Goal: Information Seeking & Learning: Learn about a topic

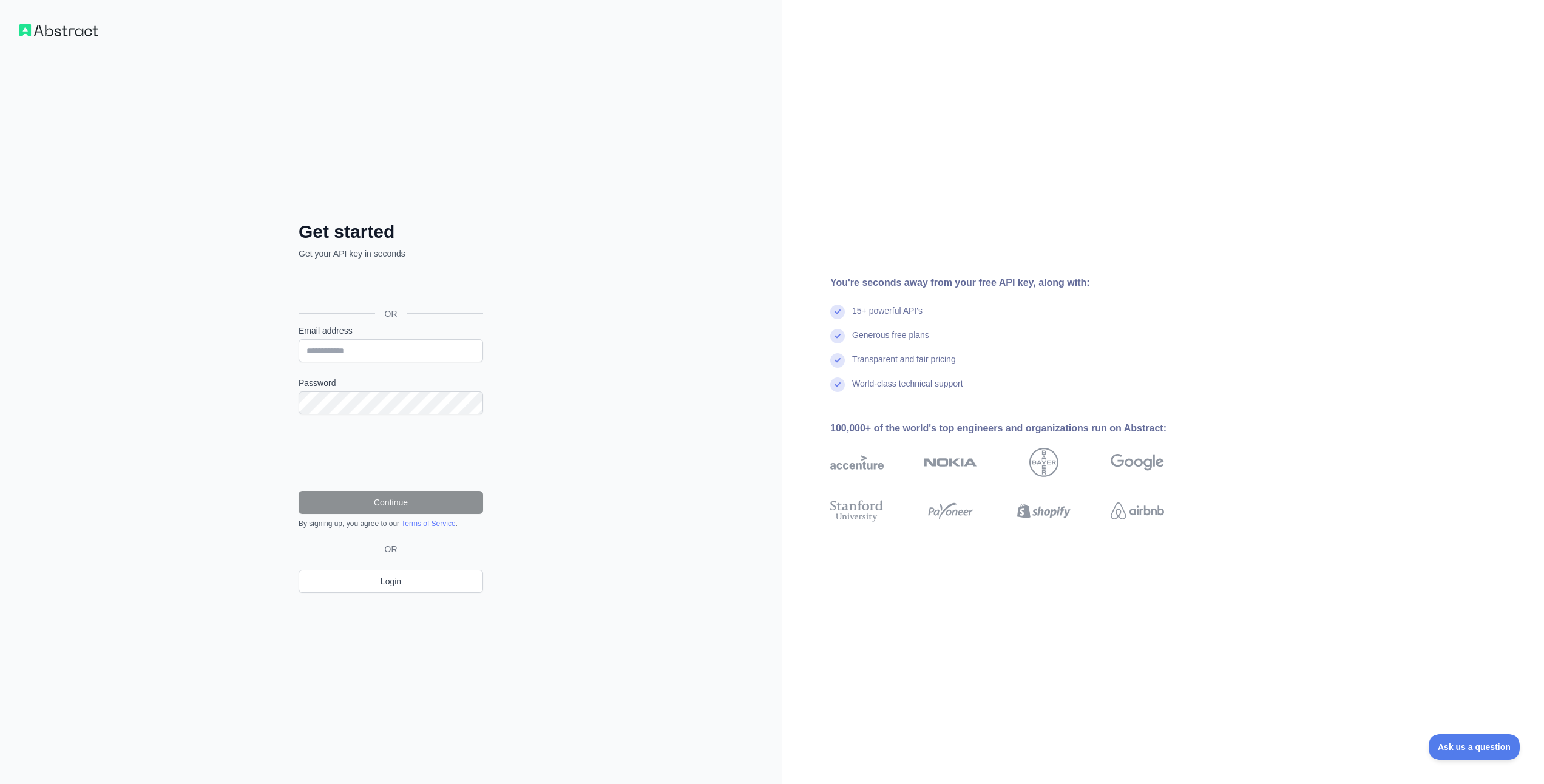
click at [372, 287] on div "Sign in with Google. Opens in new tab" at bounding box center [389, 286] width 182 height 27
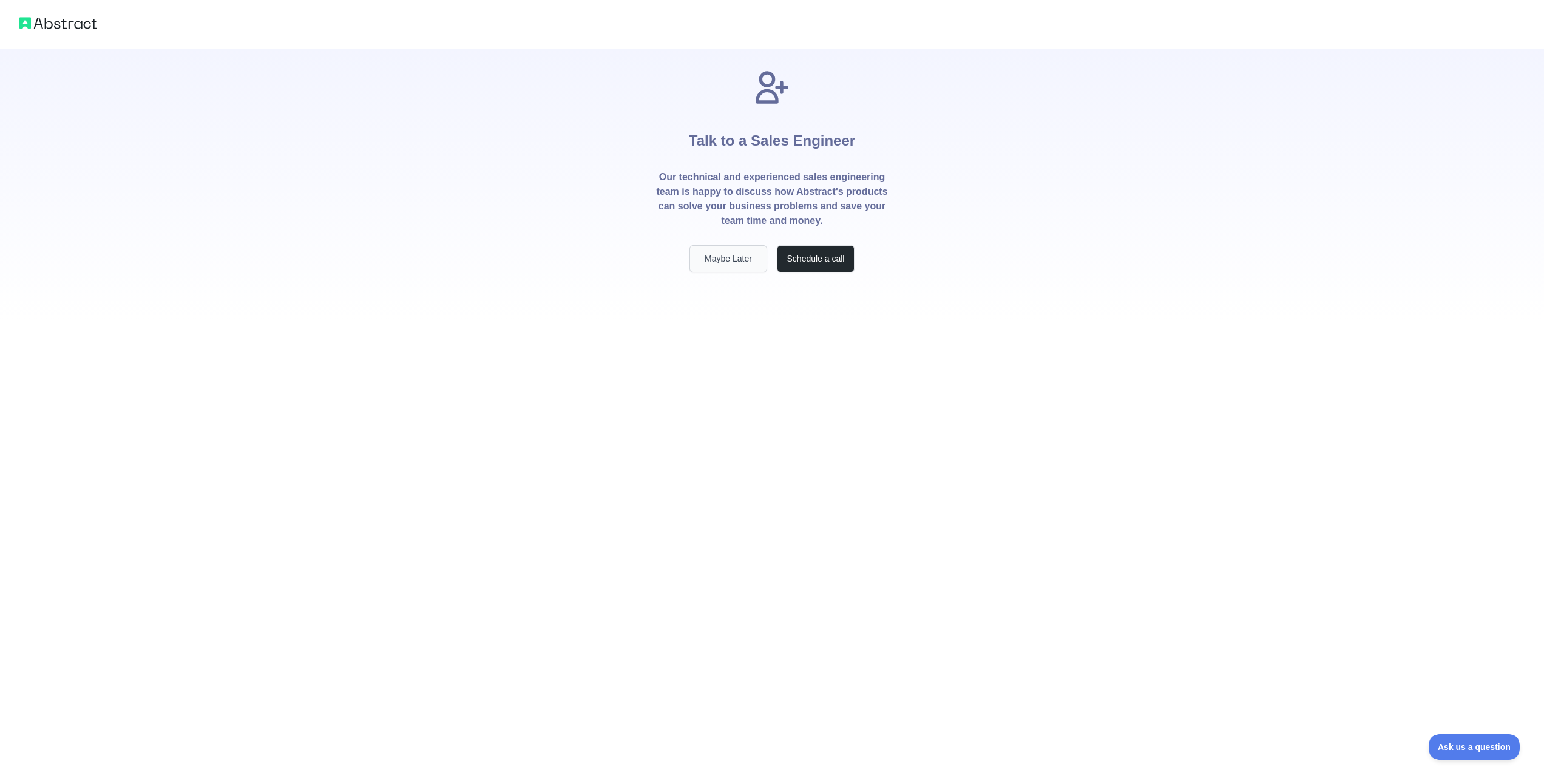
click at [738, 263] on button "Maybe Later" at bounding box center [728, 259] width 77 height 28
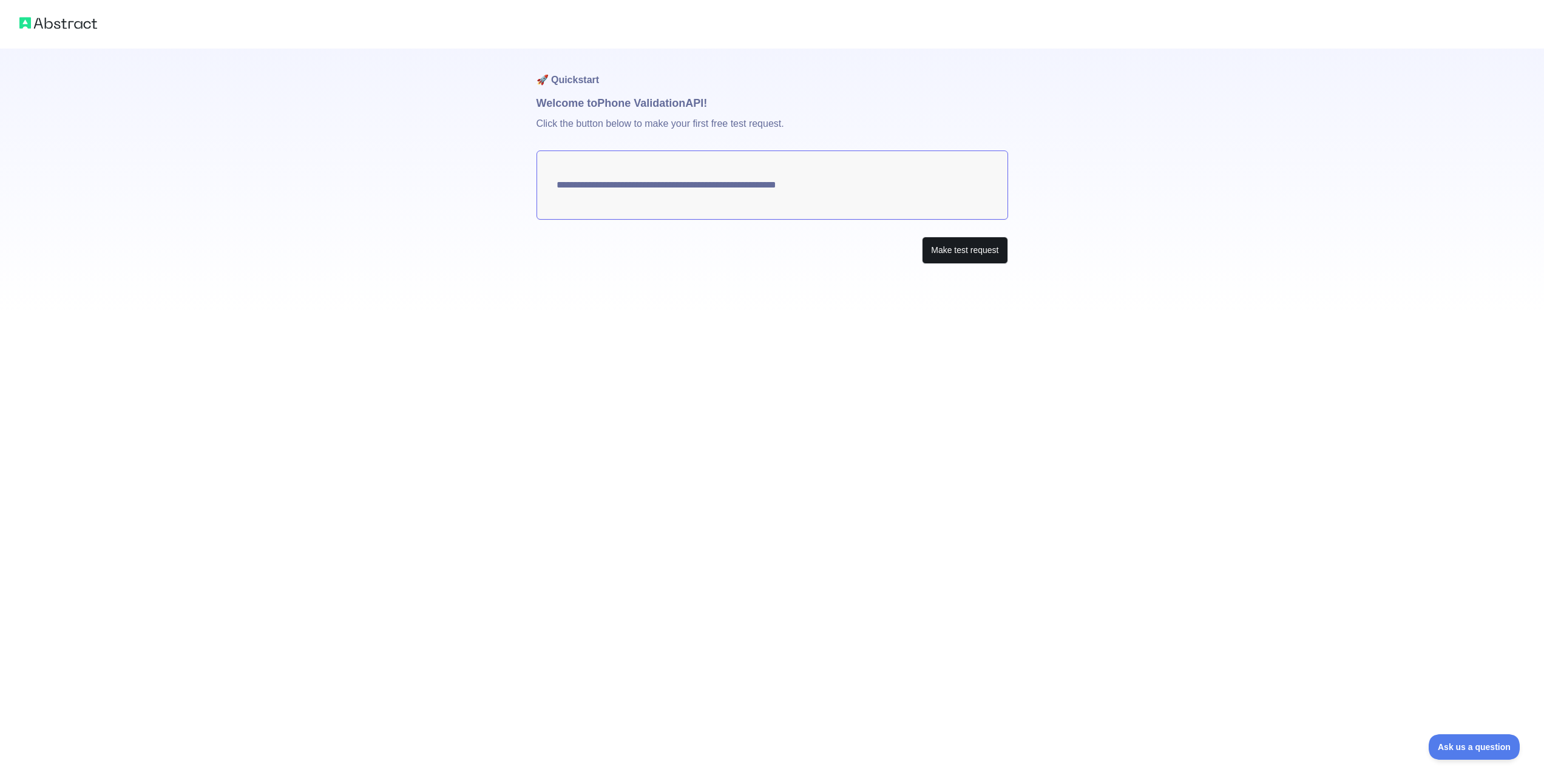
click at [955, 251] on button "Make test request" at bounding box center [965, 250] width 86 height 28
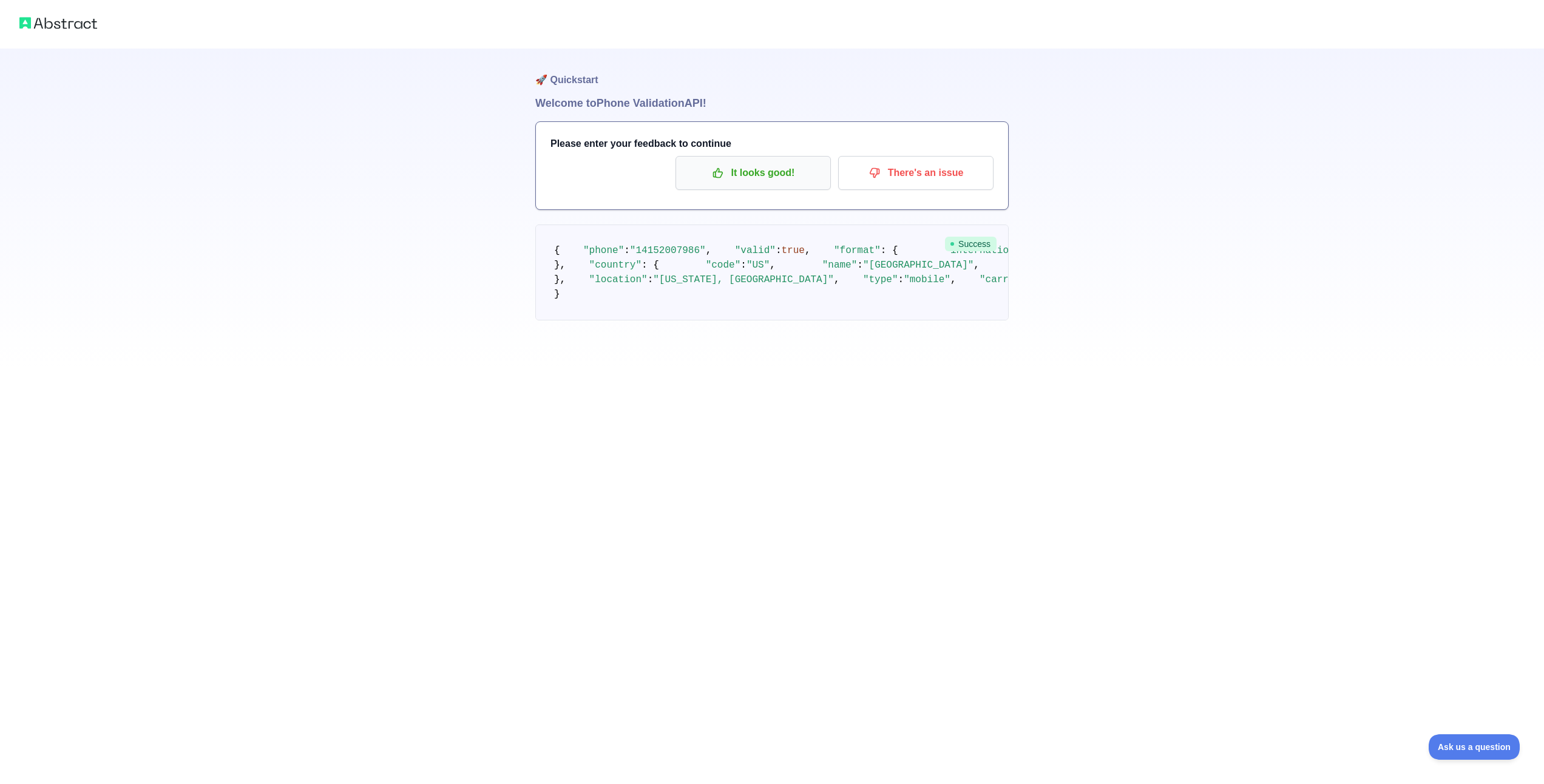
click at [769, 172] on p "It looks good!" at bounding box center [754, 173] width 138 height 21
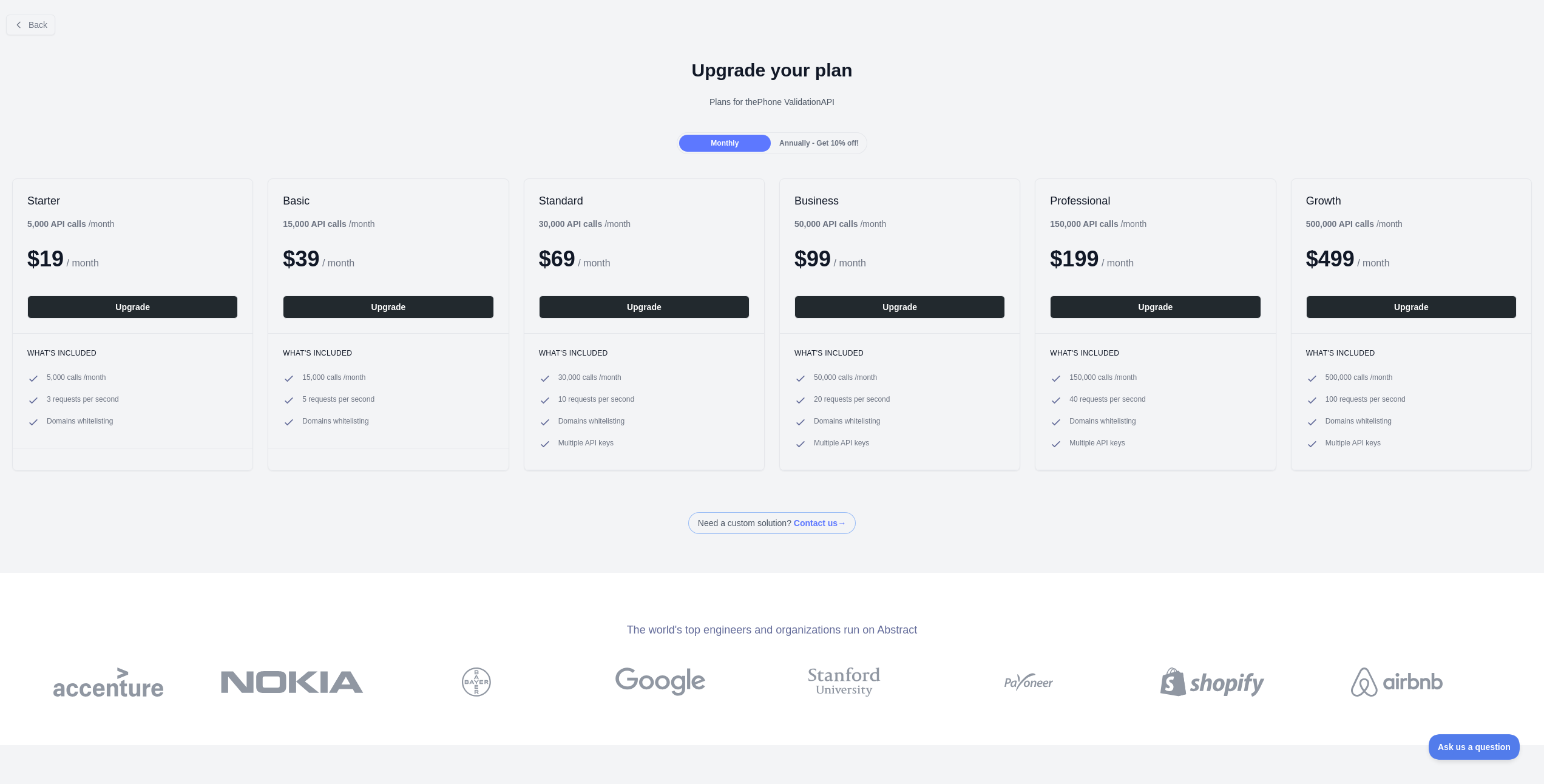
click at [821, 151] on div "Annually - Get 10% off!" at bounding box center [819, 144] width 92 height 17
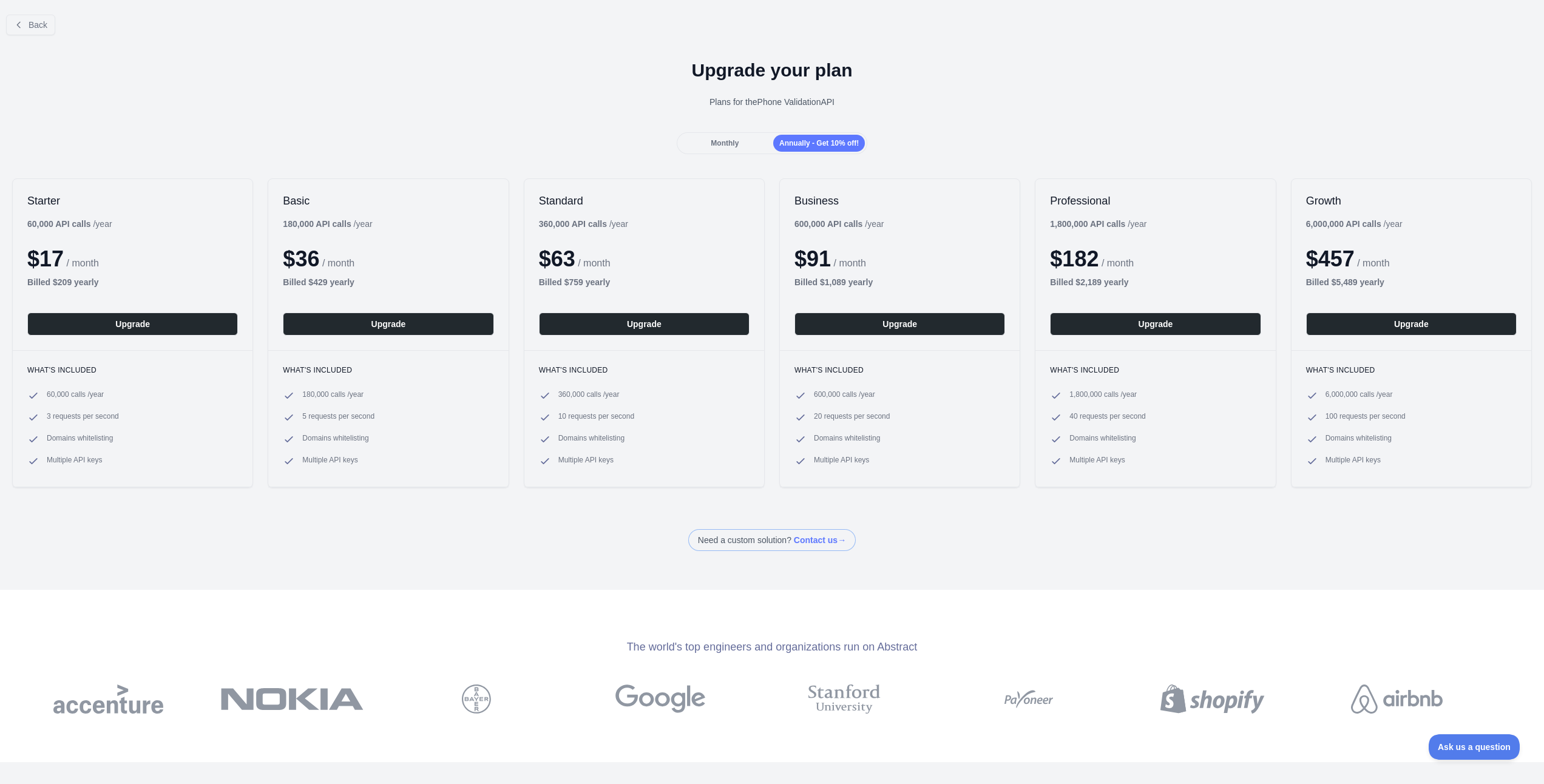
click at [747, 144] on div "Monthly" at bounding box center [725, 144] width 92 height 17
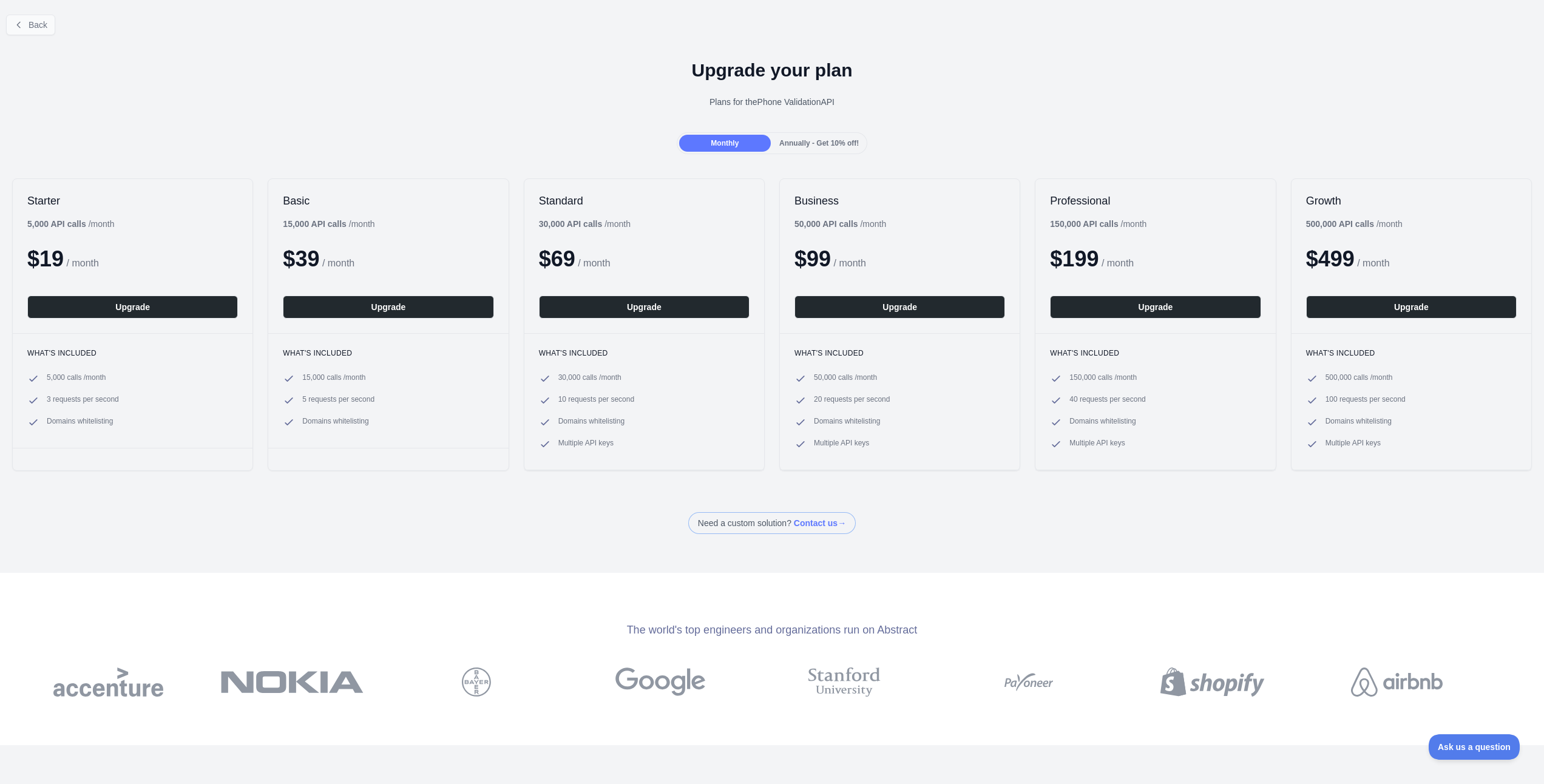
click at [38, 24] on span "Back" at bounding box center [38, 24] width 19 height 9
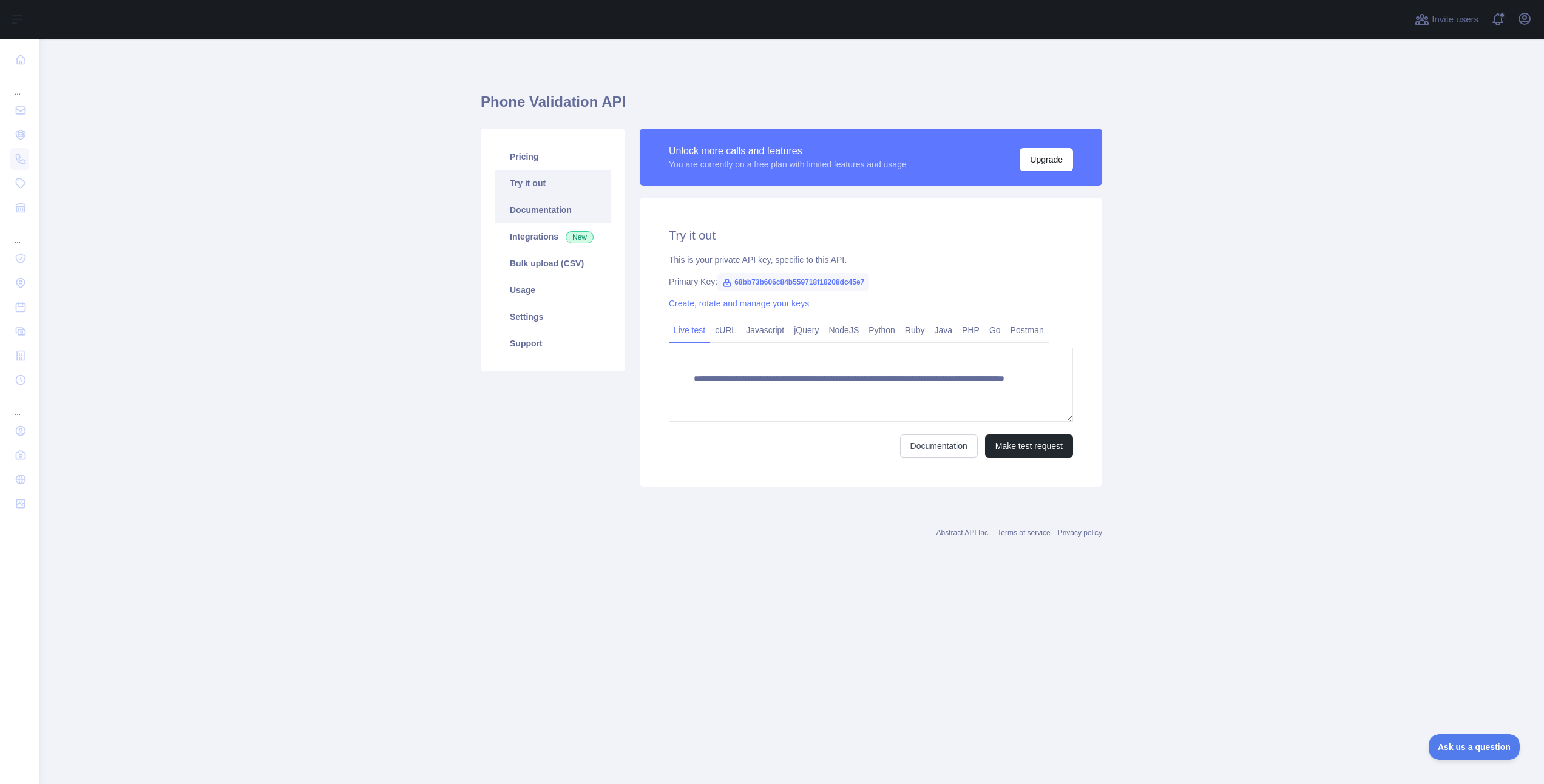
click at [547, 203] on link "Documentation" at bounding box center [553, 210] width 115 height 27
click at [514, 239] on link "Integrations New" at bounding box center [553, 236] width 115 height 27
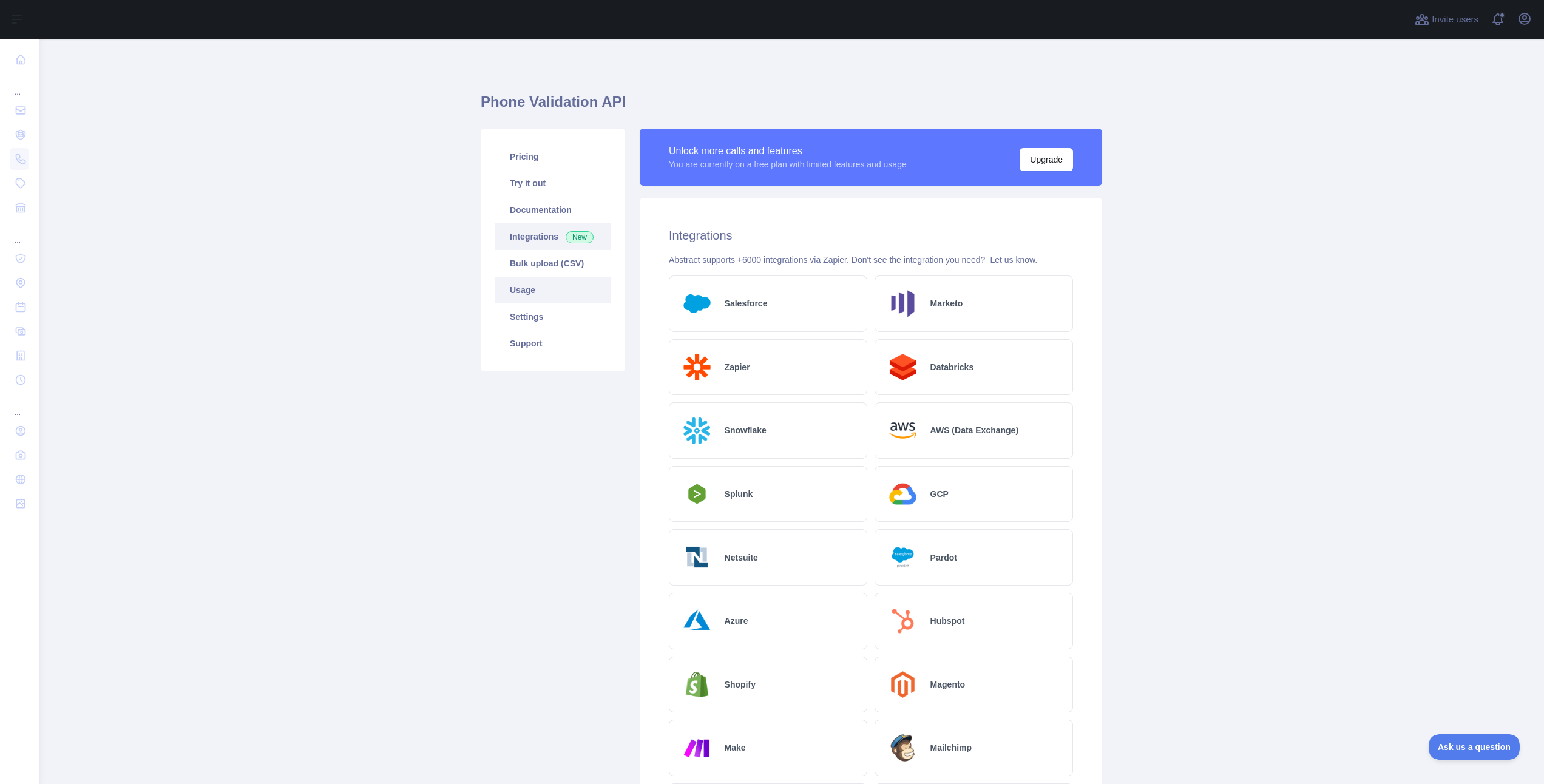
click at [541, 279] on link "Usage" at bounding box center [553, 290] width 115 height 27
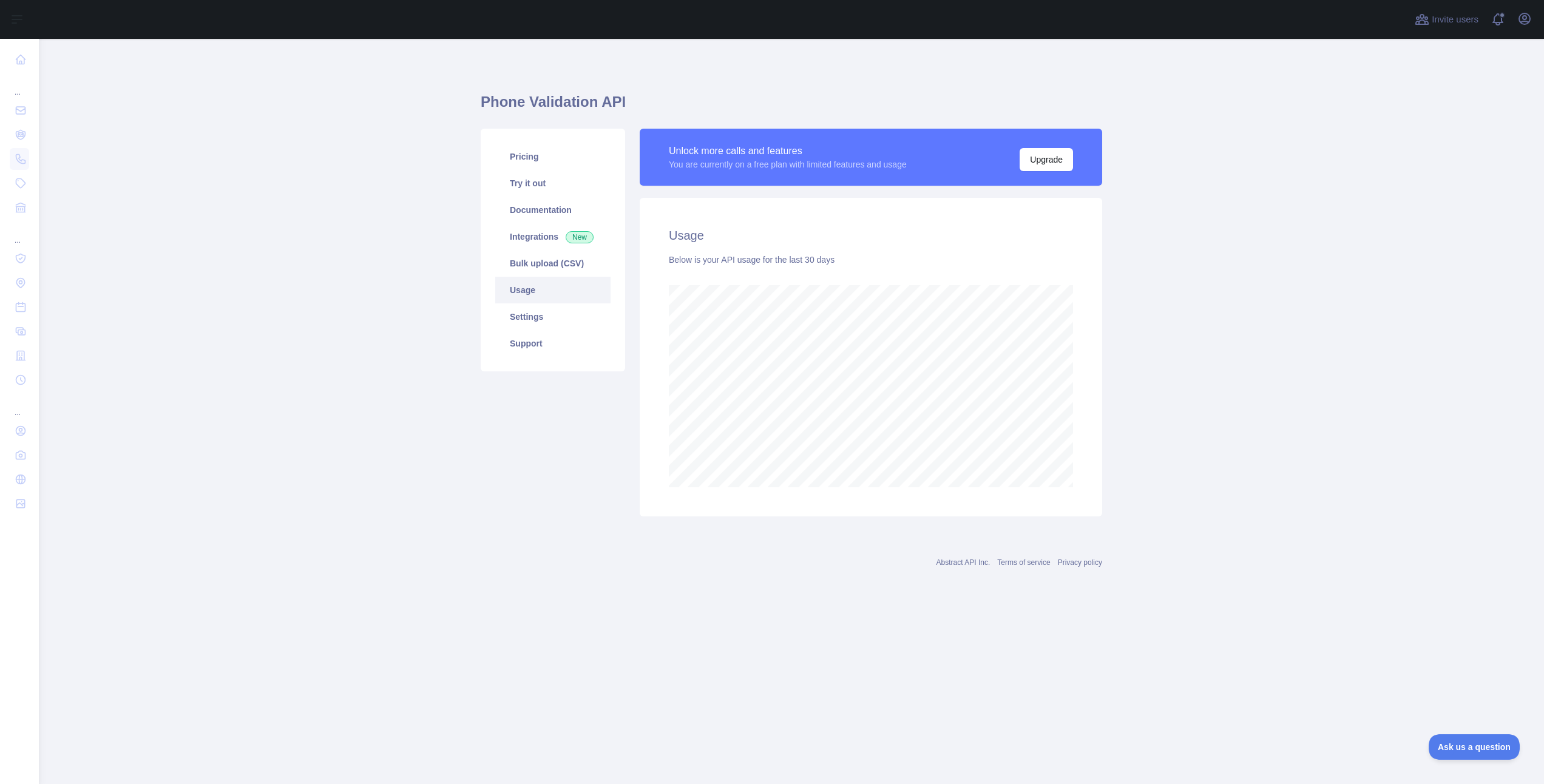
scroll to position [745, 1505]
click at [534, 176] on link "Try it out" at bounding box center [553, 183] width 115 height 27
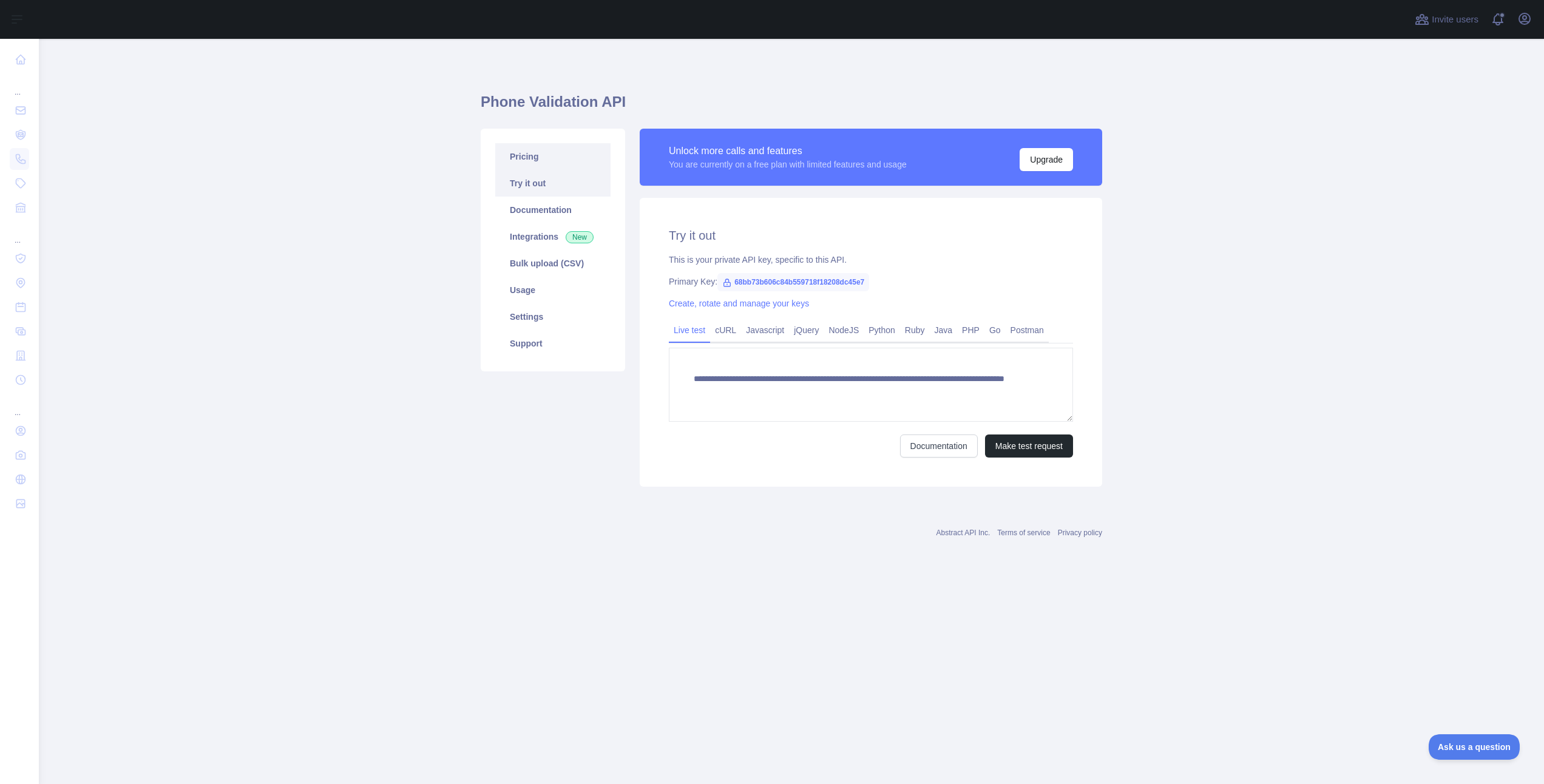
click at [534, 156] on link "Pricing" at bounding box center [553, 156] width 115 height 27
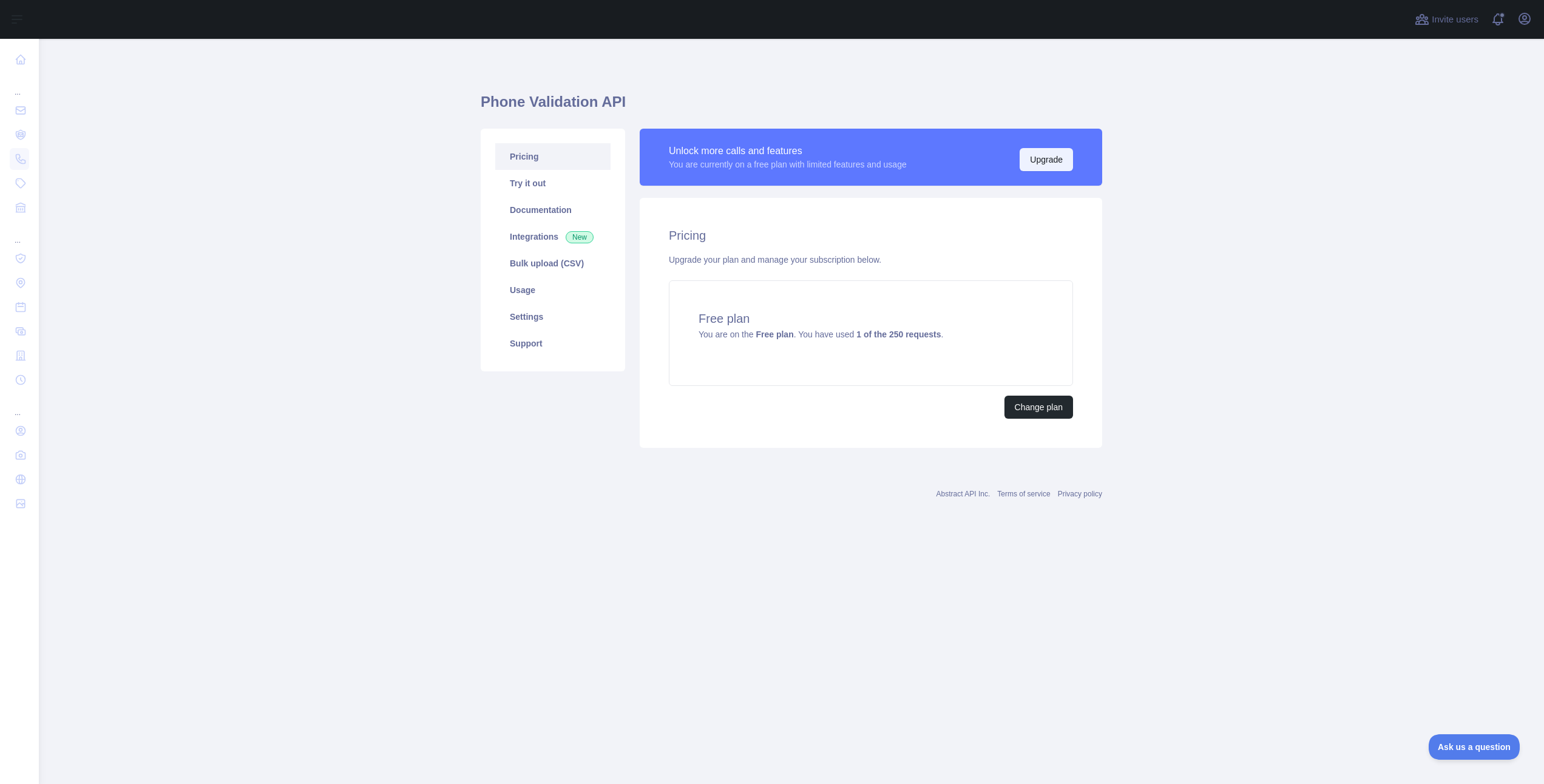
click at [1040, 156] on button "Upgrade" at bounding box center [1046, 159] width 53 height 23
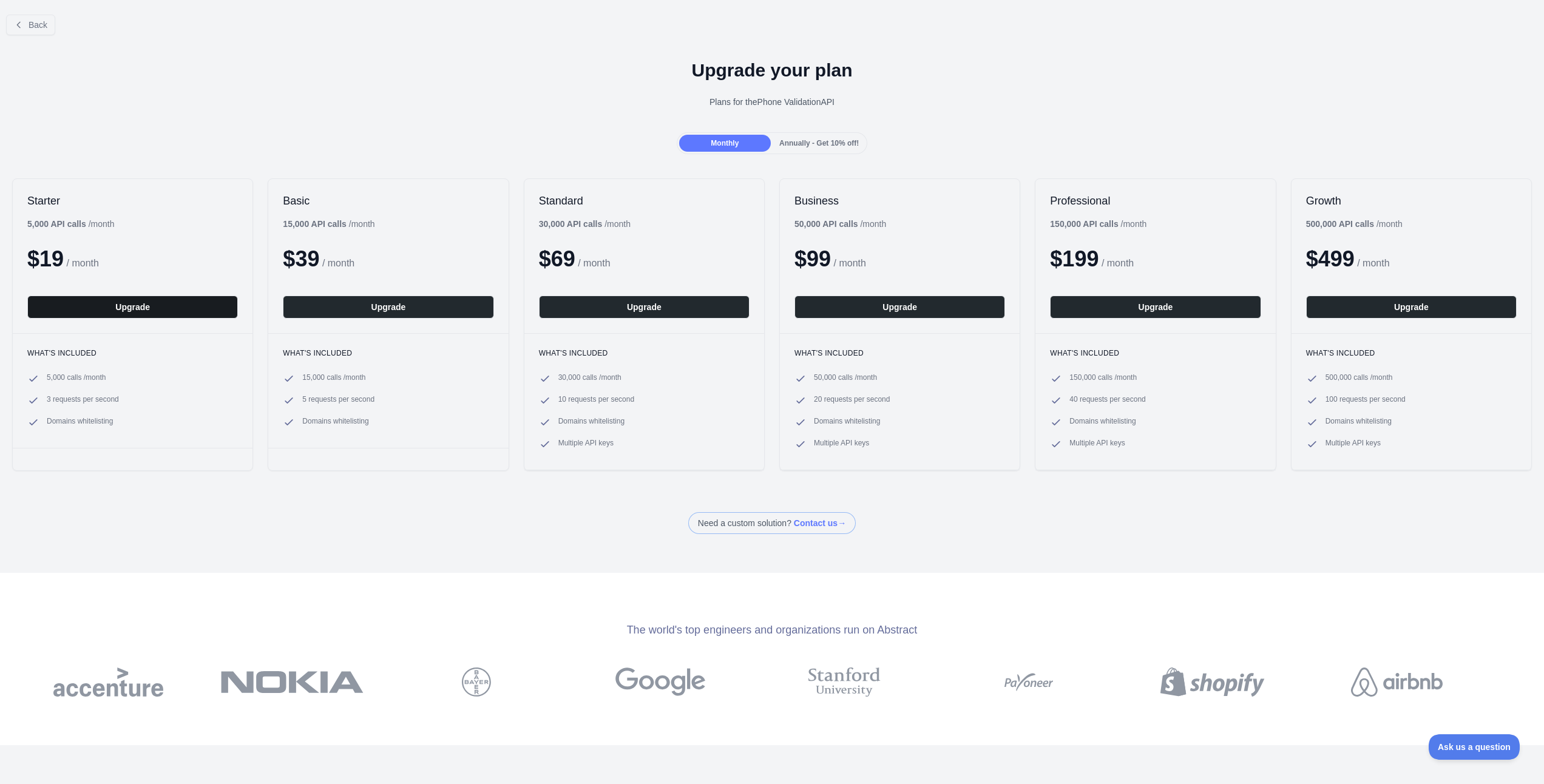
click at [181, 304] on button "Upgrade" at bounding box center [132, 307] width 211 height 23
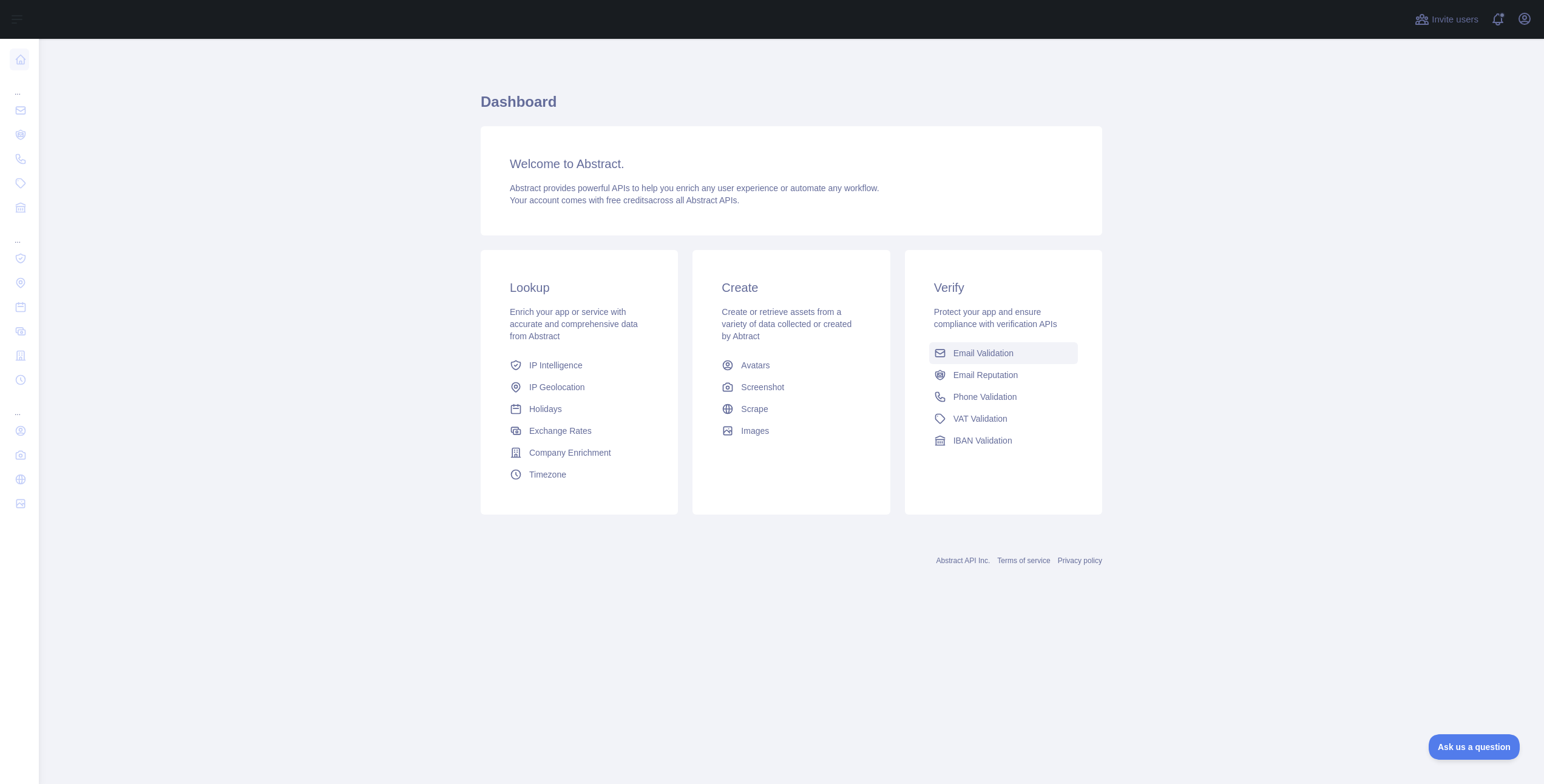
click at [985, 360] on link "Email Validation" at bounding box center [1003, 352] width 149 height 21
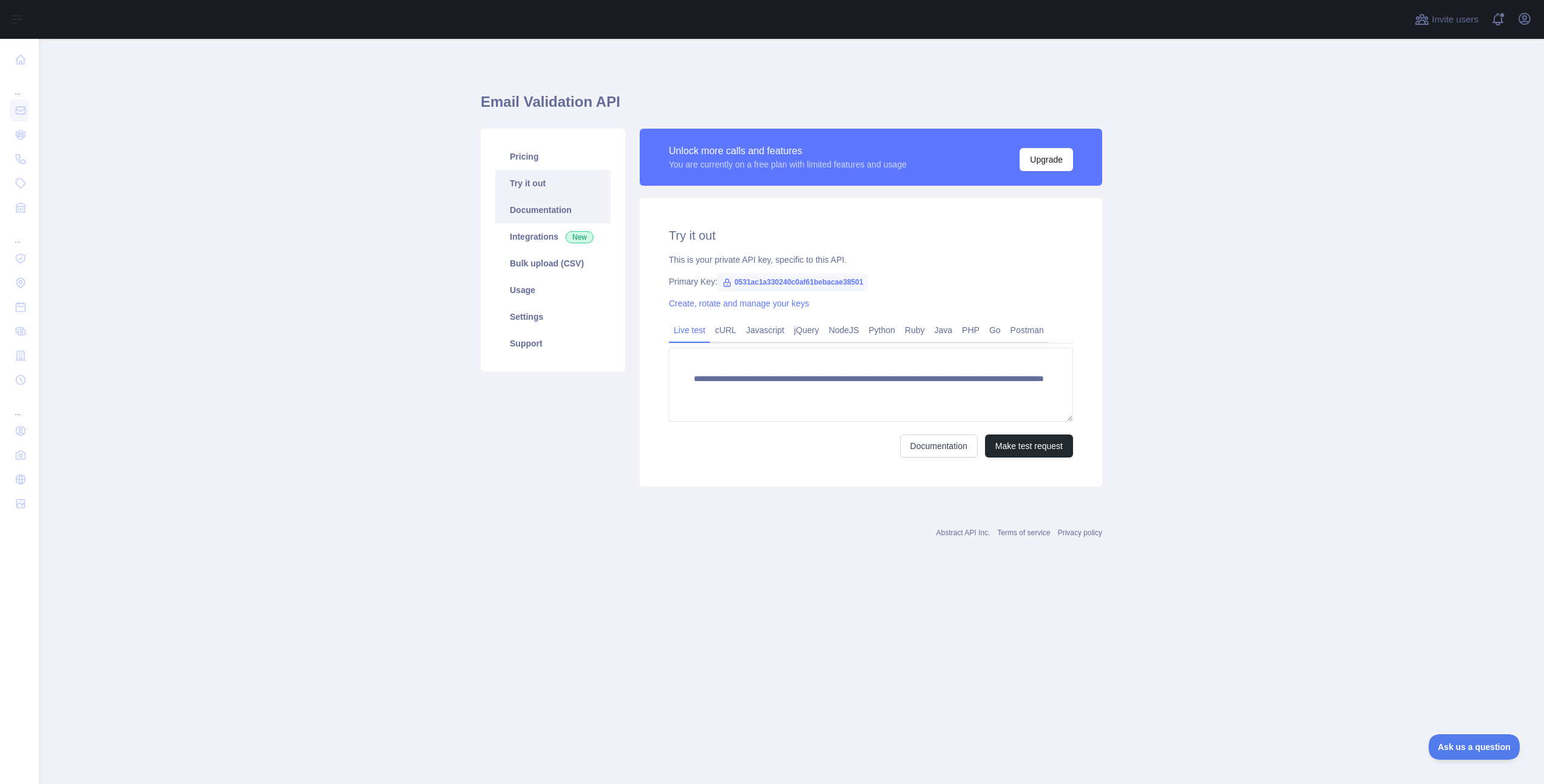
click at [547, 216] on link "Documentation" at bounding box center [553, 210] width 115 height 27
click at [544, 188] on link "Try it out" at bounding box center [553, 183] width 115 height 27
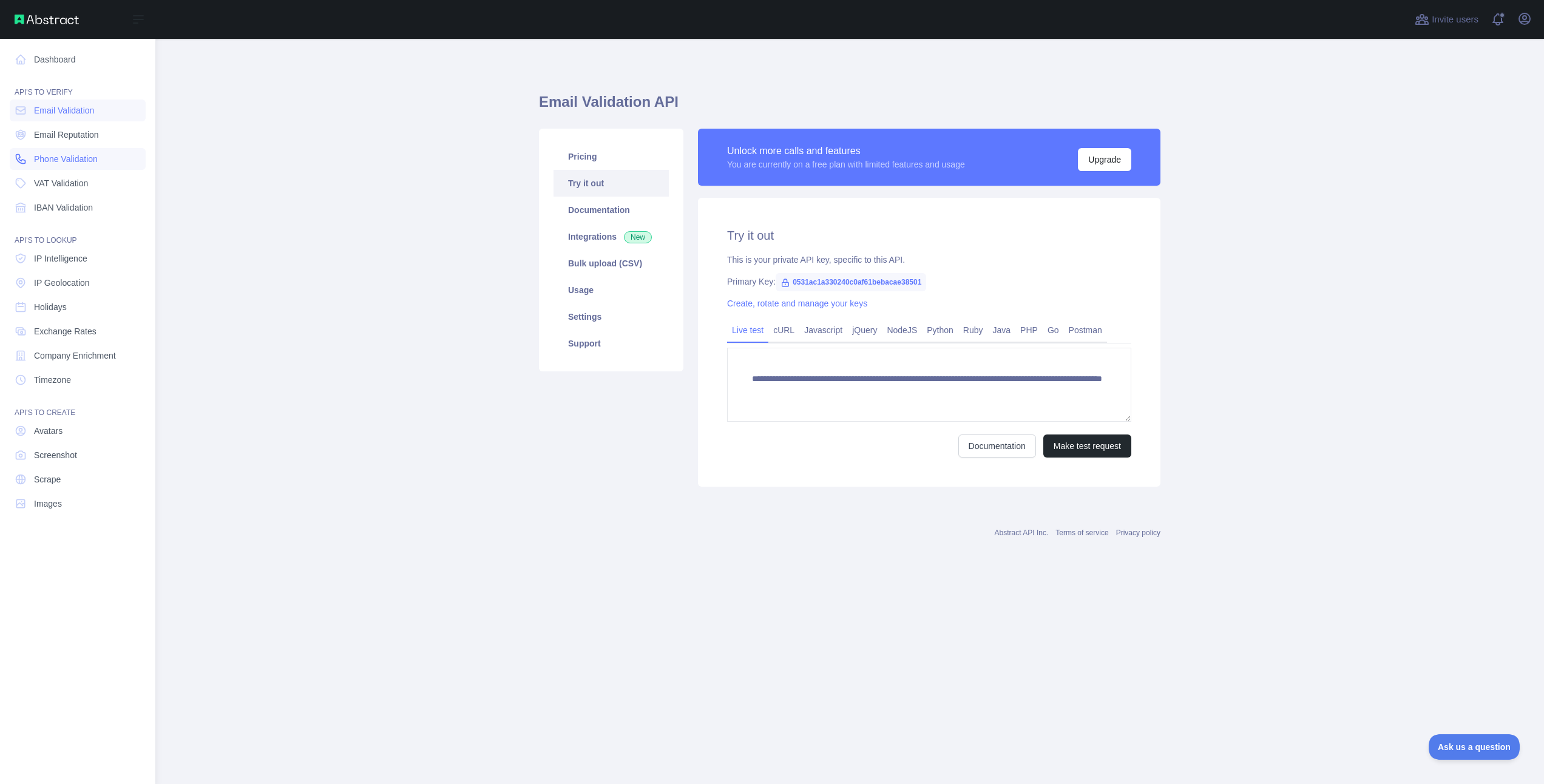
click at [62, 152] on link "Phone Validation" at bounding box center [77, 158] width 136 height 21
type textarea "**********"
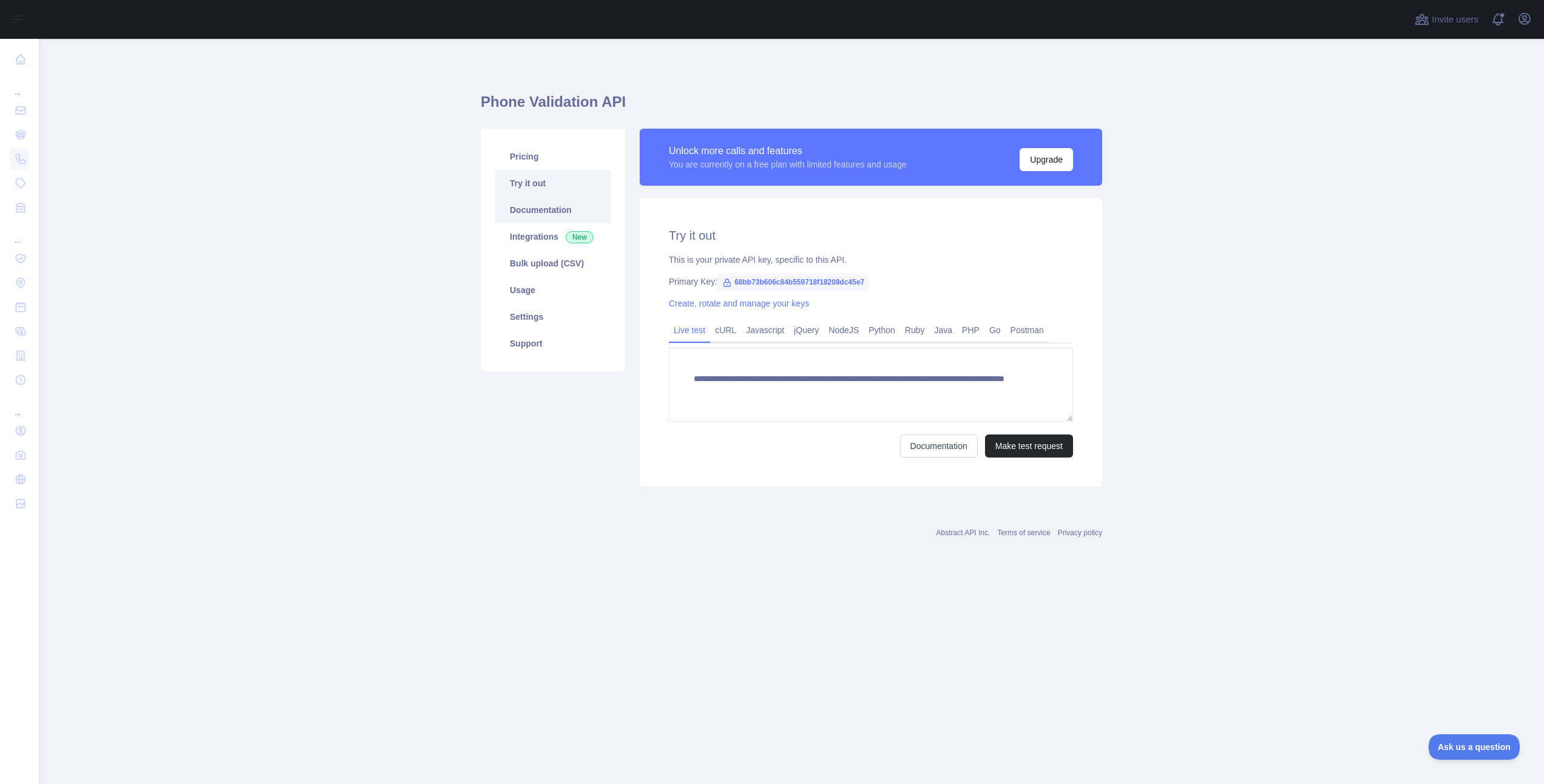
click at [540, 211] on link "Documentation" at bounding box center [553, 210] width 115 height 27
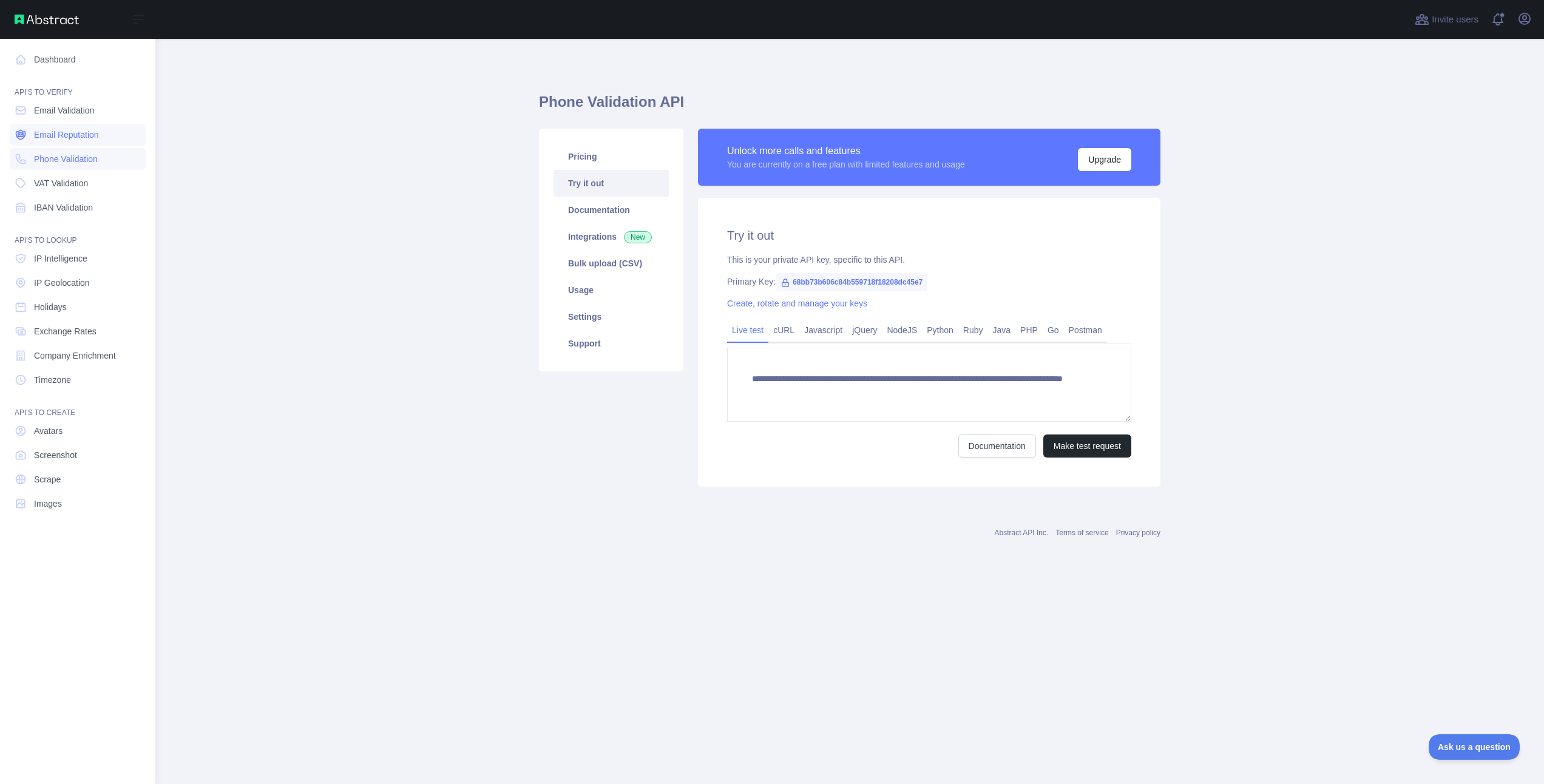
click at [78, 129] on span "Email Reputation" at bounding box center [67, 135] width 65 height 12
click at [80, 205] on span "IBAN Validation" at bounding box center [64, 207] width 58 height 12
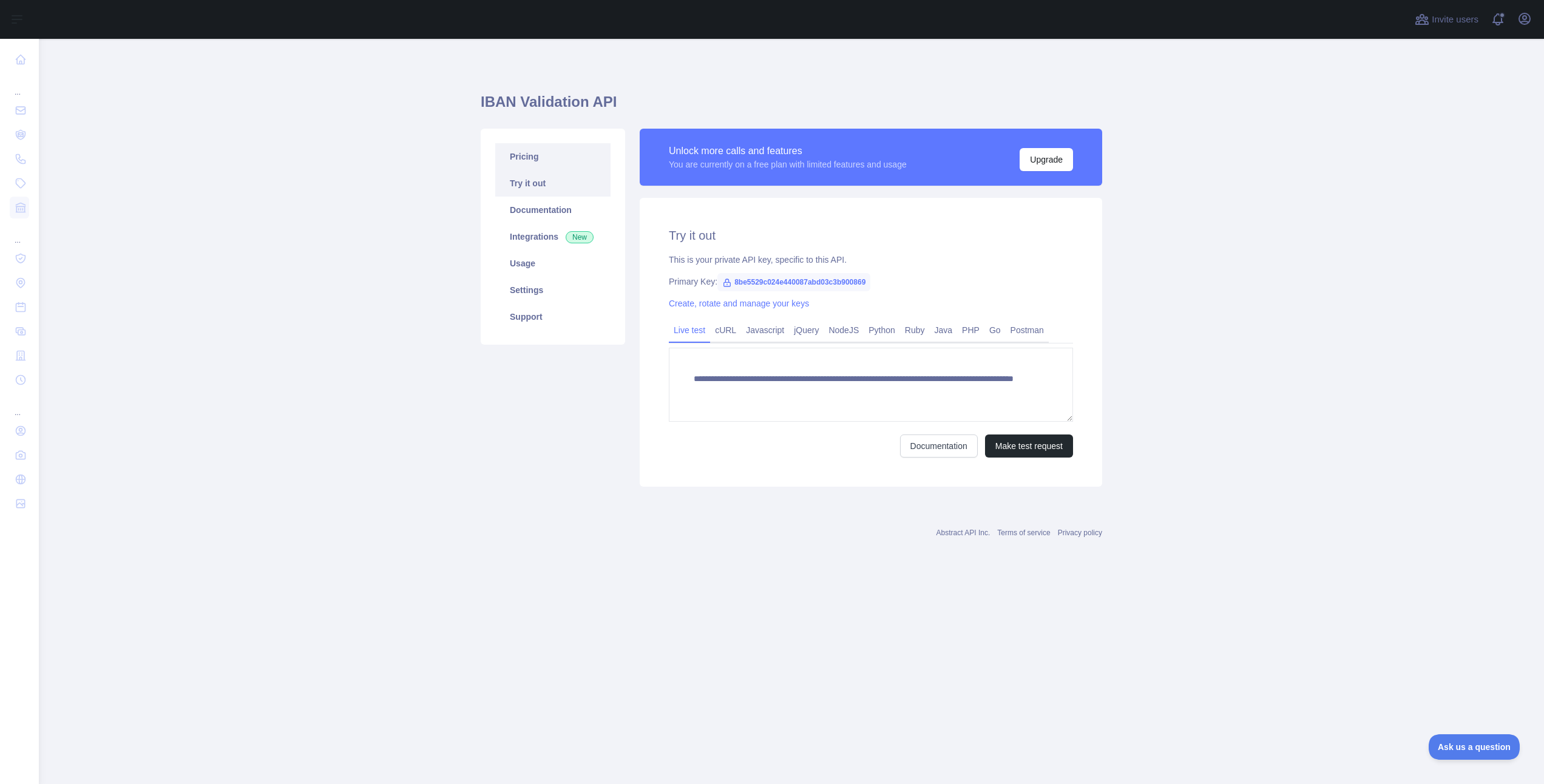
click at [525, 152] on link "Pricing" at bounding box center [553, 156] width 115 height 27
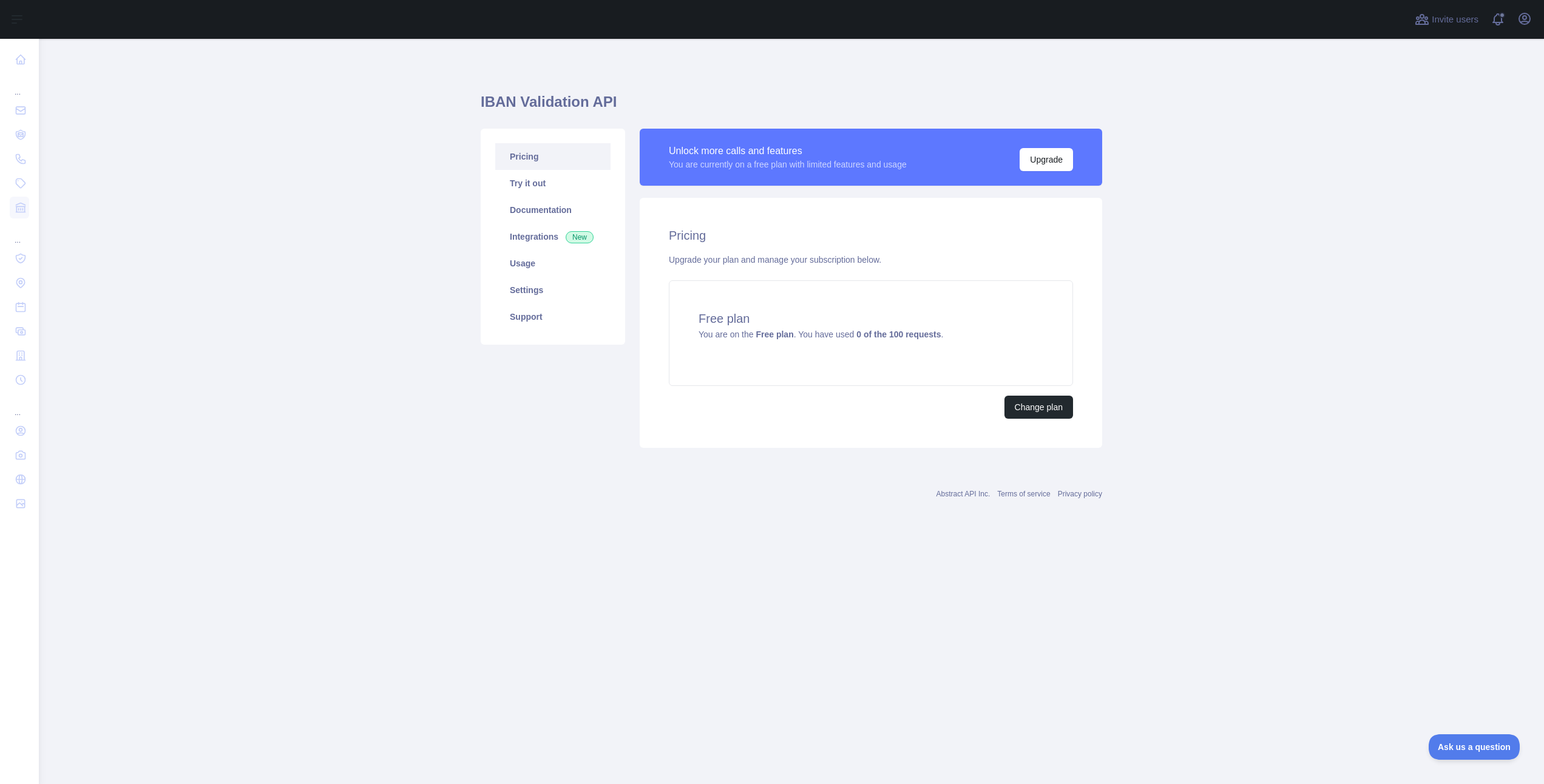
click at [525, 169] on link "Pricing" at bounding box center [553, 156] width 115 height 27
click at [525, 187] on link "Try it out" at bounding box center [553, 183] width 115 height 27
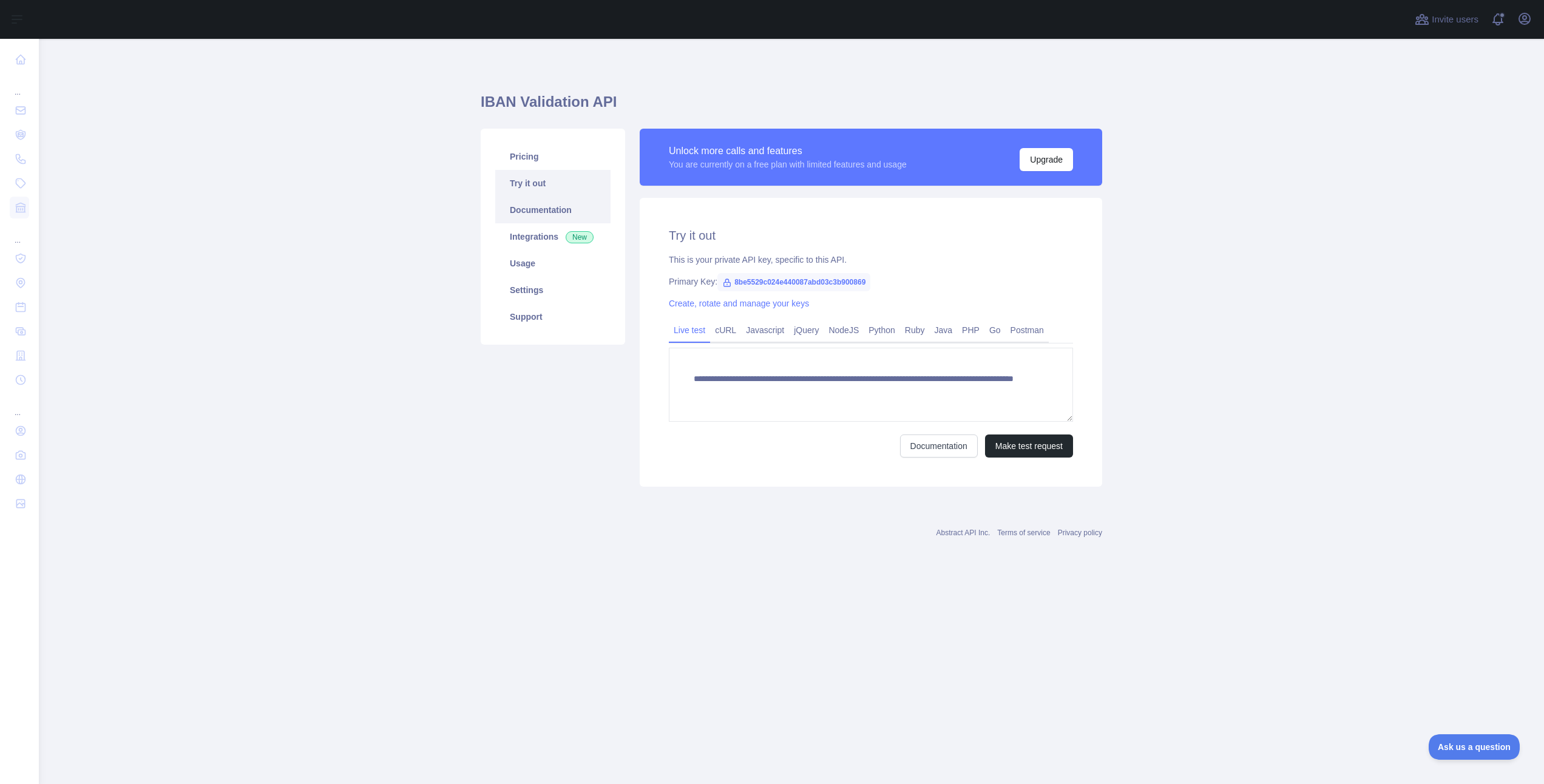
click at [524, 206] on link "Documentation" at bounding box center [553, 210] width 115 height 27
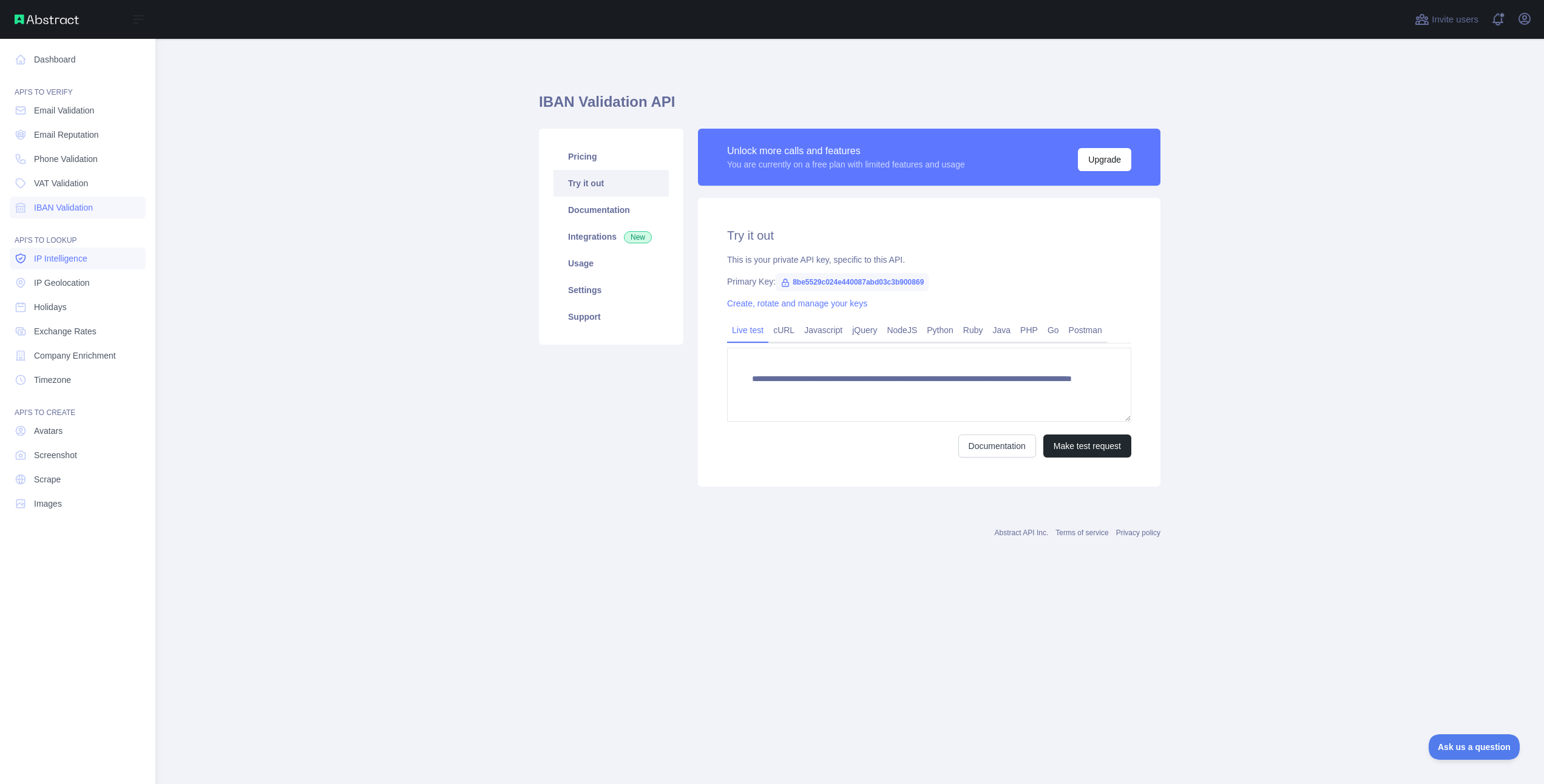
click at [67, 254] on span "IP Intelligence" at bounding box center [61, 259] width 53 height 12
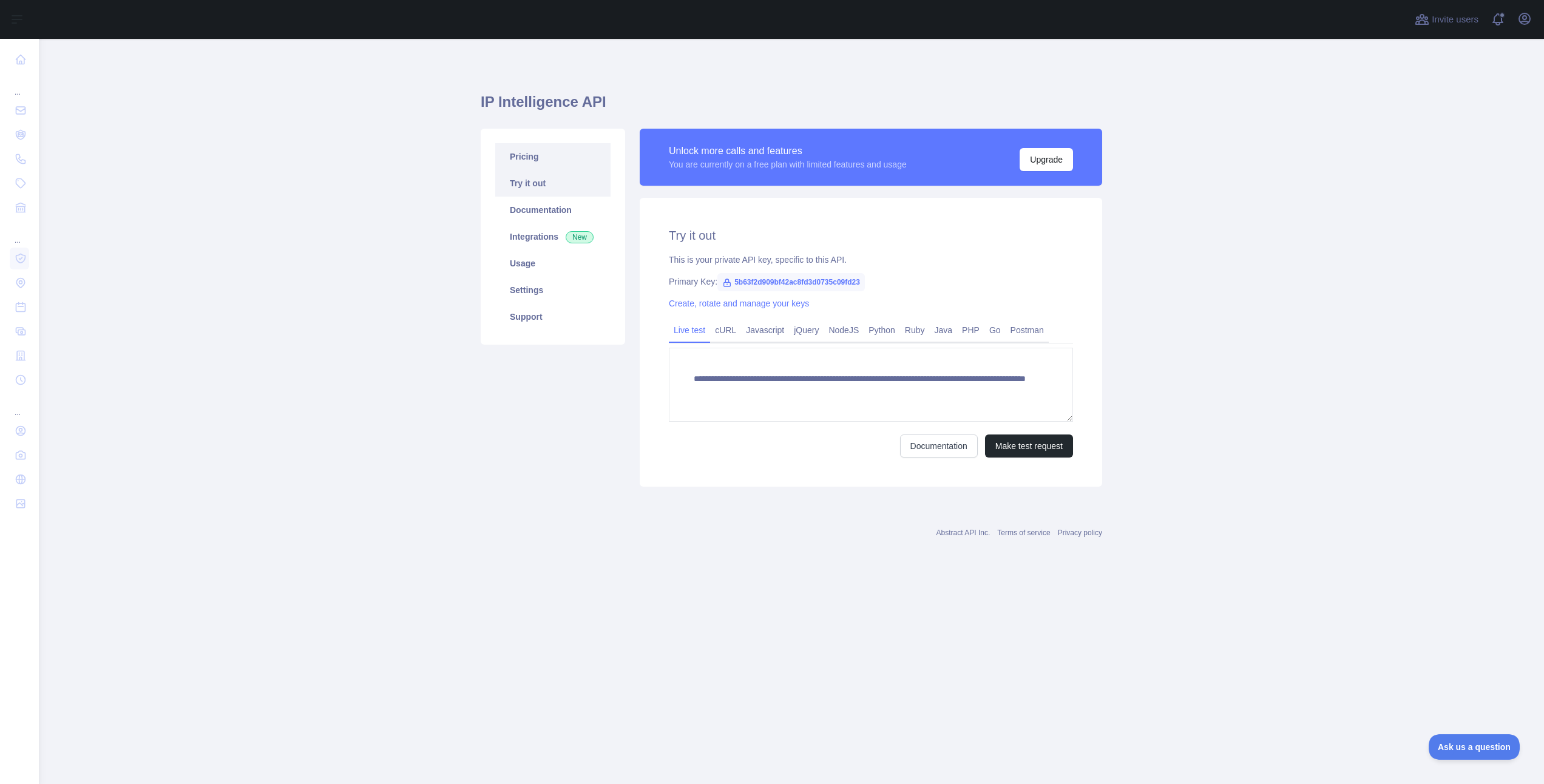
click at [540, 157] on link "Pricing" at bounding box center [553, 156] width 115 height 27
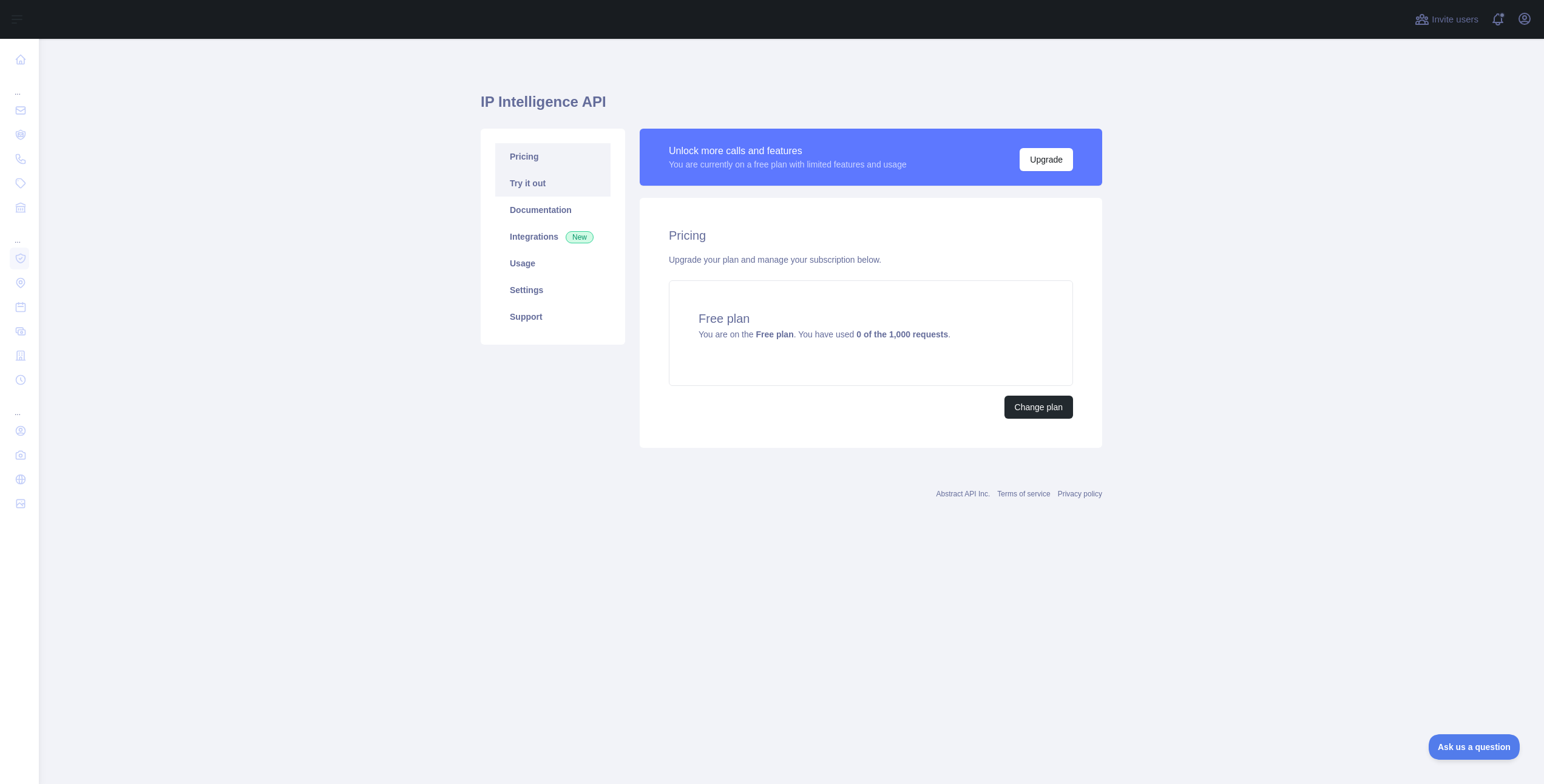
click at [545, 175] on link "Try it out" at bounding box center [553, 183] width 115 height 27
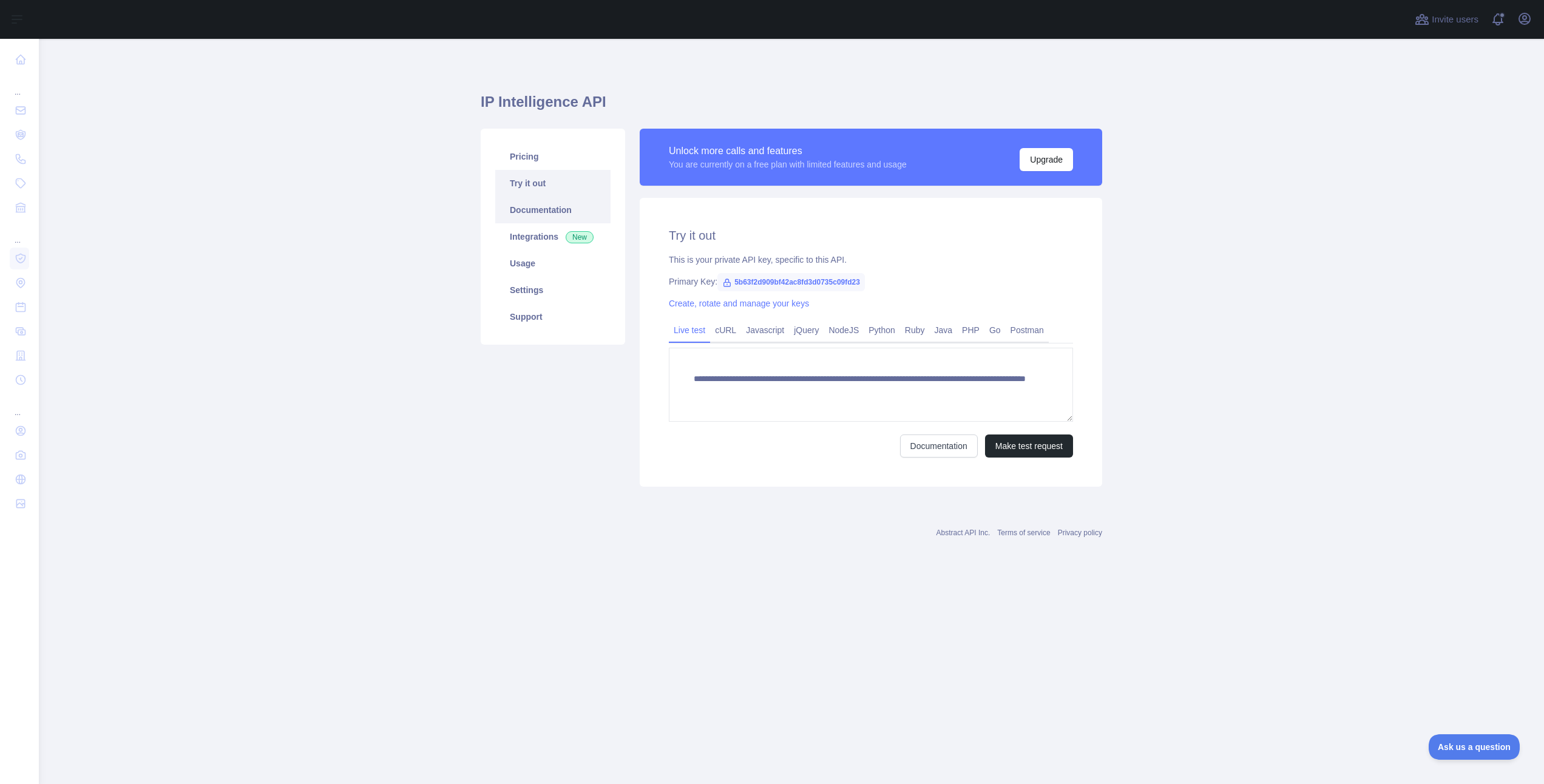
click at [542, 205] on link "Documentation" at bounding box center [553, 210] width 115 height 27
click at [510, 154] on link "Pricing" at bounding box center [553, 156] width 115 height 27
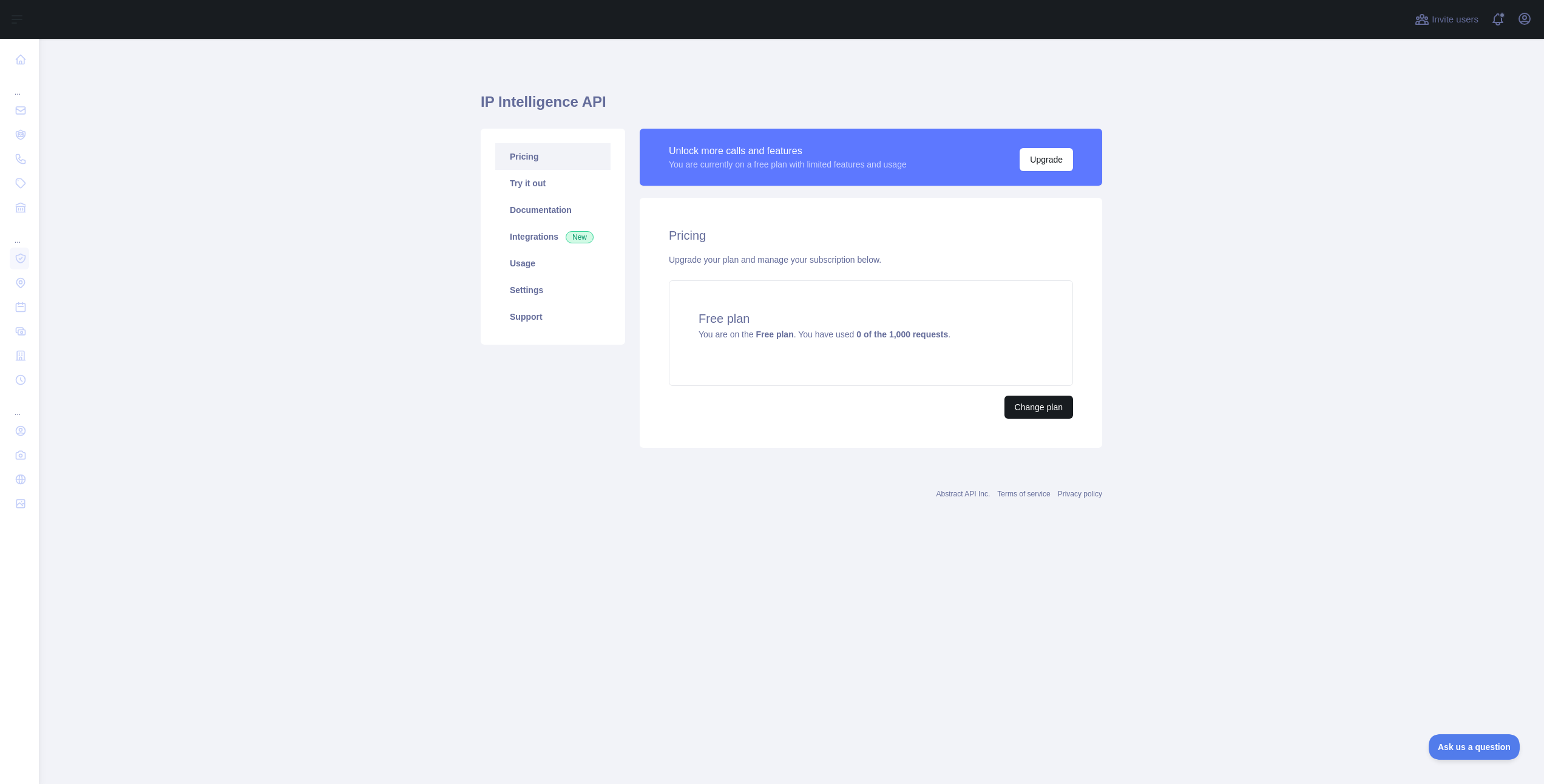
click at [1040, 413] on button "Change plan" at bounding box center [1039, 407] width 69 height 23
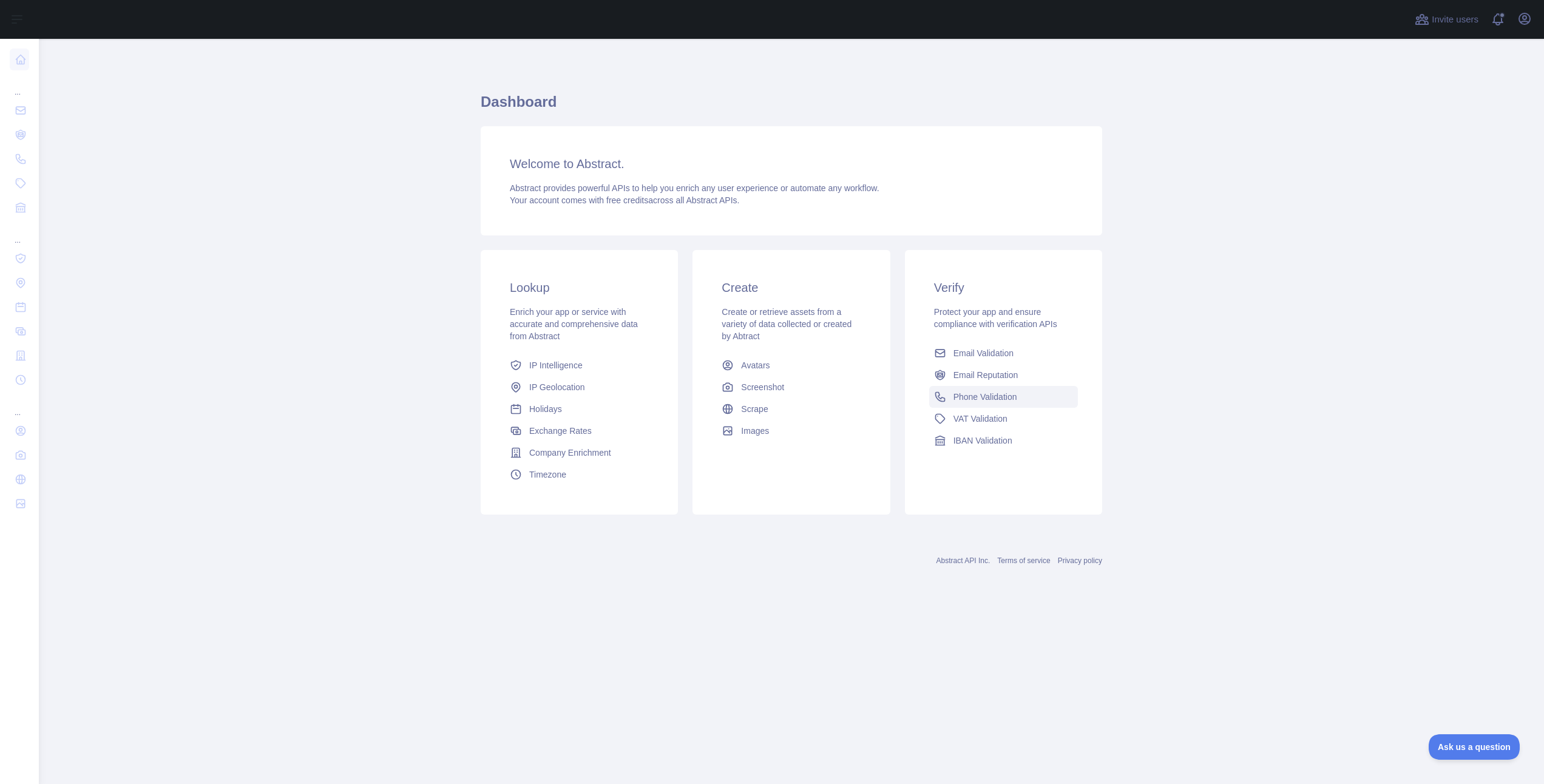
click at [990, 394] on span "Phone Validation" at bounding box center [985, 397] width 64 height 12
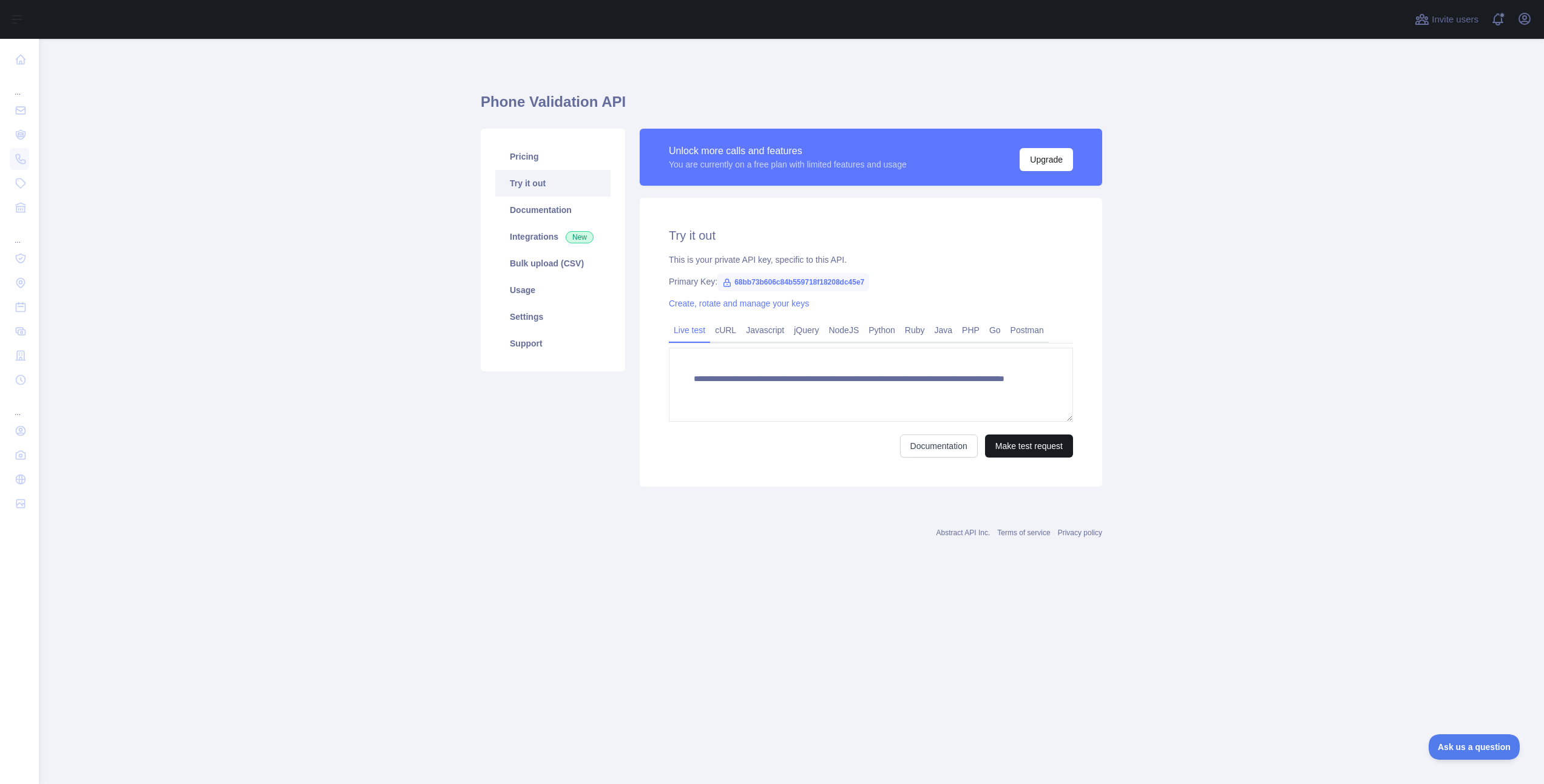
click at [1032, 444] on button "Make test request" at bounding box center [1029, 446] width 88 height 23
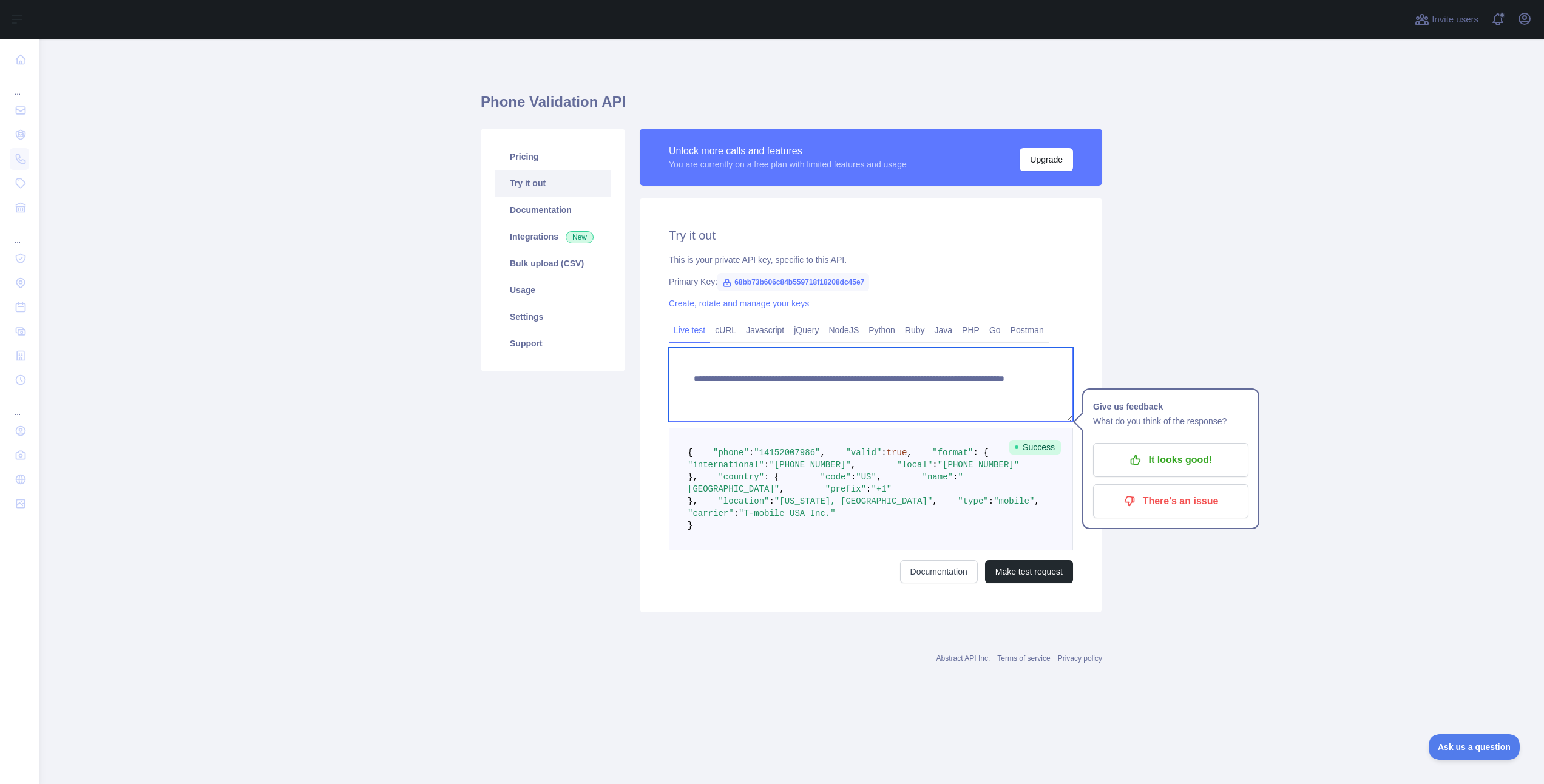
drag, startPoint x: 982, startPoint y: 391, endPoint x: 922, endPoint y: 389, distance: 60.0
click at [922, 389] on textarea "**********" at bounding box center [871, 385] width 404 height 74
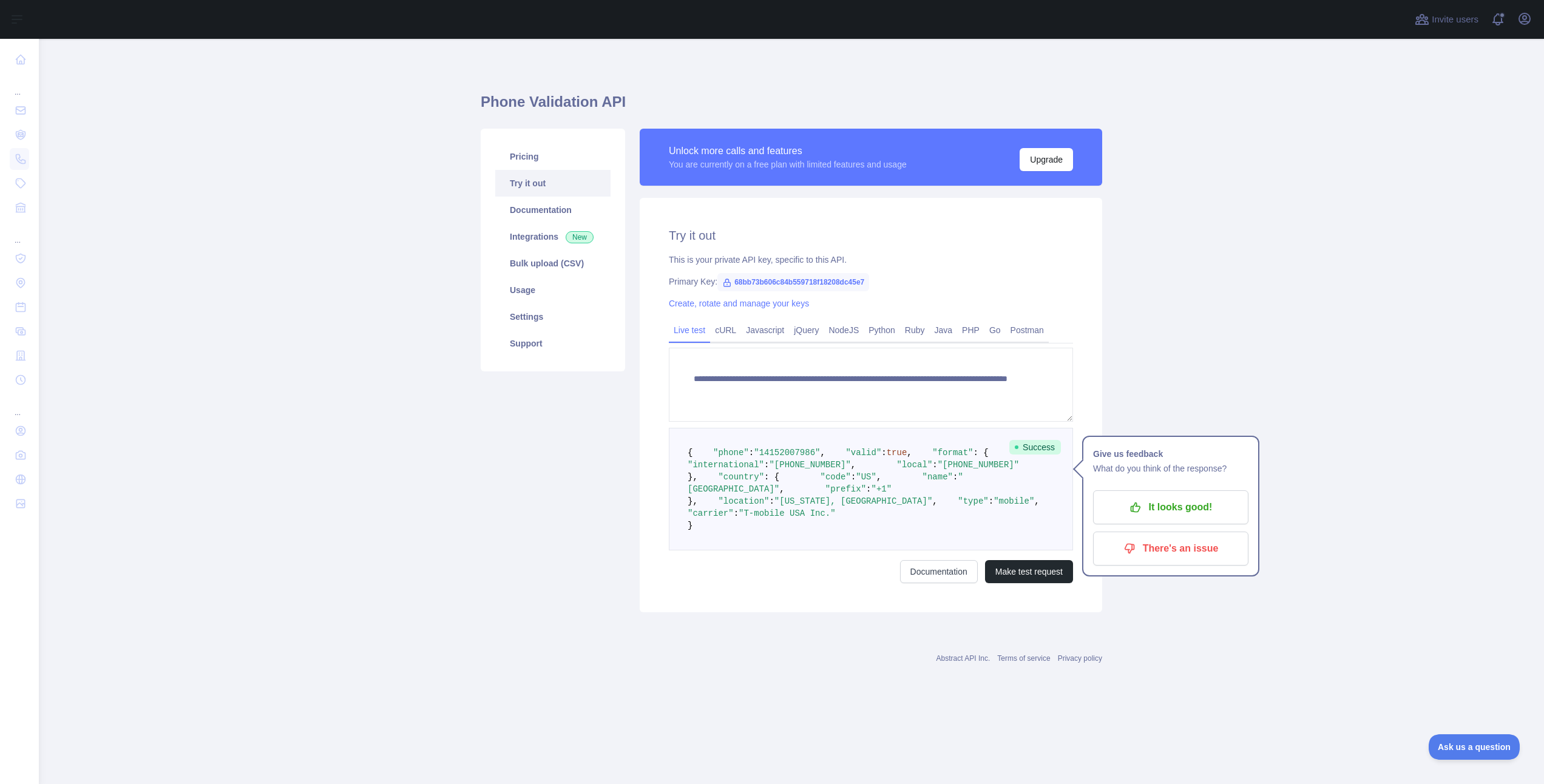
click at [1020, 584] on form "**********" at bounding box center [871, 466] width 404 height 236
click at [1014, 584] on button "Make test request" at bounding box center [1029, 572] width 88 height 23
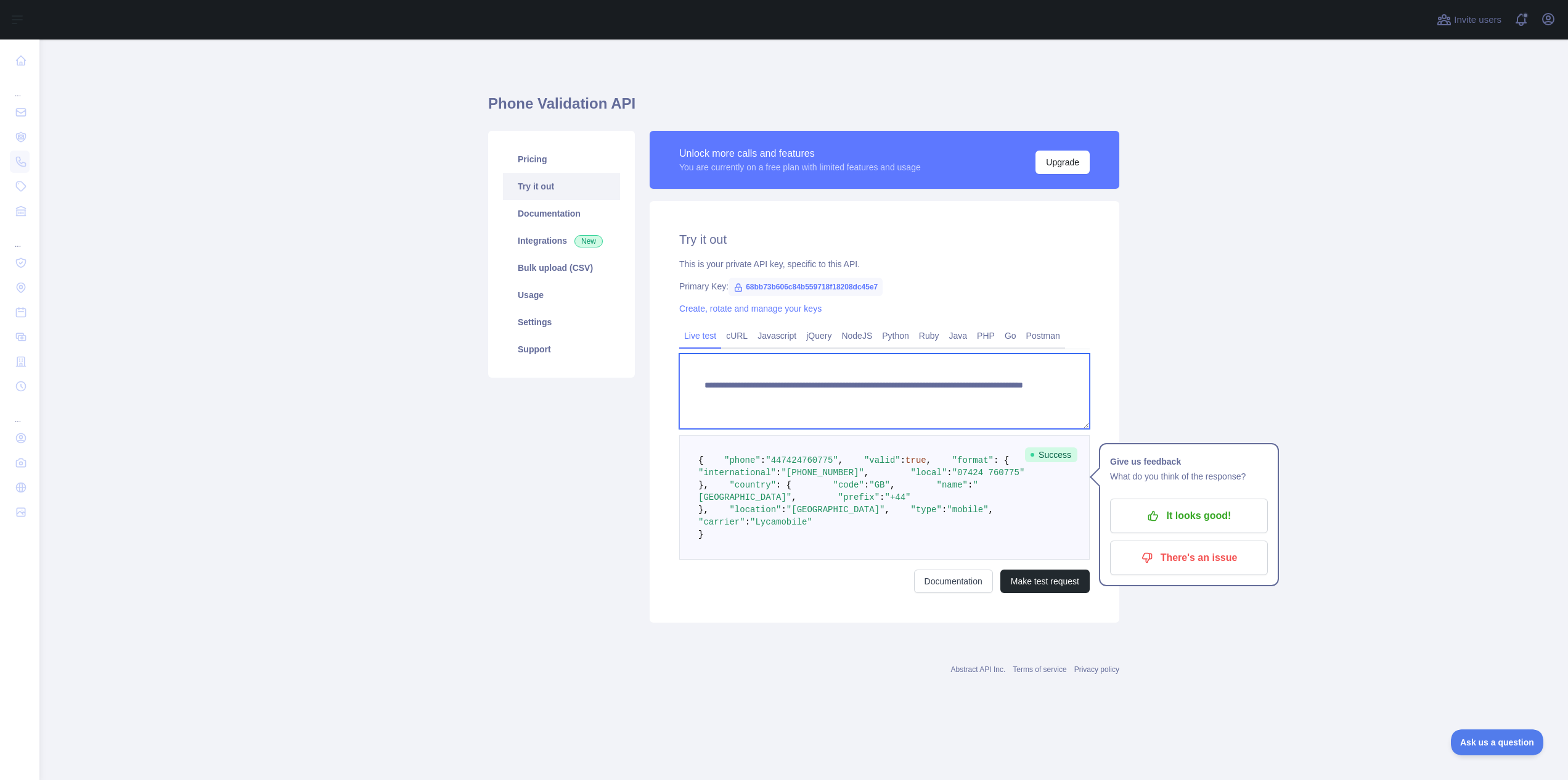
drag, startPoint x: 1008, startPoint y: 397, endPoint x: 939, endPoint y: 393, distance: 69.1
click at [939, 393] on textarea "**********" at bounding box center [884, 391] width 410 height 75
paste textarea
type textarea "**********"
click at [1038, 593] on button "Make test request" at bounding box center [1045, 581] width 89 height 24
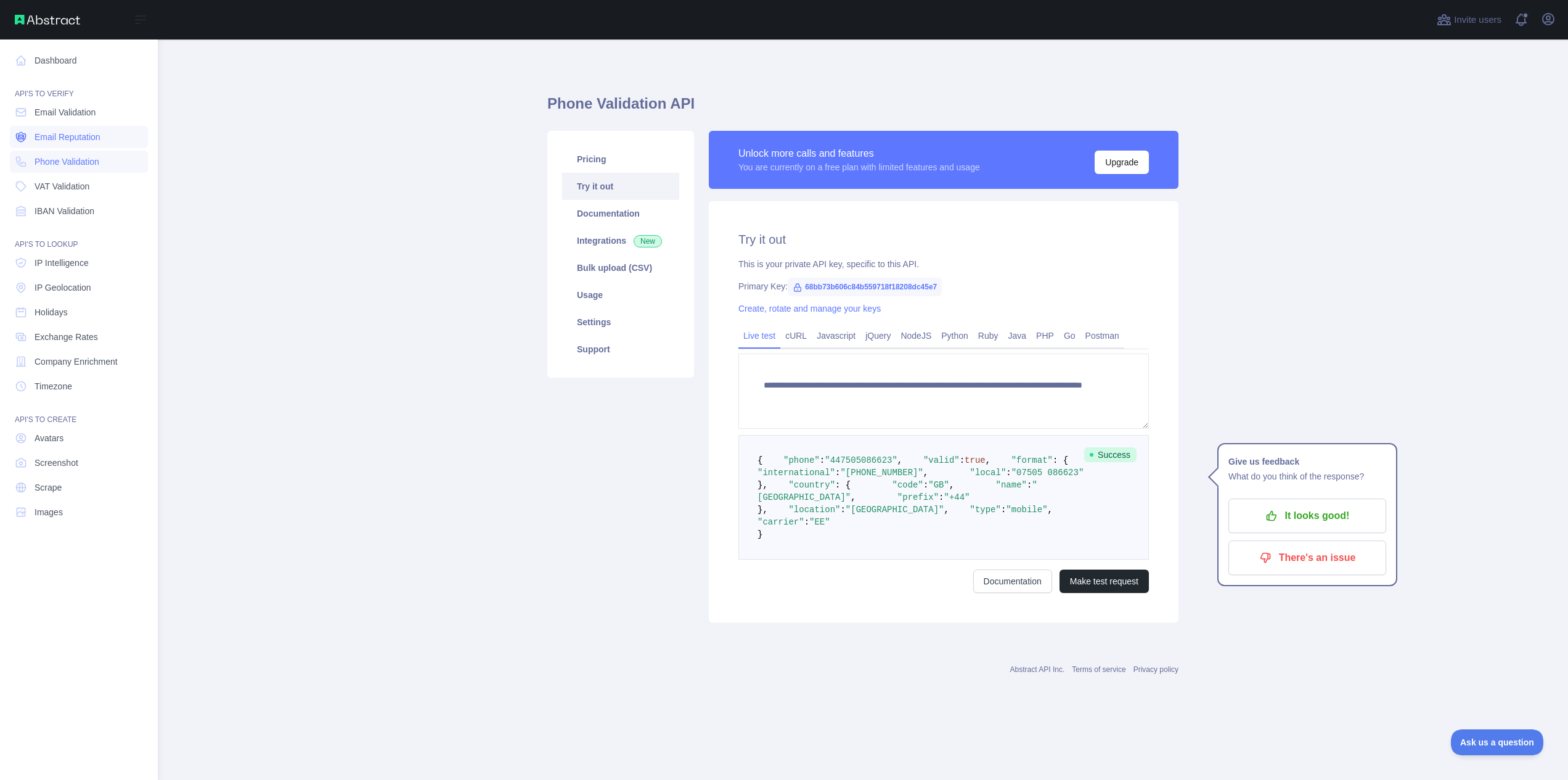
click at [77, 142] on span "Email Reputation" at bounding box center [68, 137] width 66 height 12
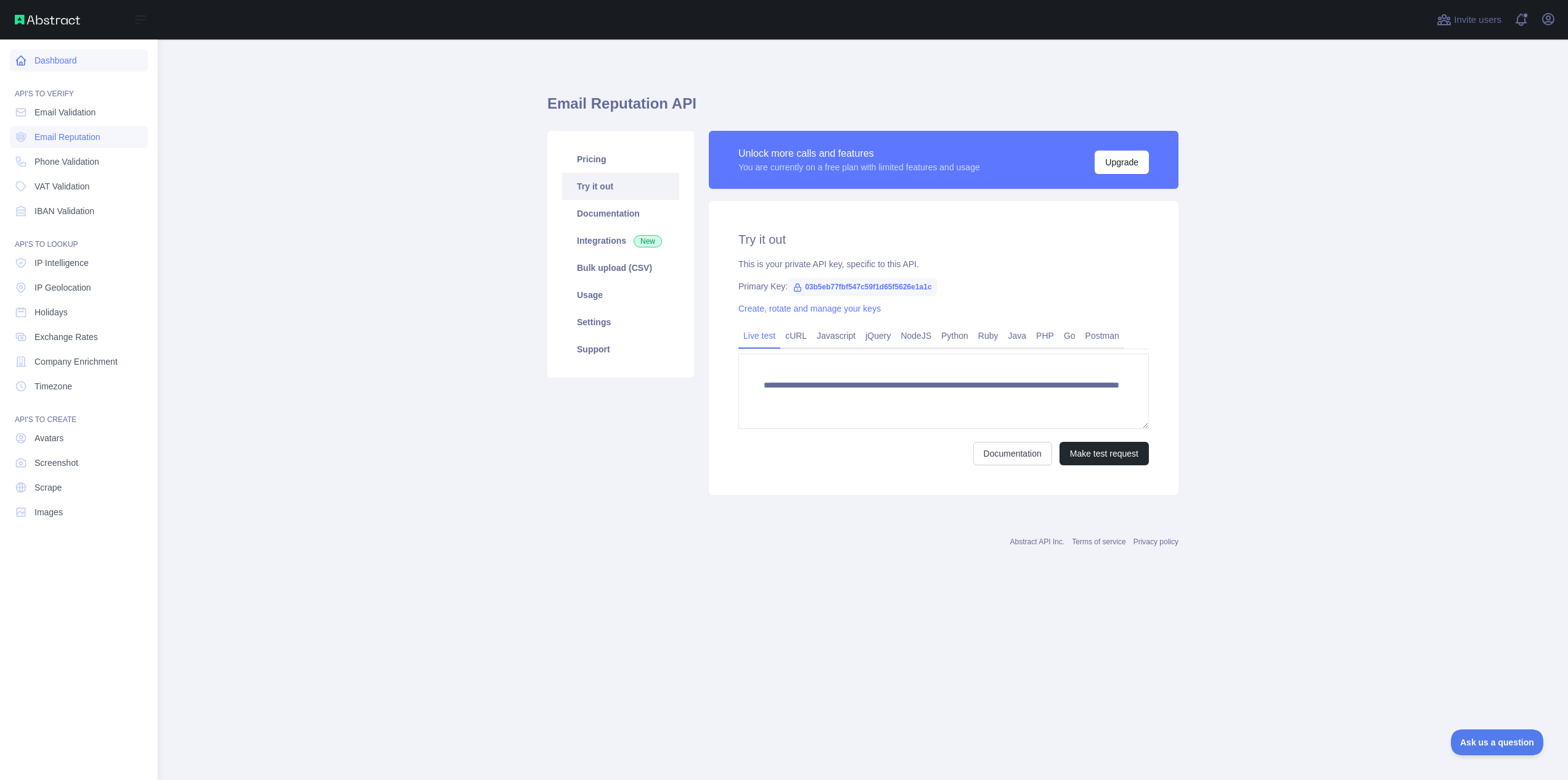
click at [22, 65] on icon at bounding box center [21, 60] width 10 height 10
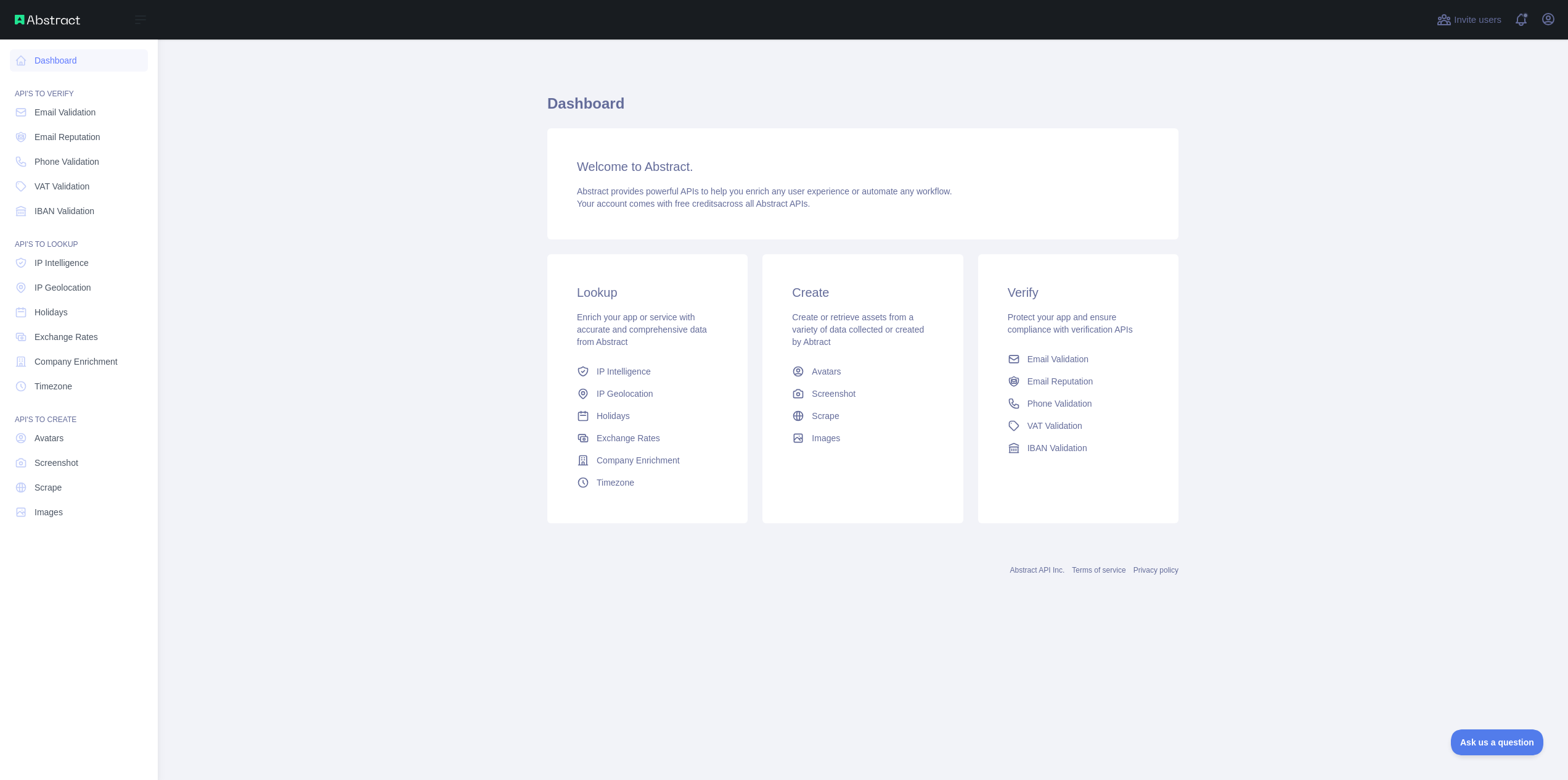
click at [20, 7] on div "Open sidebar" at bounding box center [79, 19] width 158 height 39
click at [26, 19] on img at bounding box center [47, 19] width 65 height 10
click at [58, 17] on img at bounding box center [47, 19] width 65 height 10
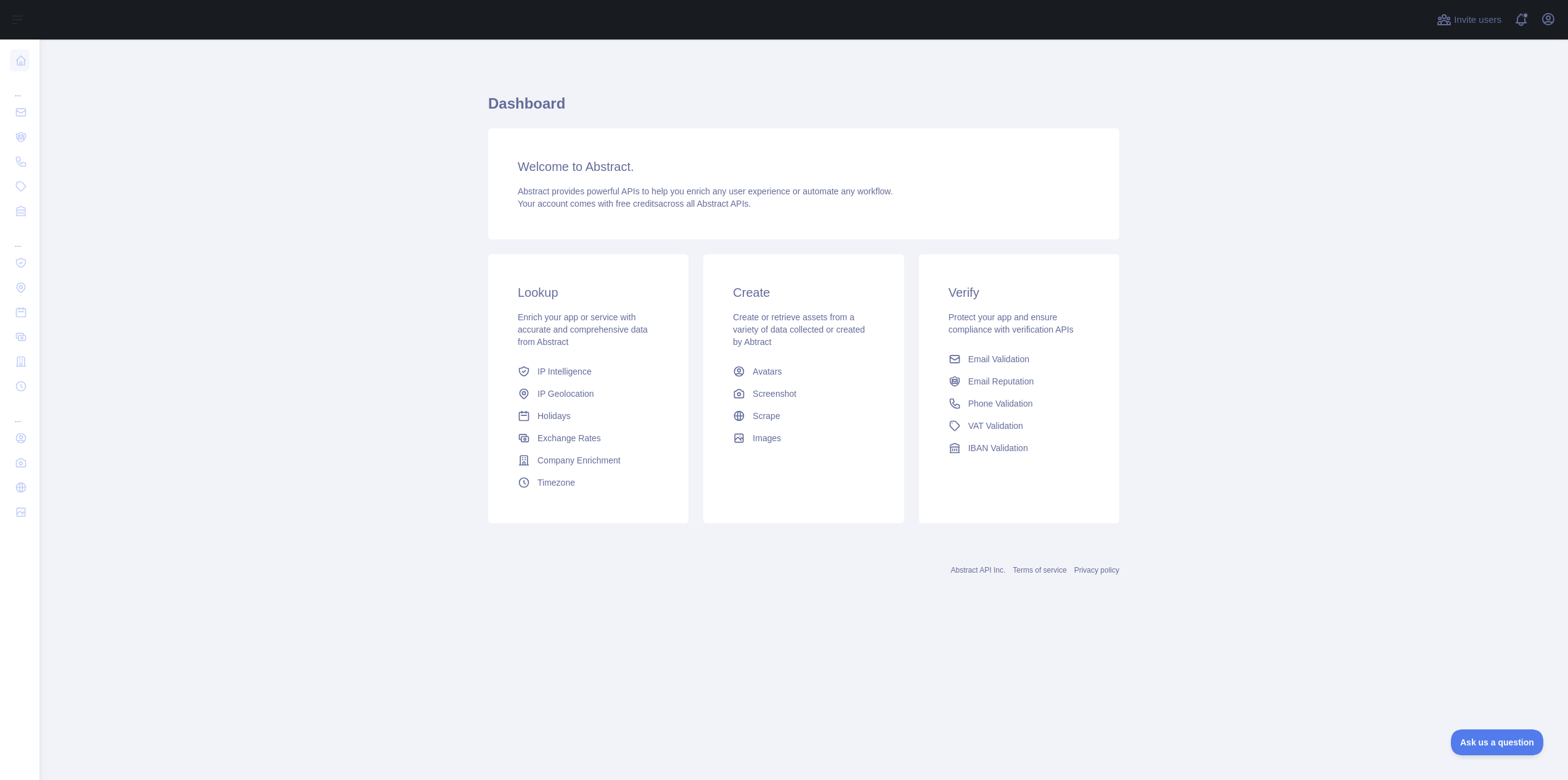
click at [158, 25] on div at bounding box center [734, 19] width 1371 height 39
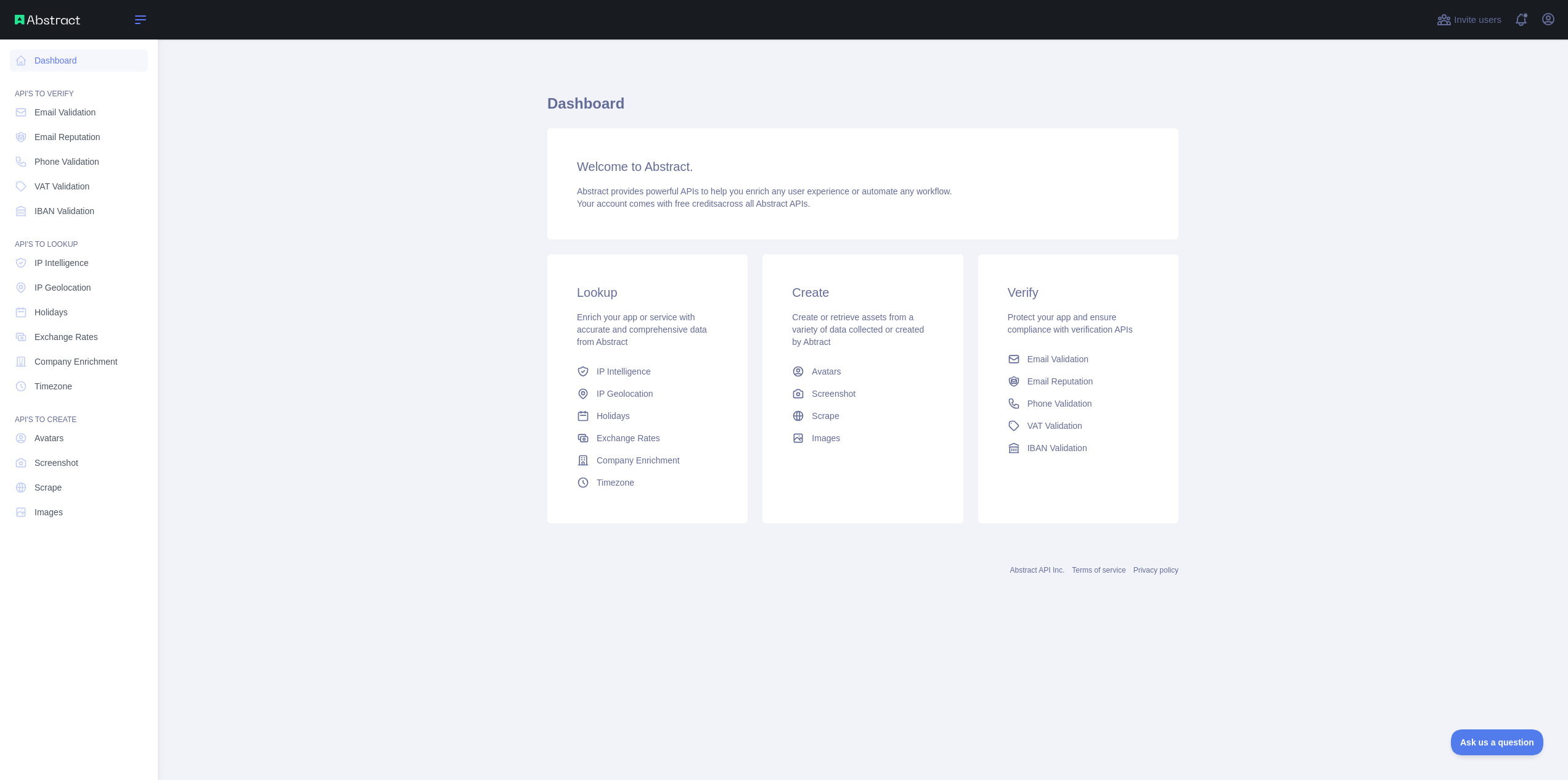
click at [139, 20] on icon at bounding box center [140, 19] width 10 height 7
click at [58, 267] on span "IP Intelligence" at bounding box center [62, 263] width 54 height 12
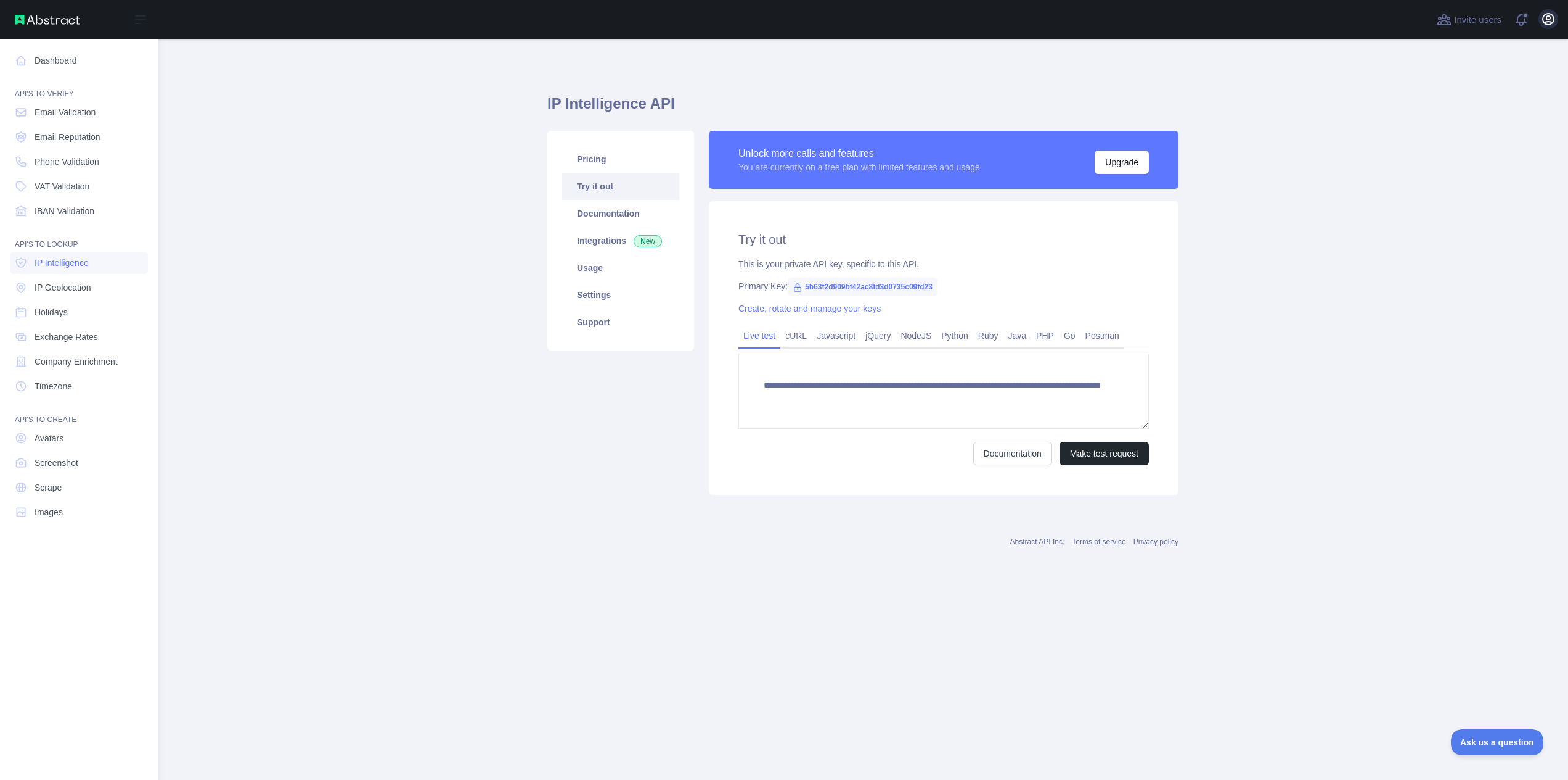
click at [1541, 22] on button "Open user menu" at bounding box center [1548, 19] width 20 height 20
click at [70, 20] on img at bounding box center [47, 19] width 65 height 10
click at [45, 490] on span "Scrape" at bounding box center [48, 487] width 27 height 12
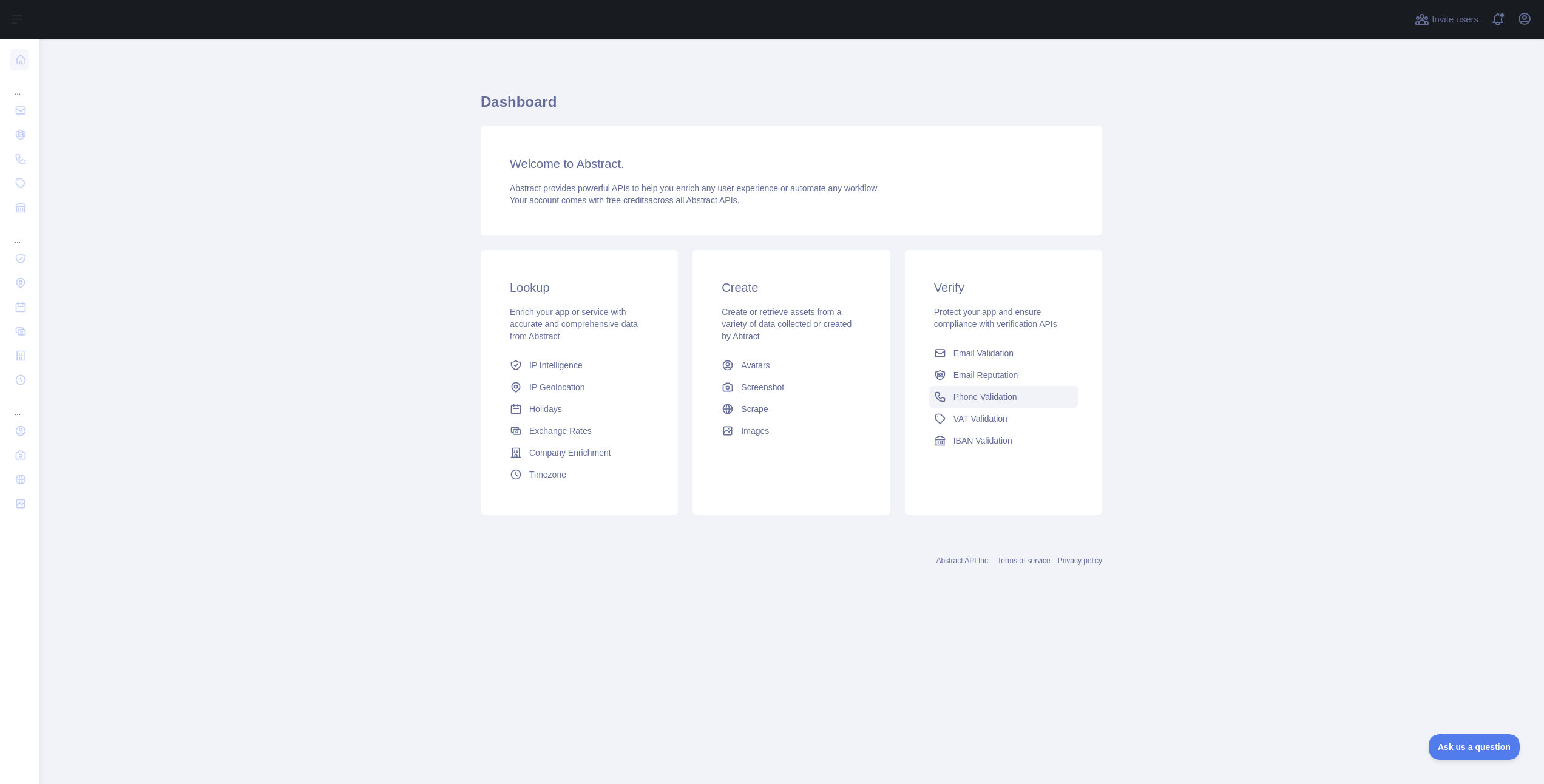
click at [973, 398] on span "Phone Validation" at bounding box center [985, 397] width 64 height 12
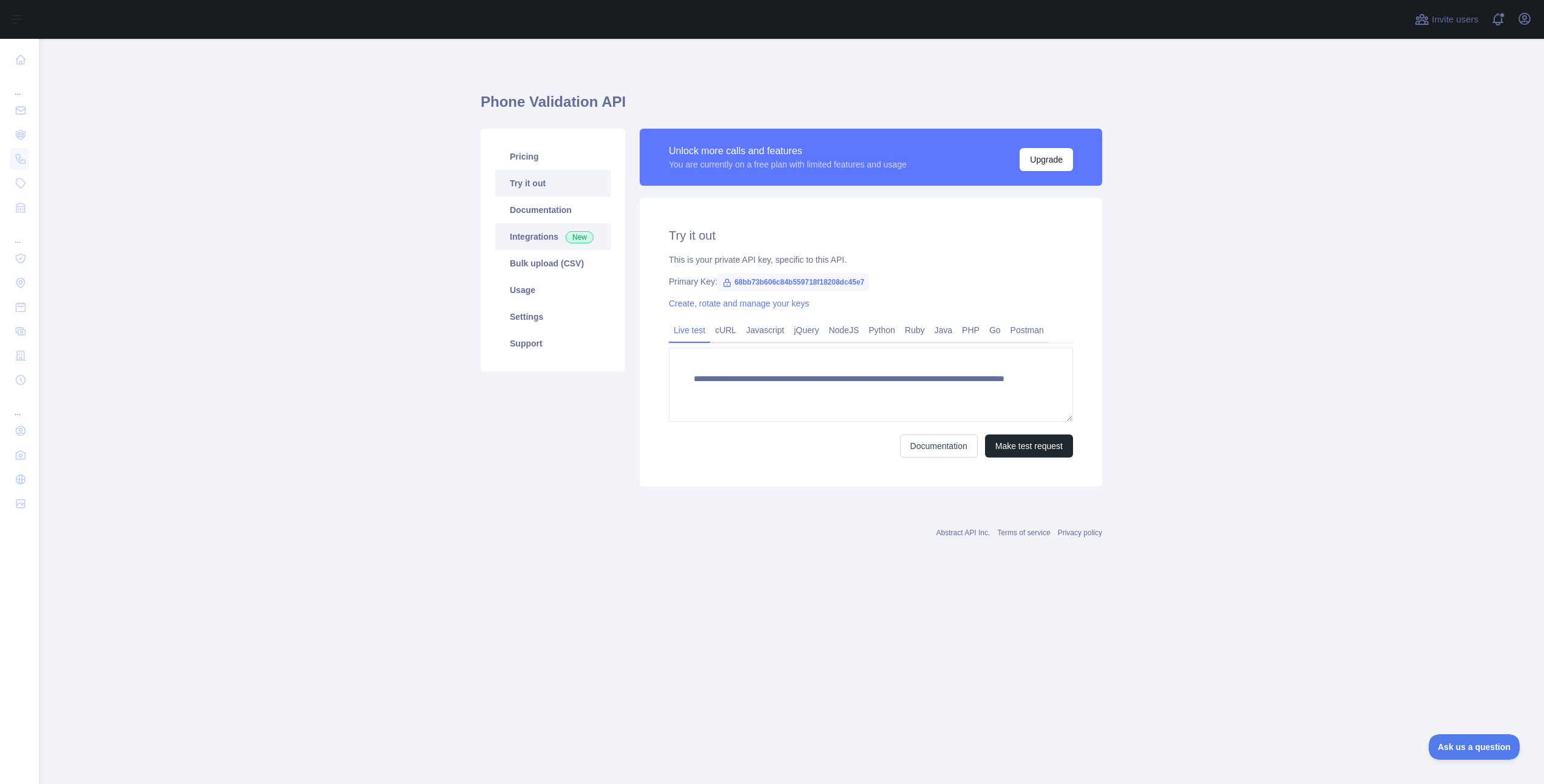
click at [548, 241] on link "Integrations New" at bounding box center [553, 236] width 115 height 27
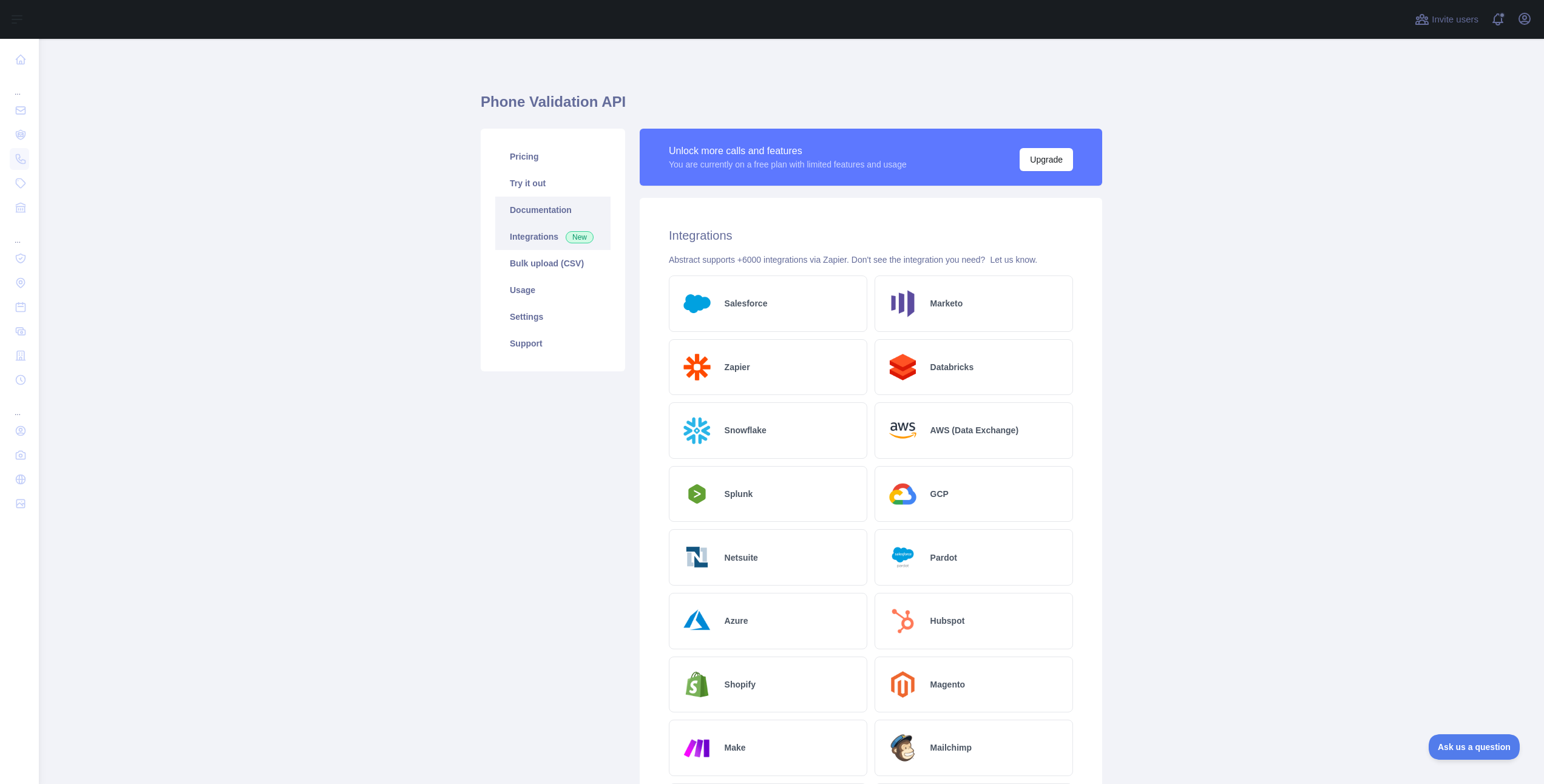
click at [548, 206] on link "Documentation" at bounding box center [553, 210] width 115 height 27
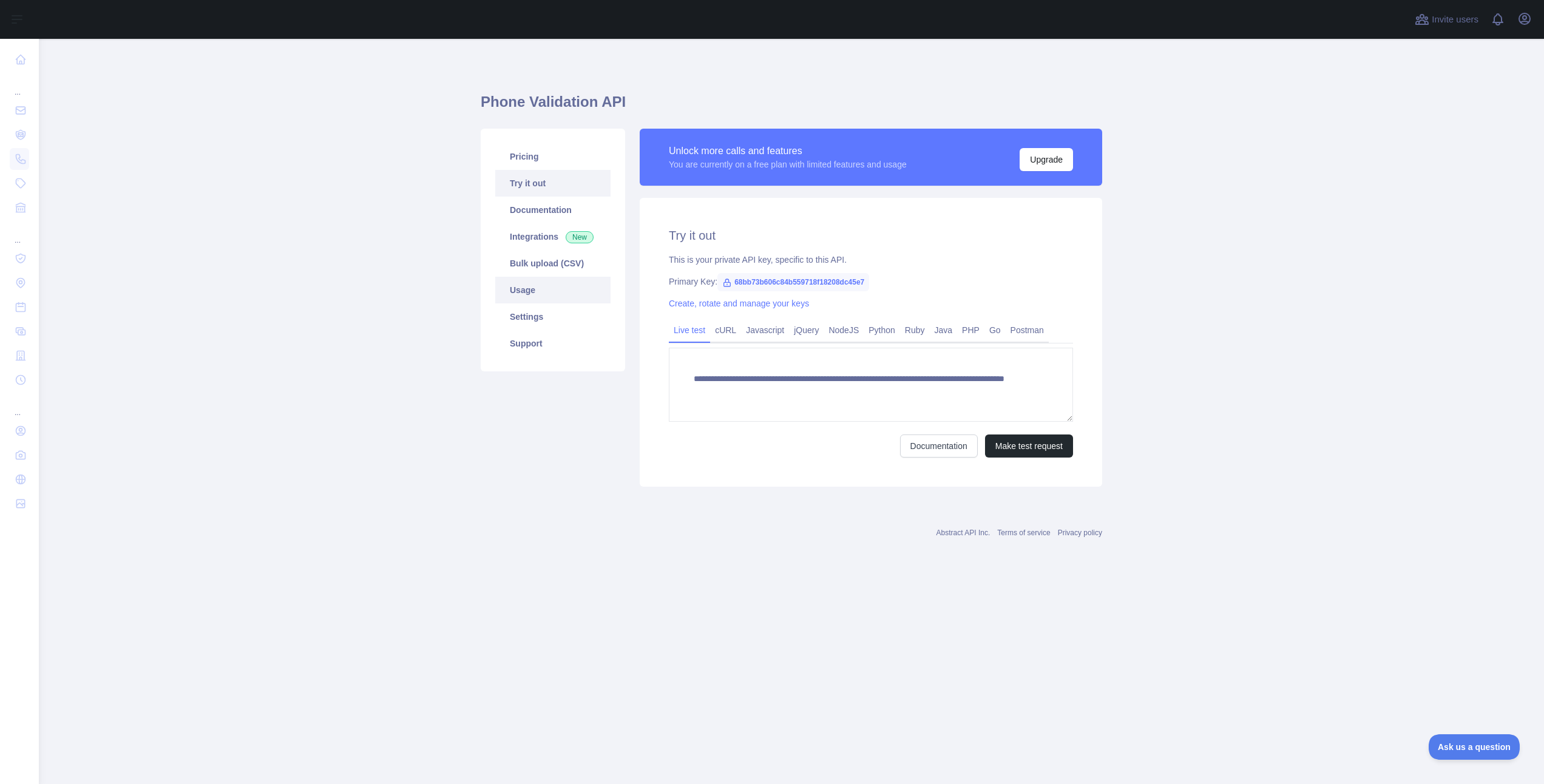
click at [536, 286] on link "Usage" at bounding box center [553, 290] width 115 height 27
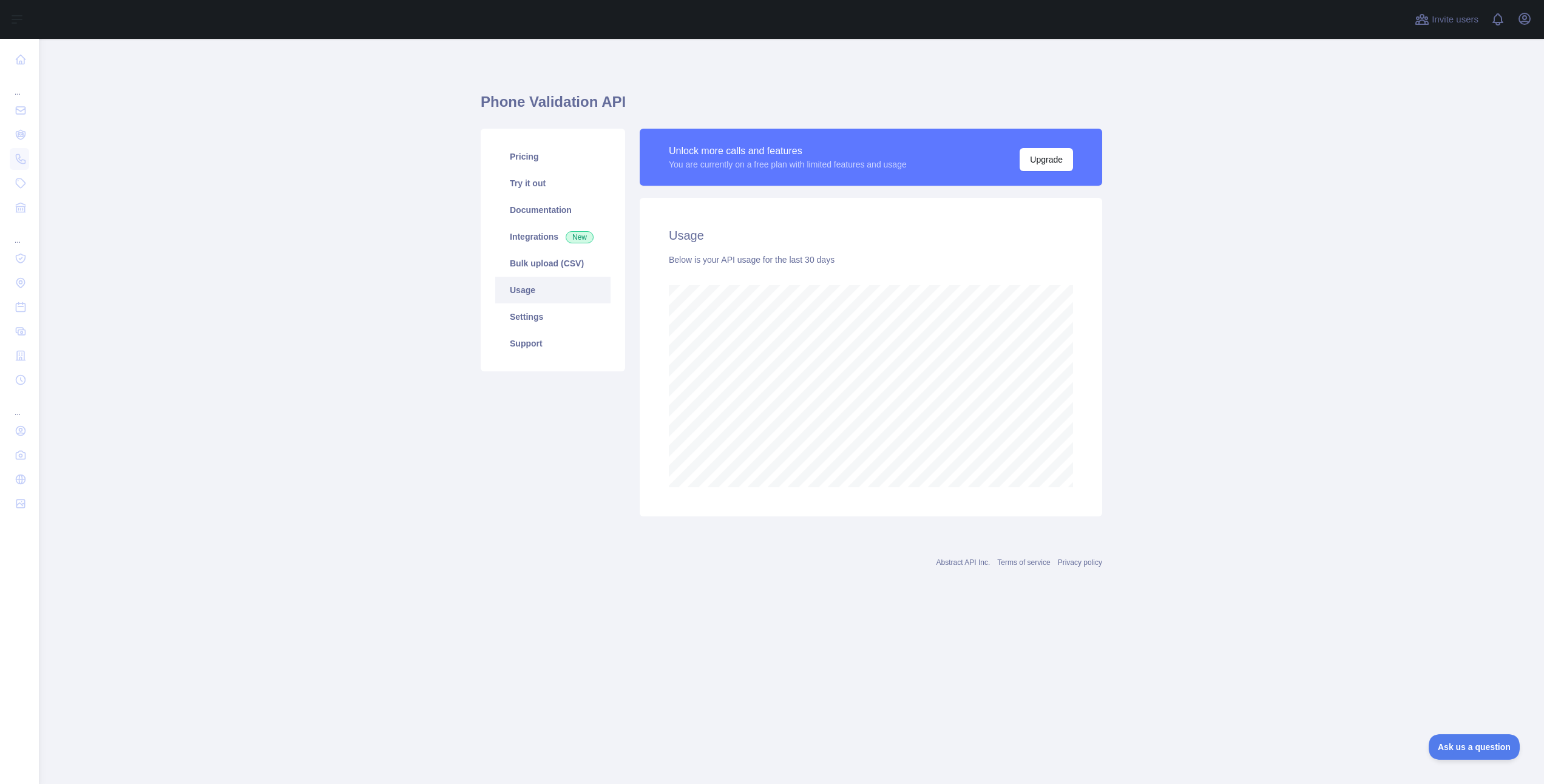
scroll to position [745, 1505]
click at [531, 323] on link "Settings" at bounding box center [553, 316] width 115 height 27
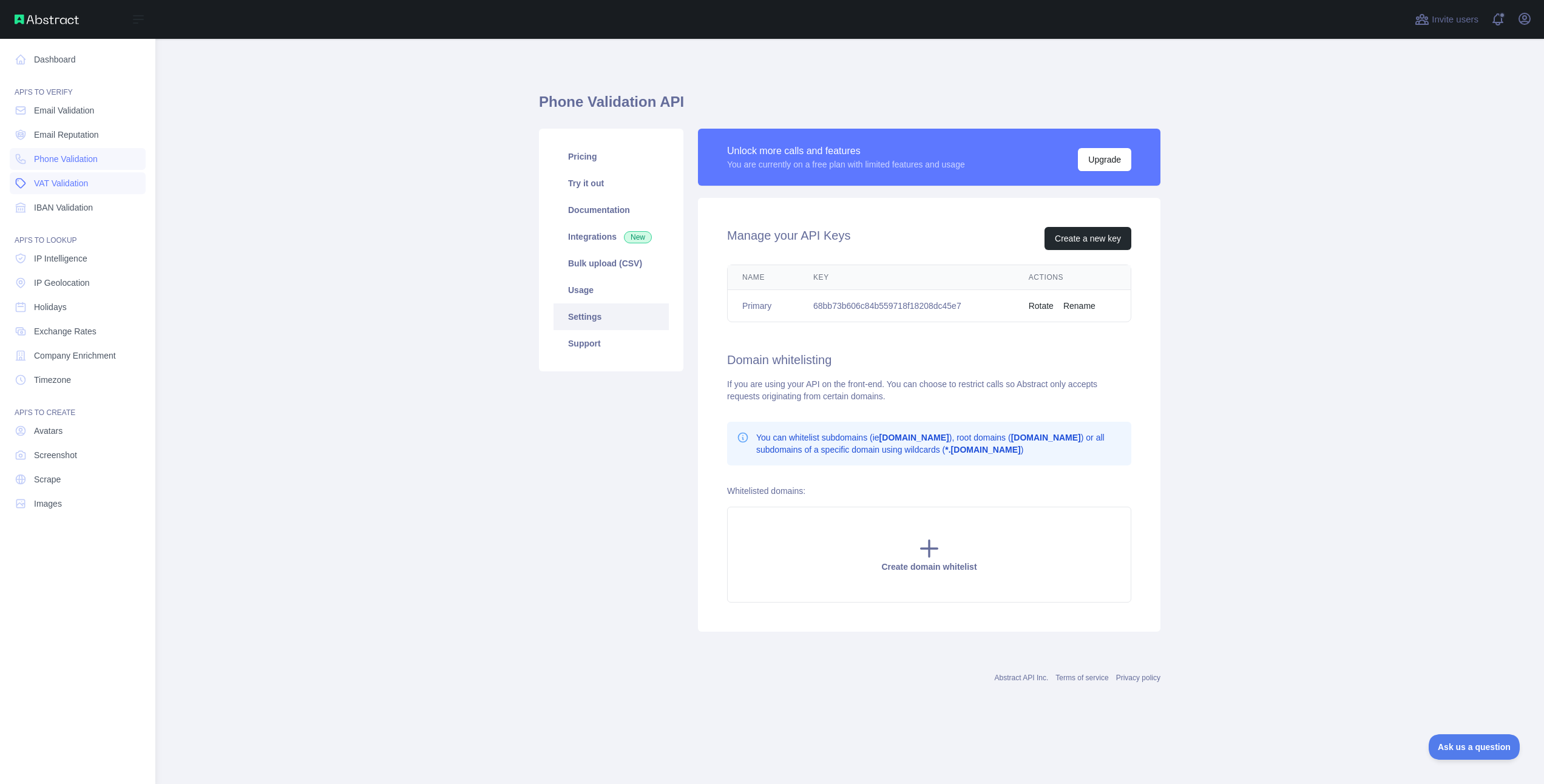
click at [69, 181] on span "VAT Validation" at bounding box center [61, 183] width 54 height 12
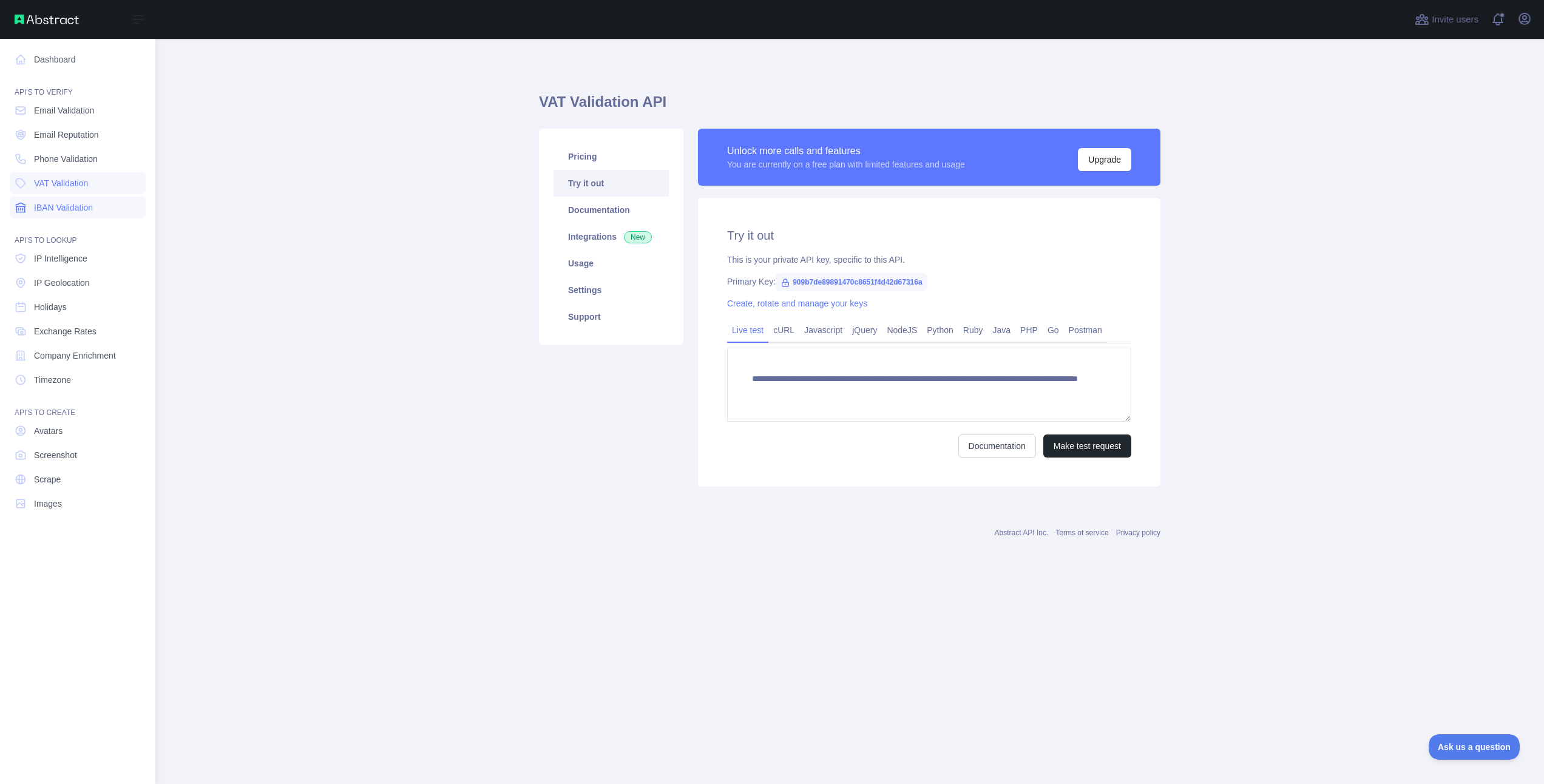
click at [60, 206] on span "IBAN Validation" at bounding box center [64, 207] width 58 height 12
click at [90, 133] on span "Email Reputation" at bounding box center [67, 135] width 65 height 12
type textarea "**********"
click at [87, 113] on span "Email Validation" at bounding box center [64, 110] width 60 height 12
click at [72, 163] on span "Phone Validation" at bounding box center [66, 159] width 64 height 12
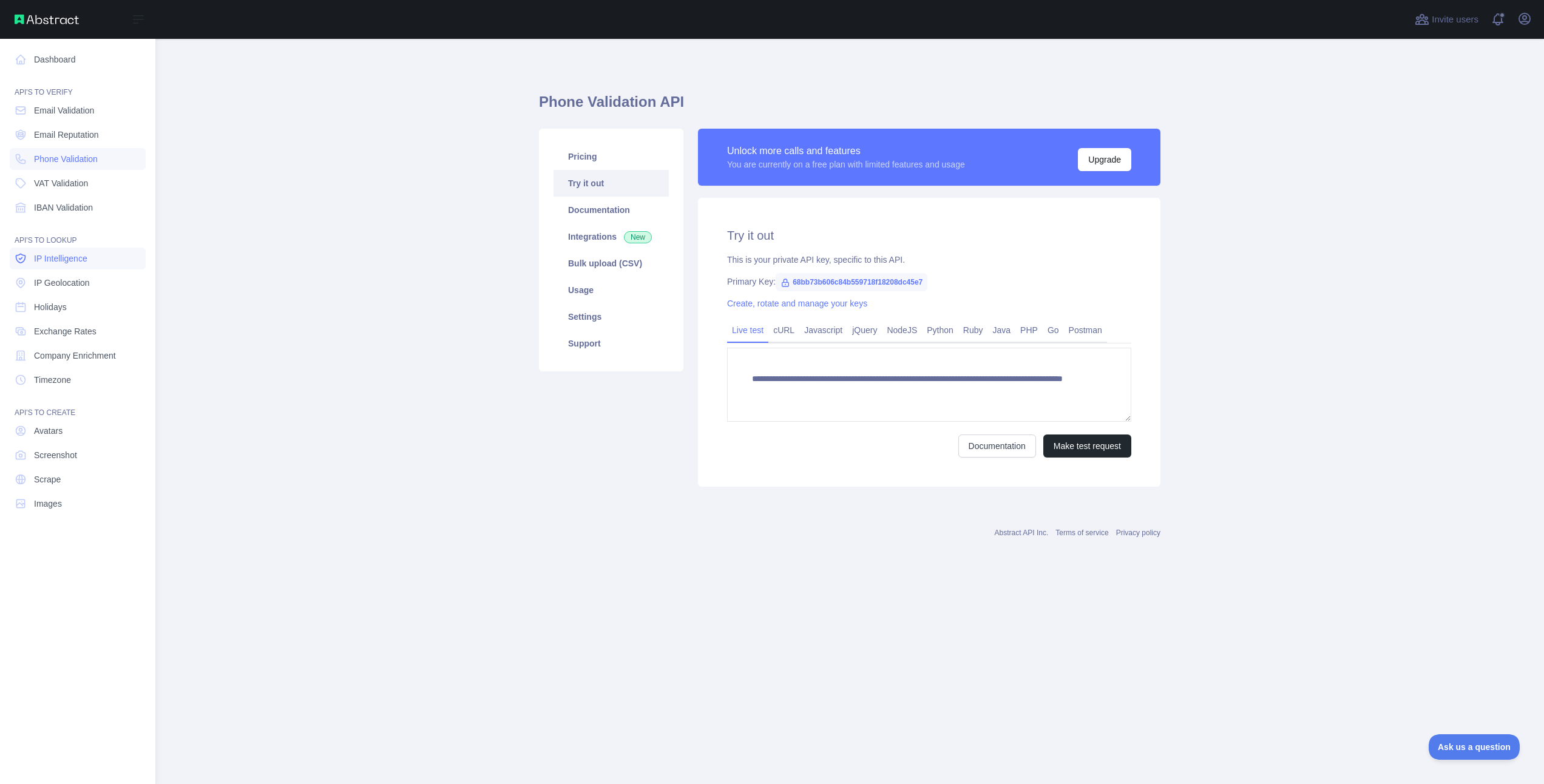
click at [63, 255] on span "IP Intelligence" at bounding box center [61, 259] width 53 height 12
click at [58, 439] on link "Avatars" at bounding box center [77, 431] width 136 height 21
click at [60, 460] on span "Screenshot" at bounding box center [56, 456] width 43 height 12
click at [57, 437] on link "Avatars" at bounding box center [77, 431] width 136 height 21
click at [64, 64] on link "Dashboard" at bounding box center [77, 58] width 136 height 21
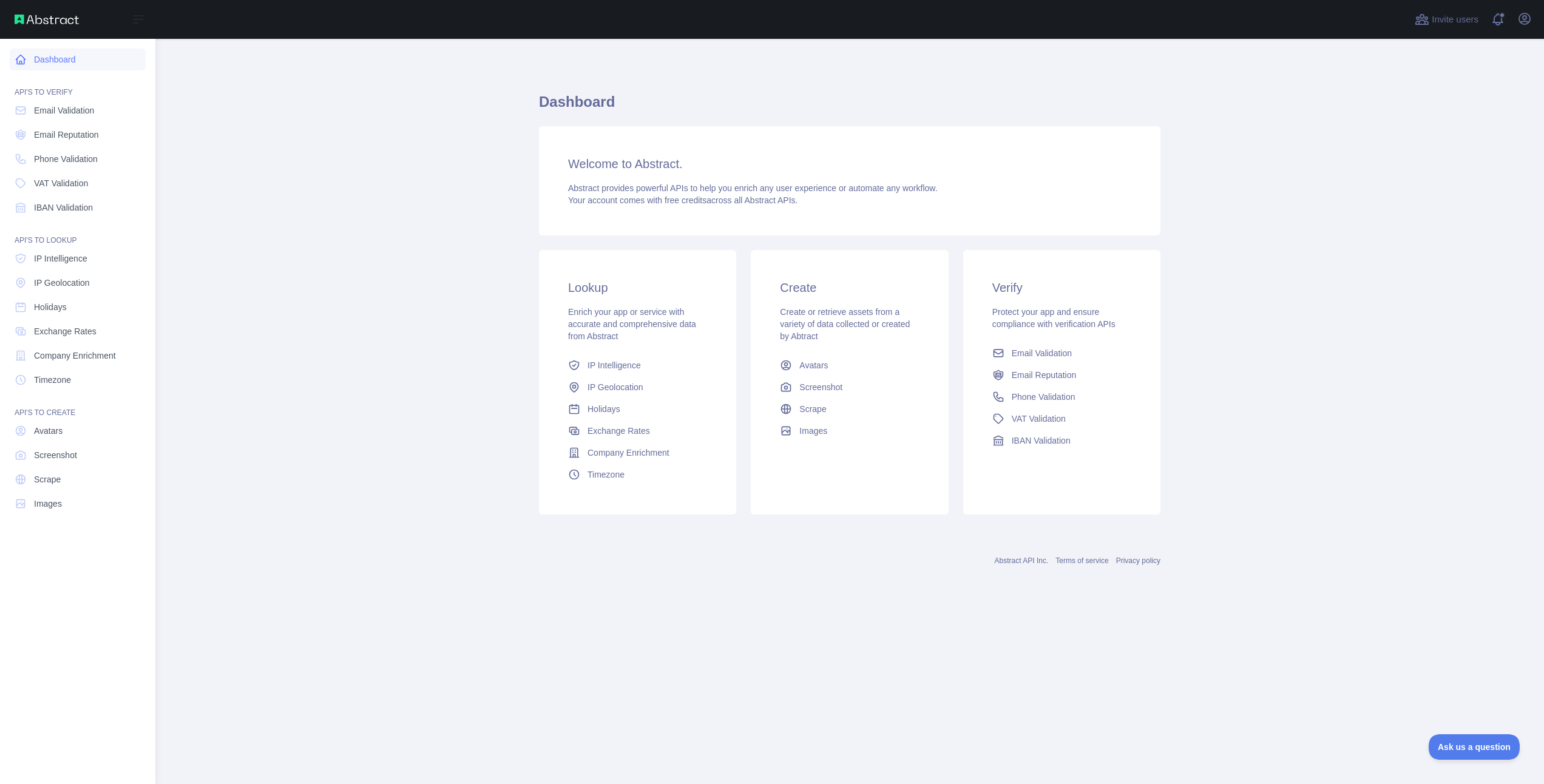
click at [53, 58] on link "Dashboard" at bounding box center [77, 58] width 136 height 21
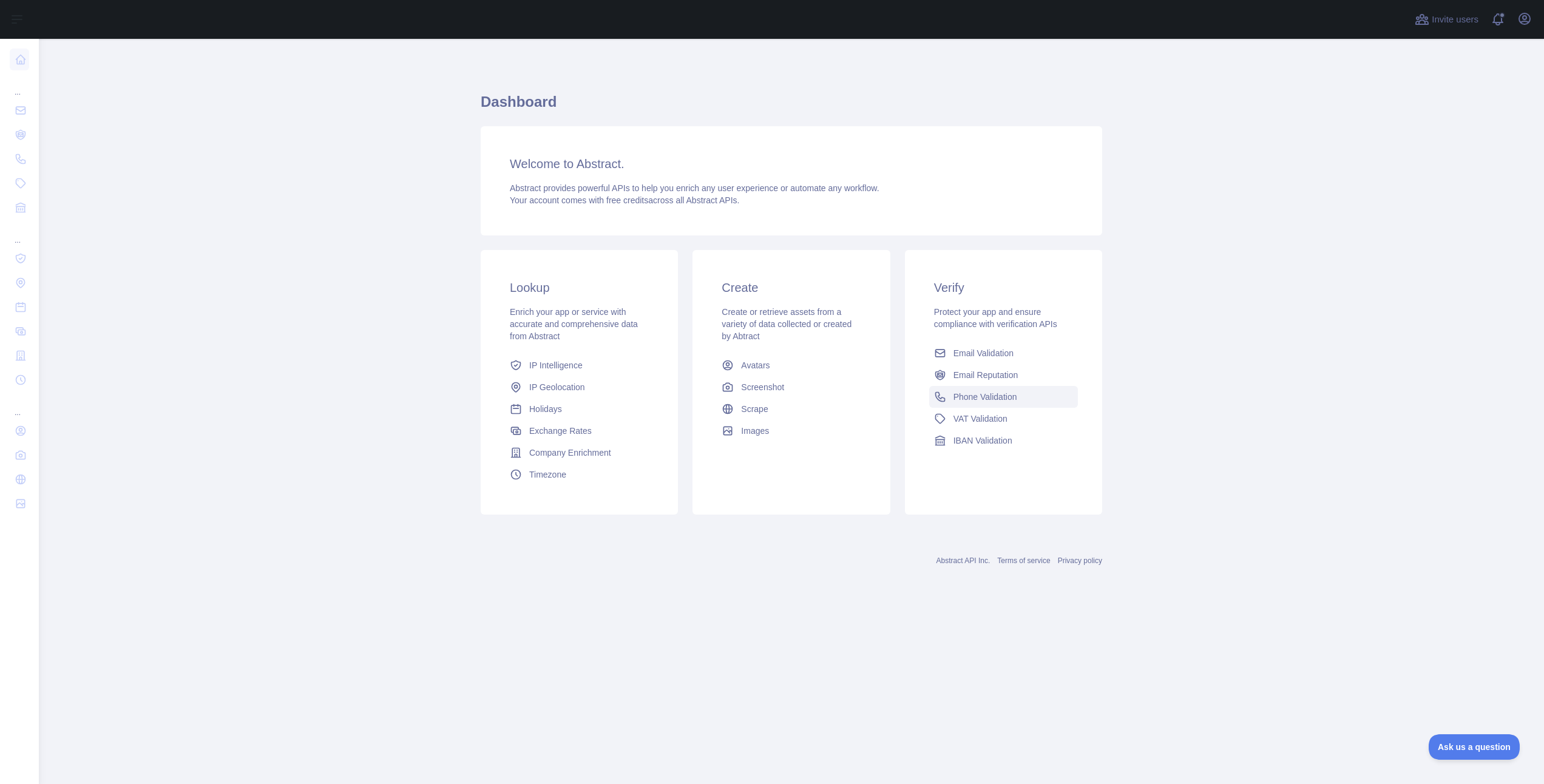
click at [967, 401] on span "Phone Validation" at bounding box center [985, 397] width 64 height 12
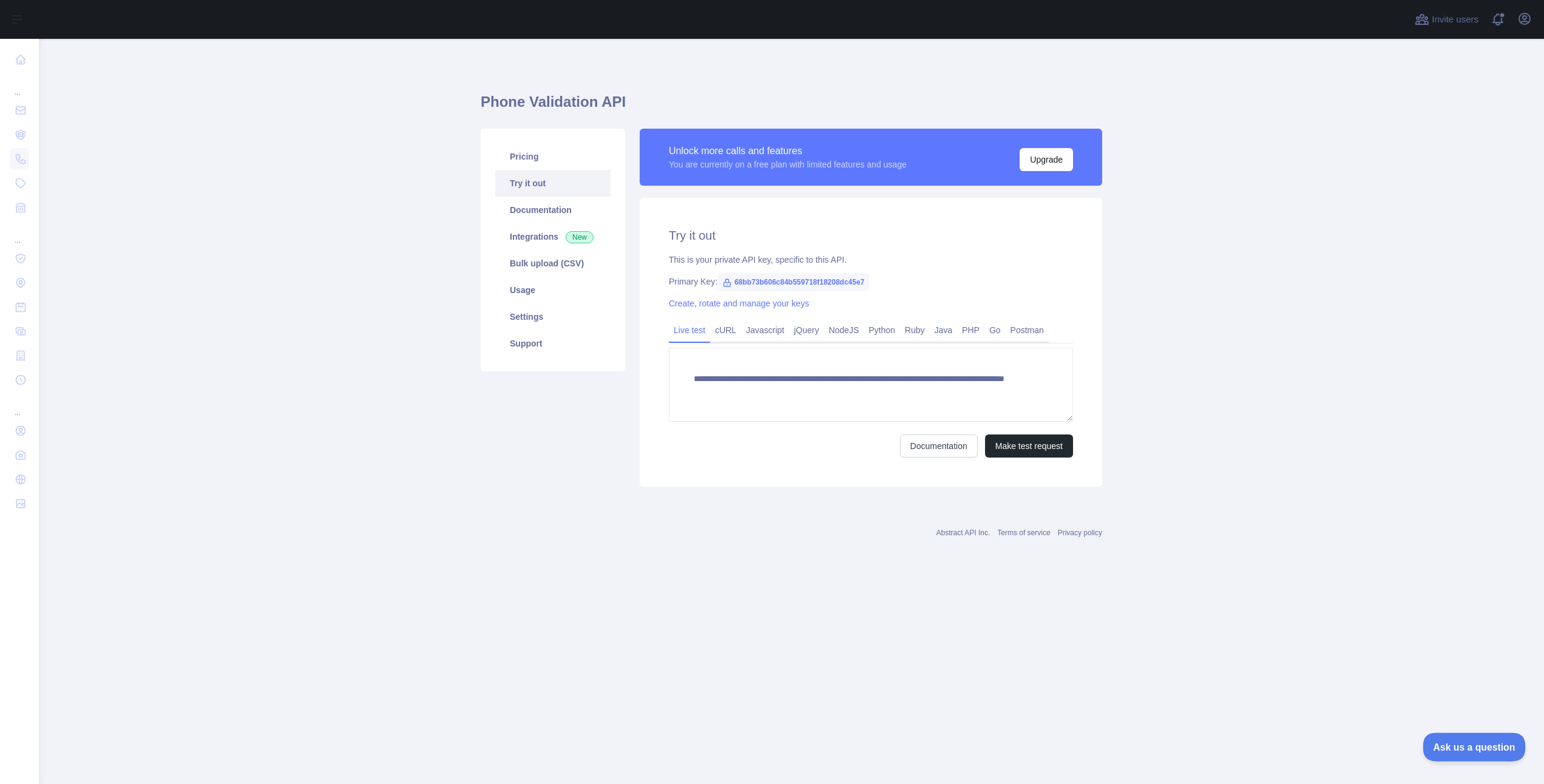
click at [1476, 752] on button "Ask us a question" at bounding box center [1468, 745] width 91 height 26
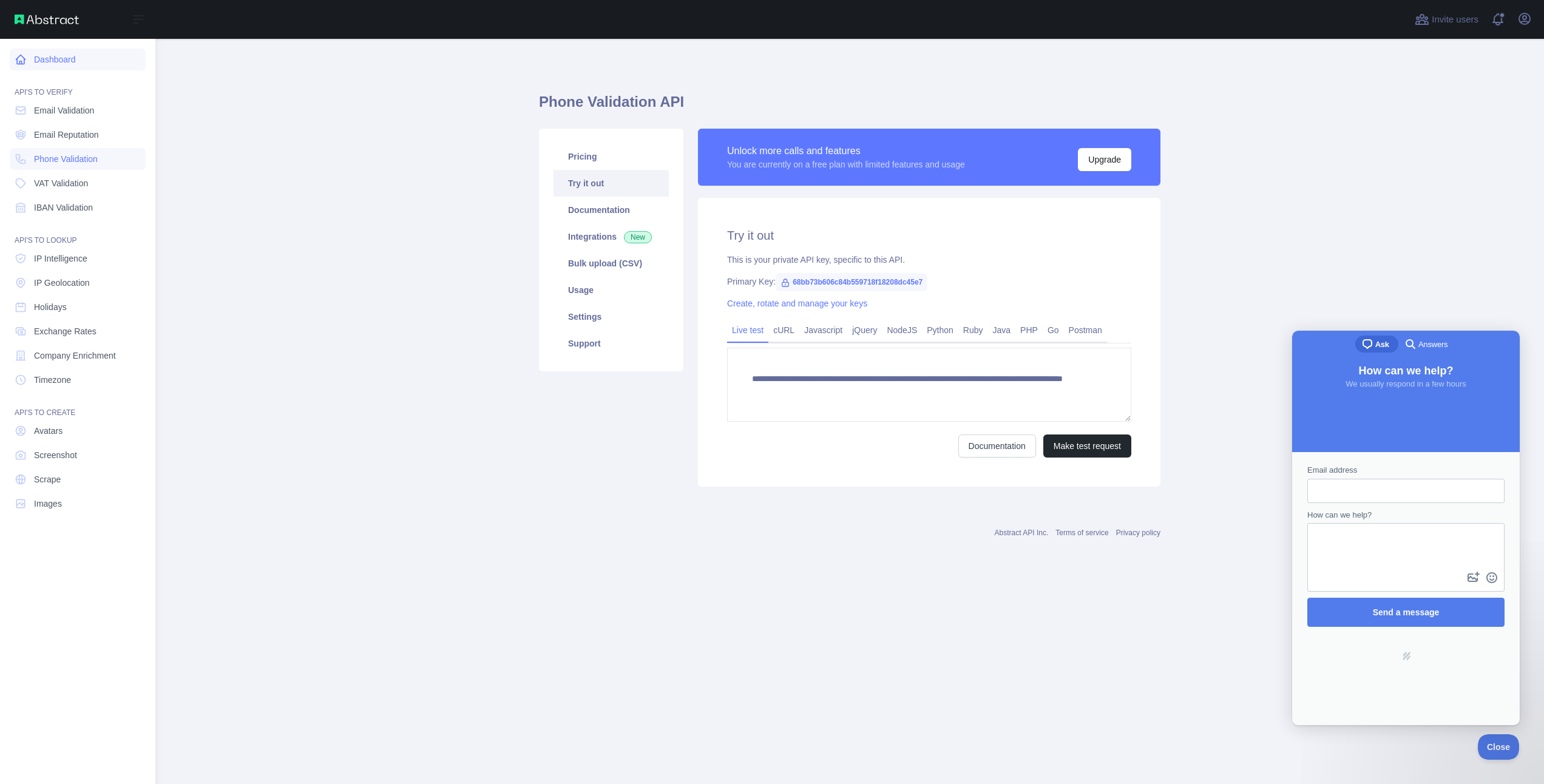
click at [32, 63] on link "Dashboard" at bounding box center [77, 58] width 136 height 21
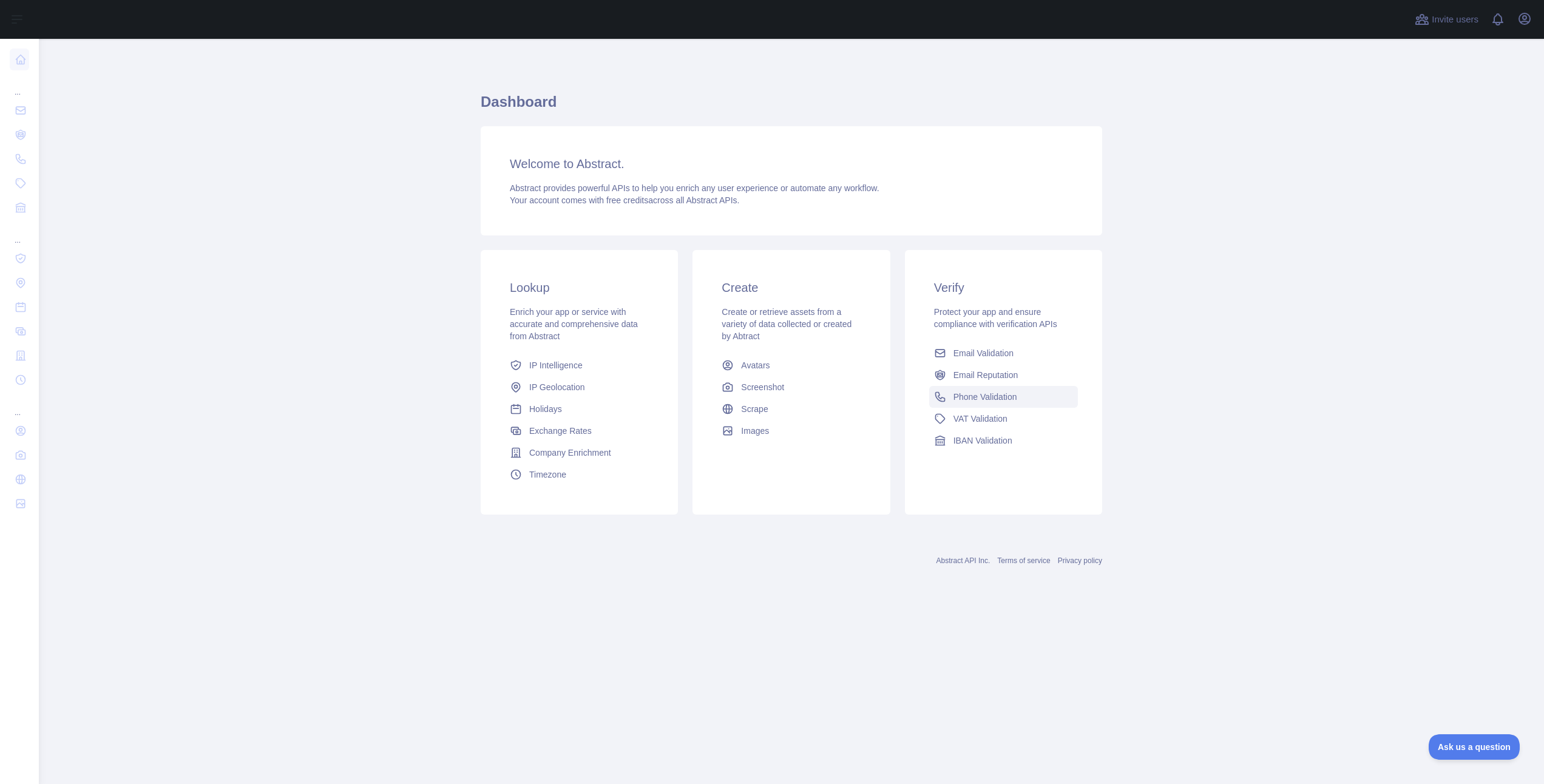
click at [980, 395] on span "Phone Validation" at bounding box center [985, 397] width 64 height 12
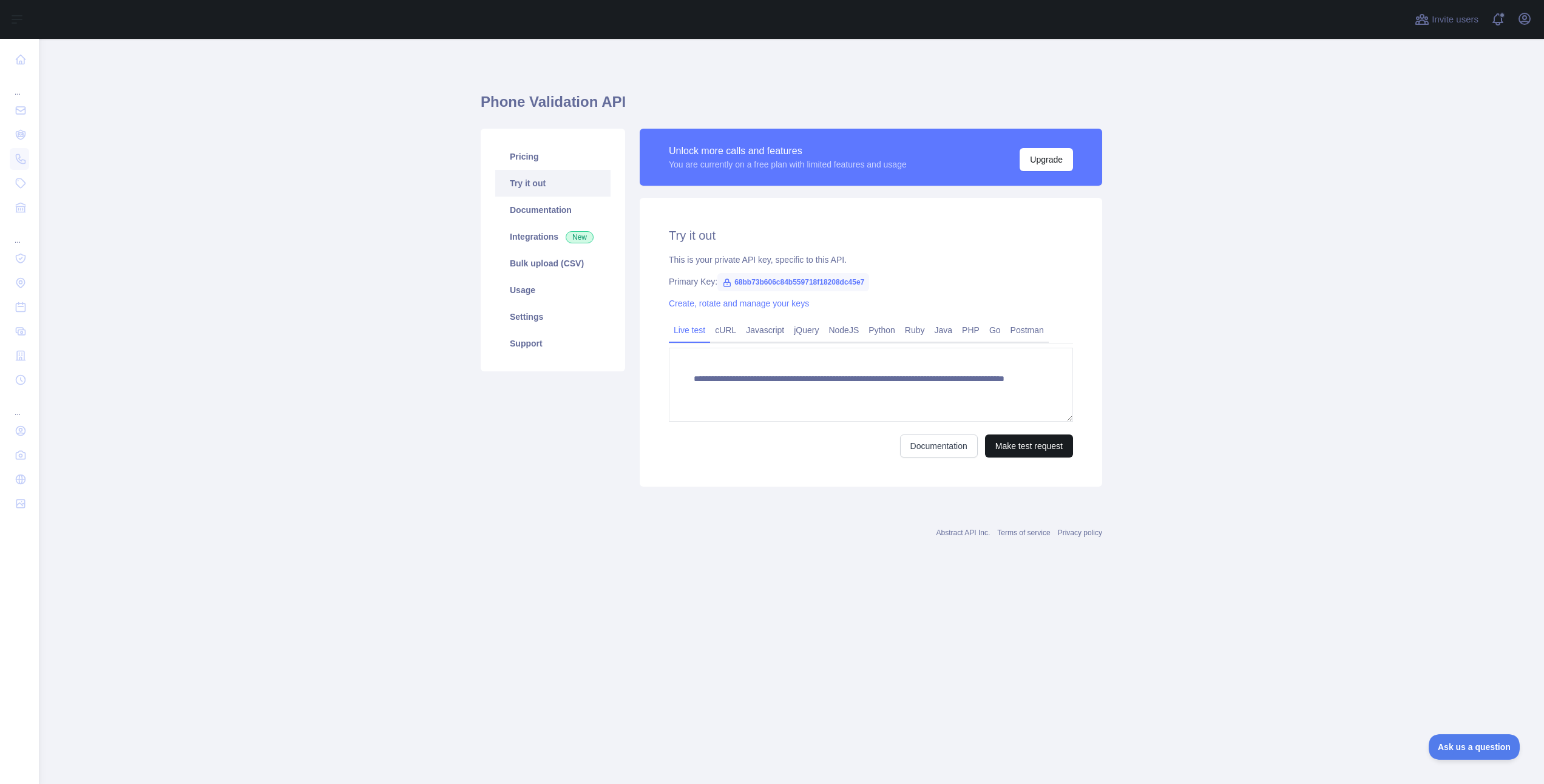
click at [1013, 443] on button "Make test request" at bounding box center [1029, 446] width 88 height 23
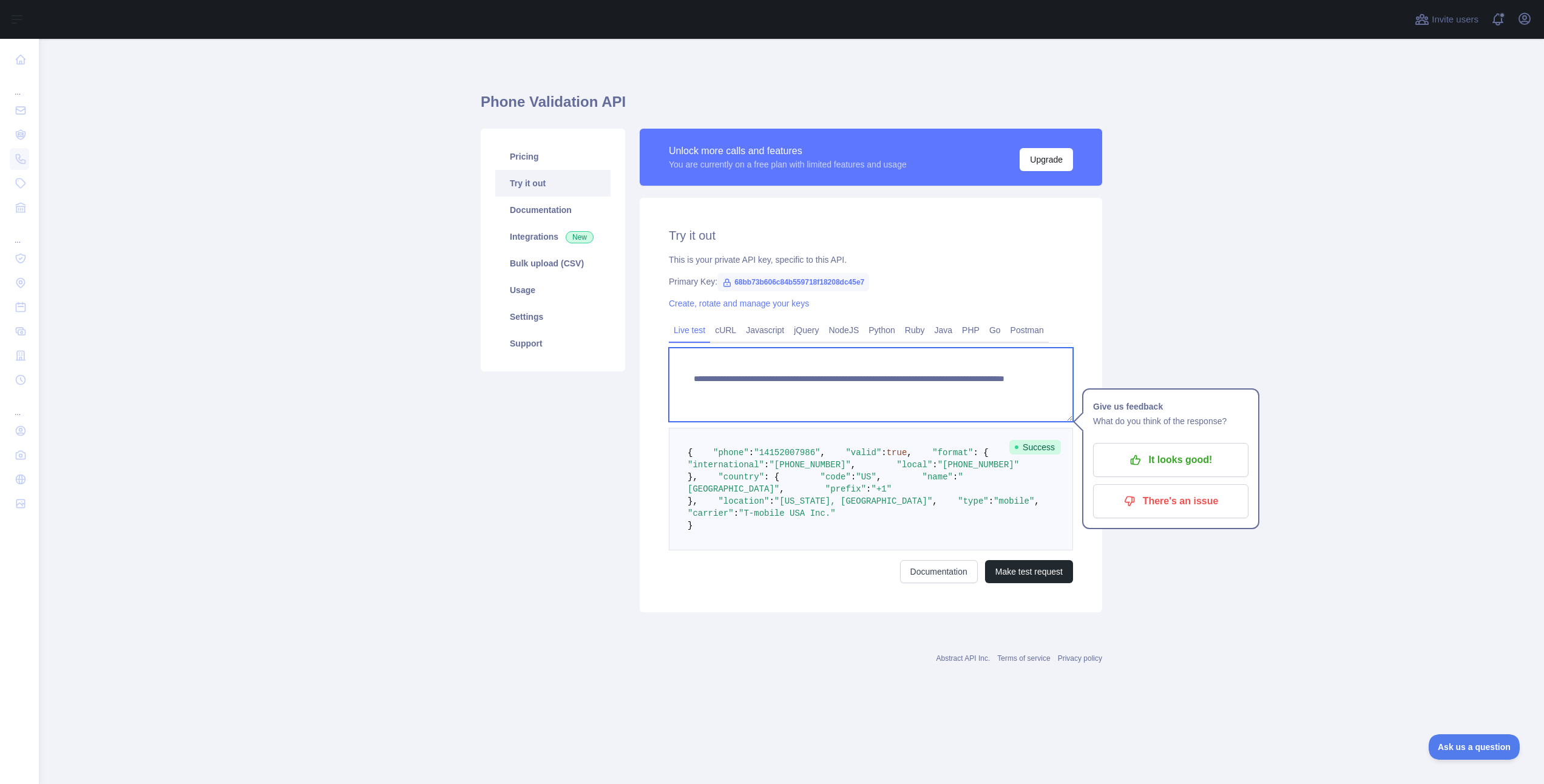
drag, startPoint x: 978, startPoint y: 391, endPoint x: 922, endPoint y: 391, distance: 56.0
click at [922, 391] on textarea "**********" at bounding box center [871, 385] width 404 height 74
paste textarea "*"
type textarea "**********"
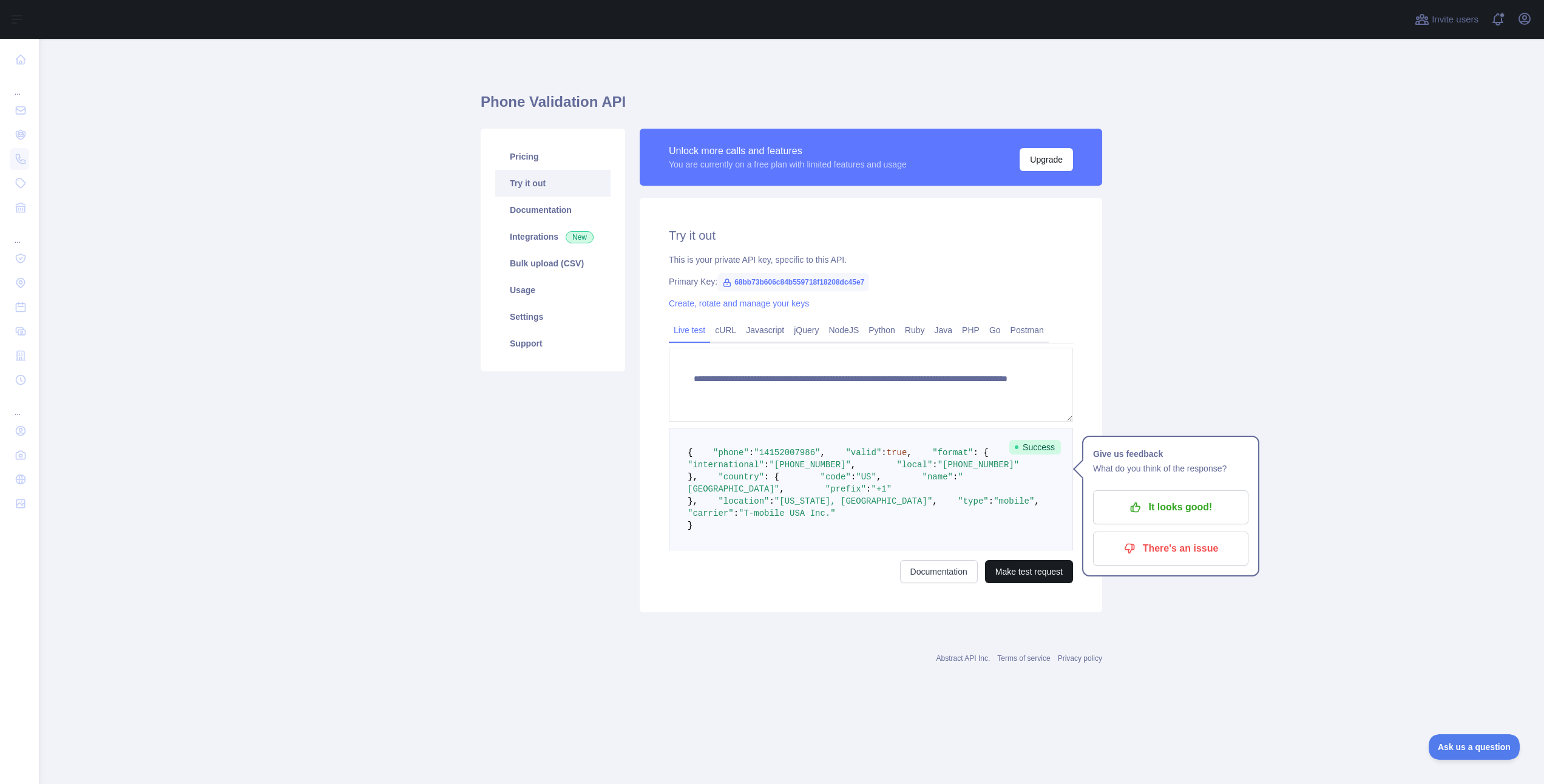
click at [1042, 584] on button "Make test request" at bounding box center [1029, 572] width 88 height 23
click at [515, 144] on link "Pricing" at bounding box center [553, 156] width 115 height 27
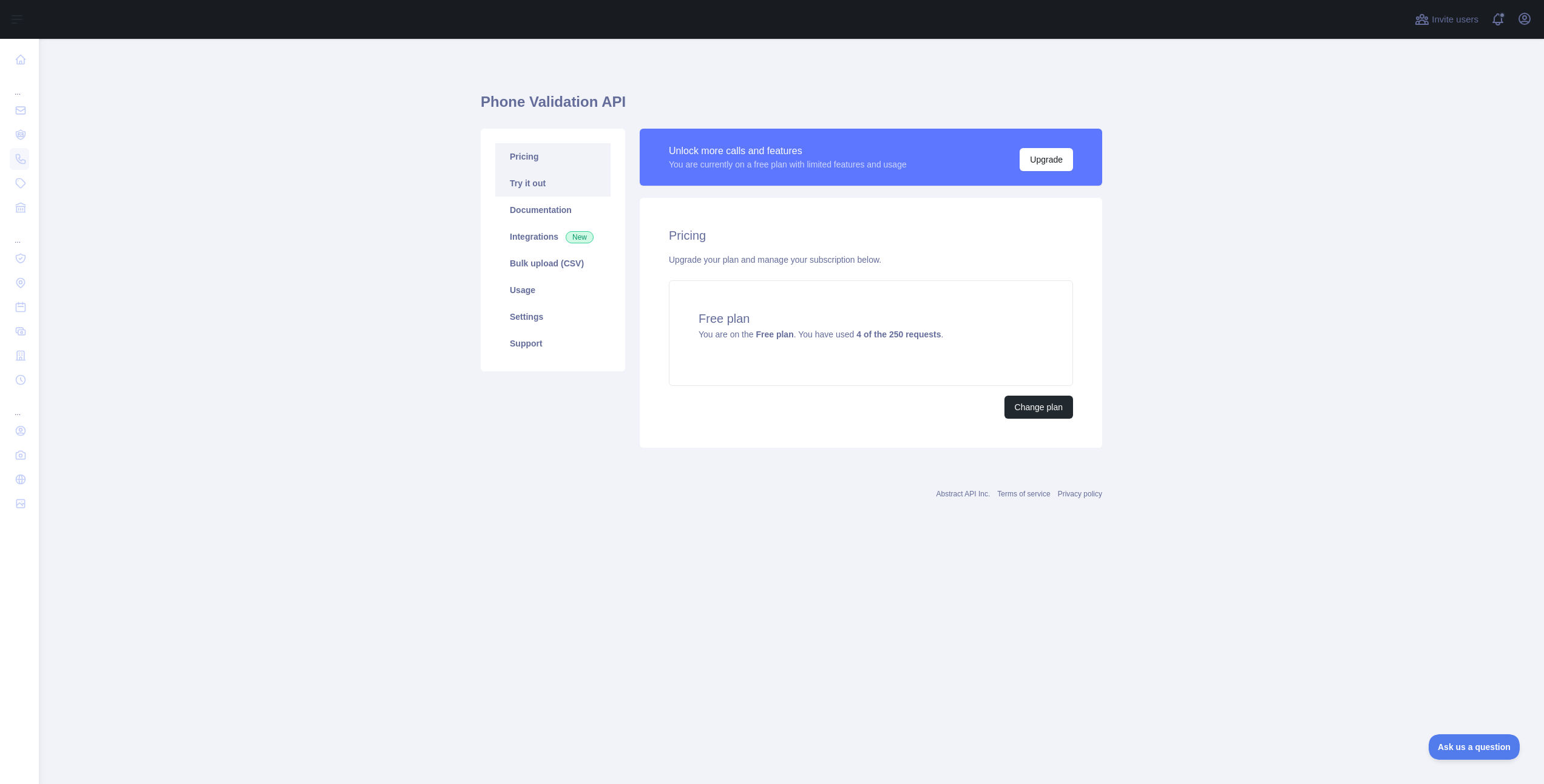
click at [518, 175] on link "Try it out" at bounding box center [553, 183] width 115 height 27
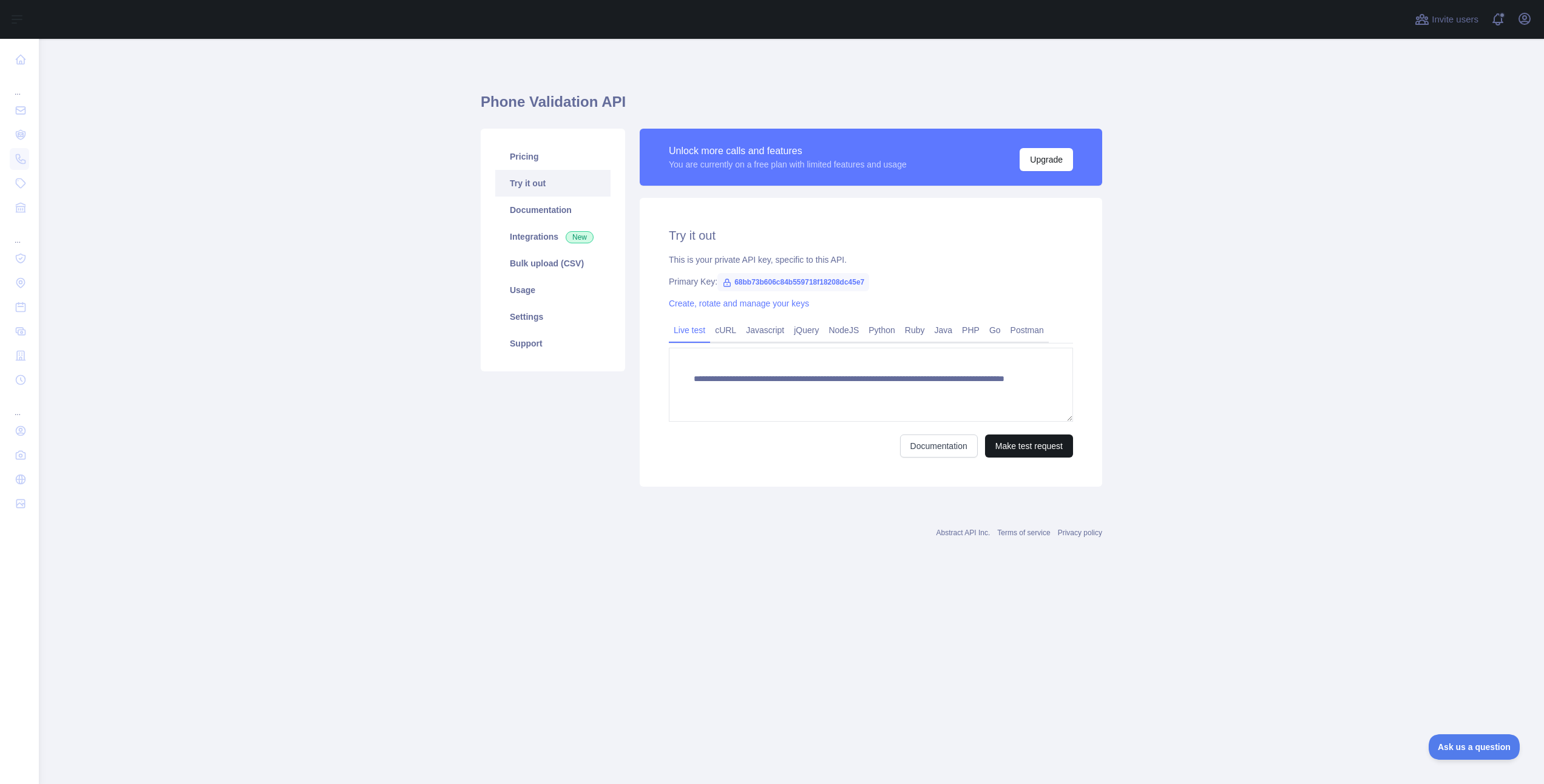
click at [1037, 457] on button "Make test request" at bounding box center [1029, 446] width 88 height 23
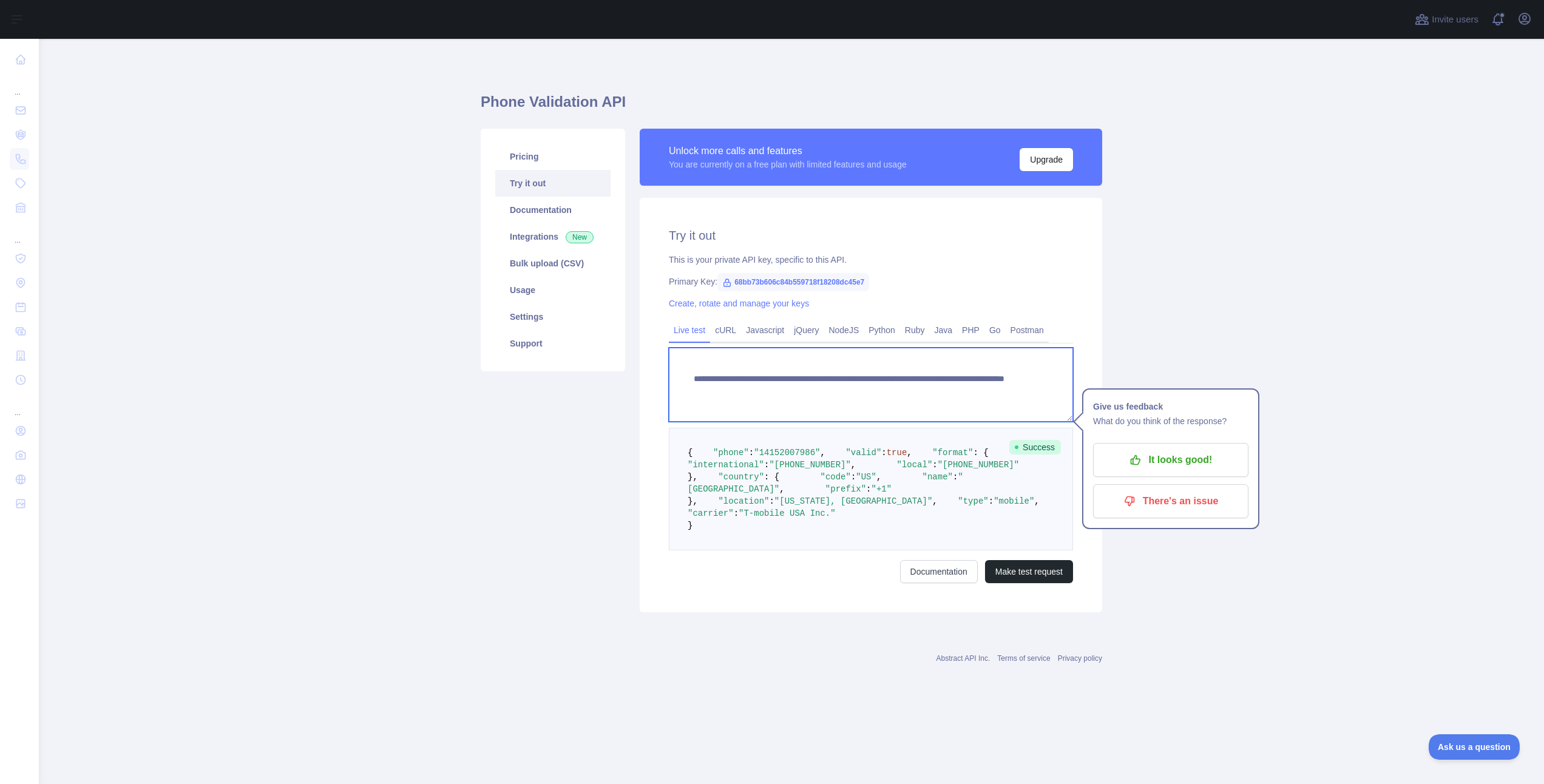
drag, startPoint x: 978, startPoint y: 394, endPoint x: 924, endPoint y: 395, distance: 54.0
click at [924, 395] on textarea "**********" at bounding box center [871, 385] width 404 height 74
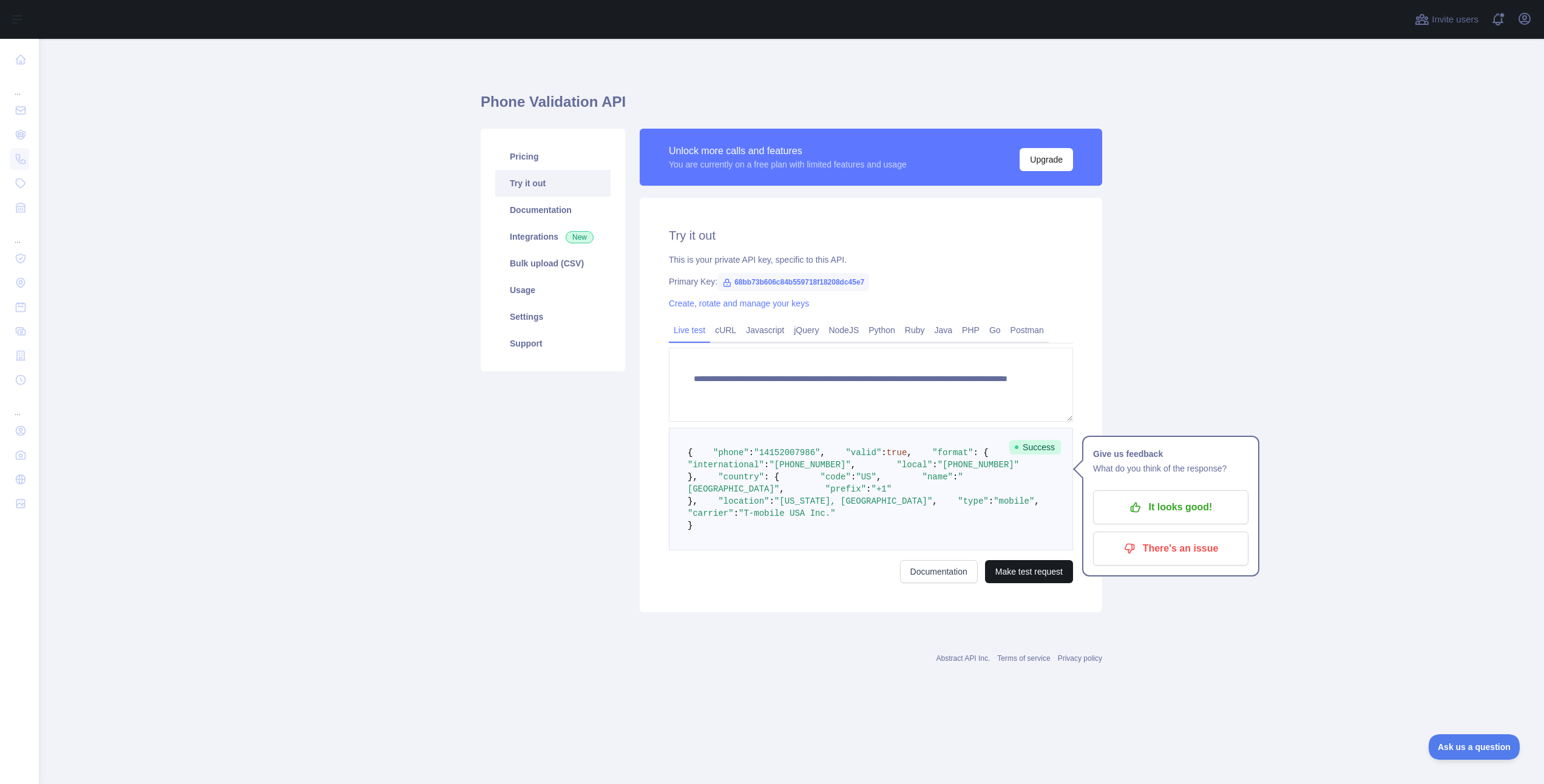
click at [1033, 584] on button "Make test request" at bounding box center [1029, 572] width 88 height 23
click at [991, 385] on textarea "**********" at bounding box center [871, 385] width 404 height 74
click at [1011, 584] on form "**********" at bounding box center [871, 466] width 404 height 236
click at [1009, 584] on button "Make test request" at bounding box center [1029, 572] width 88 height 23
click at [985, 390] on textarea "**********" at bounding box center [871, 385] width 404 height 74
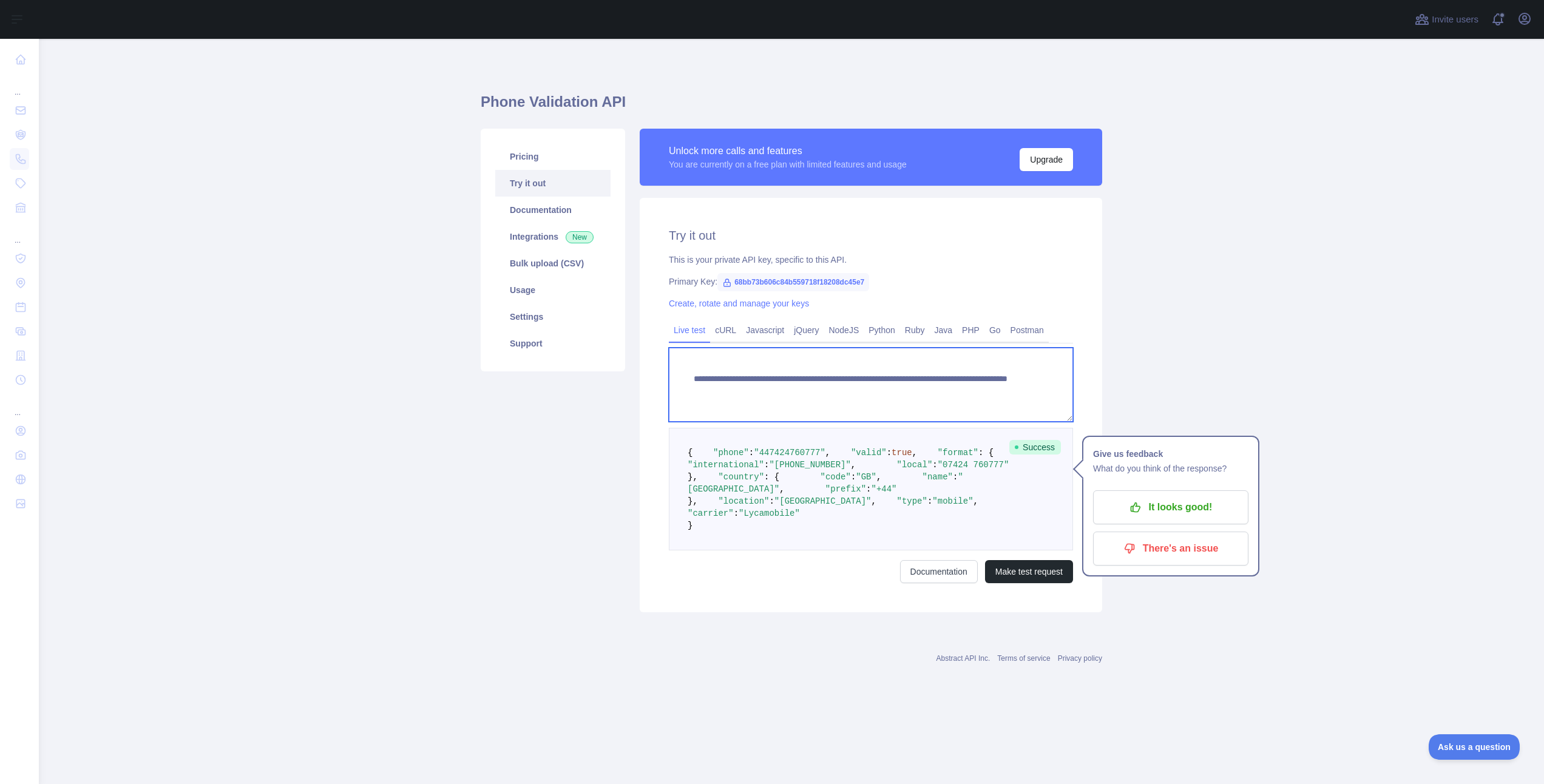
type textarea "**********"
click at [1009, 584] on form "**********" at bounding box center [871, 466] width 404 height 236
click at [1012, 584] on button "Make test request" at bounding box center [1029, 572] width 88 height 23
click at [991, 389] on textarea "**********" at bounding box center [871, 385] width 404 height 74
click at [584, 312] on link "Settings" at bounding box center [553, 316] width 115 height 27
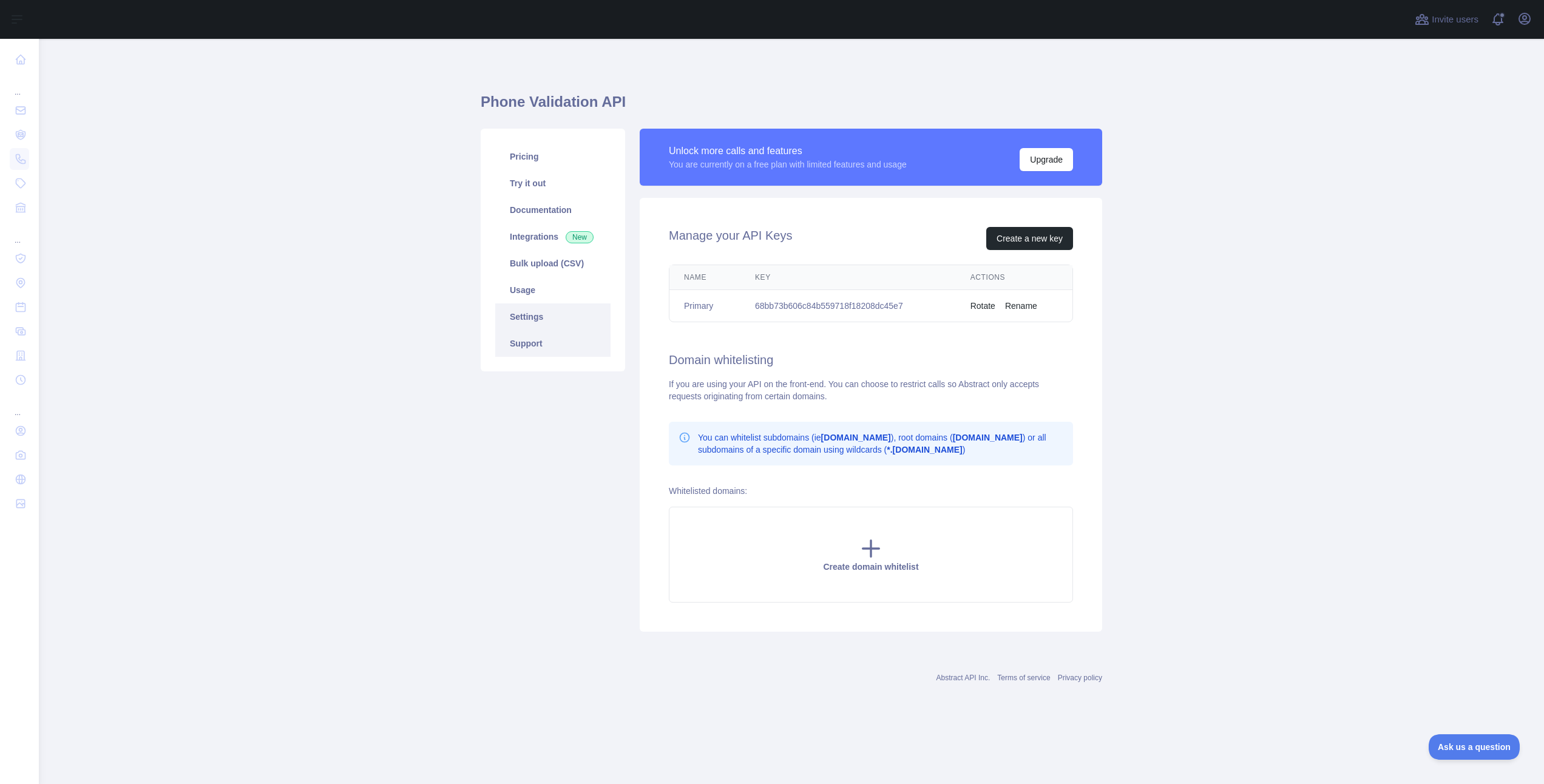
click at [552, 334] on link "Support" at bounding box center [553, 343] width 115 height 27
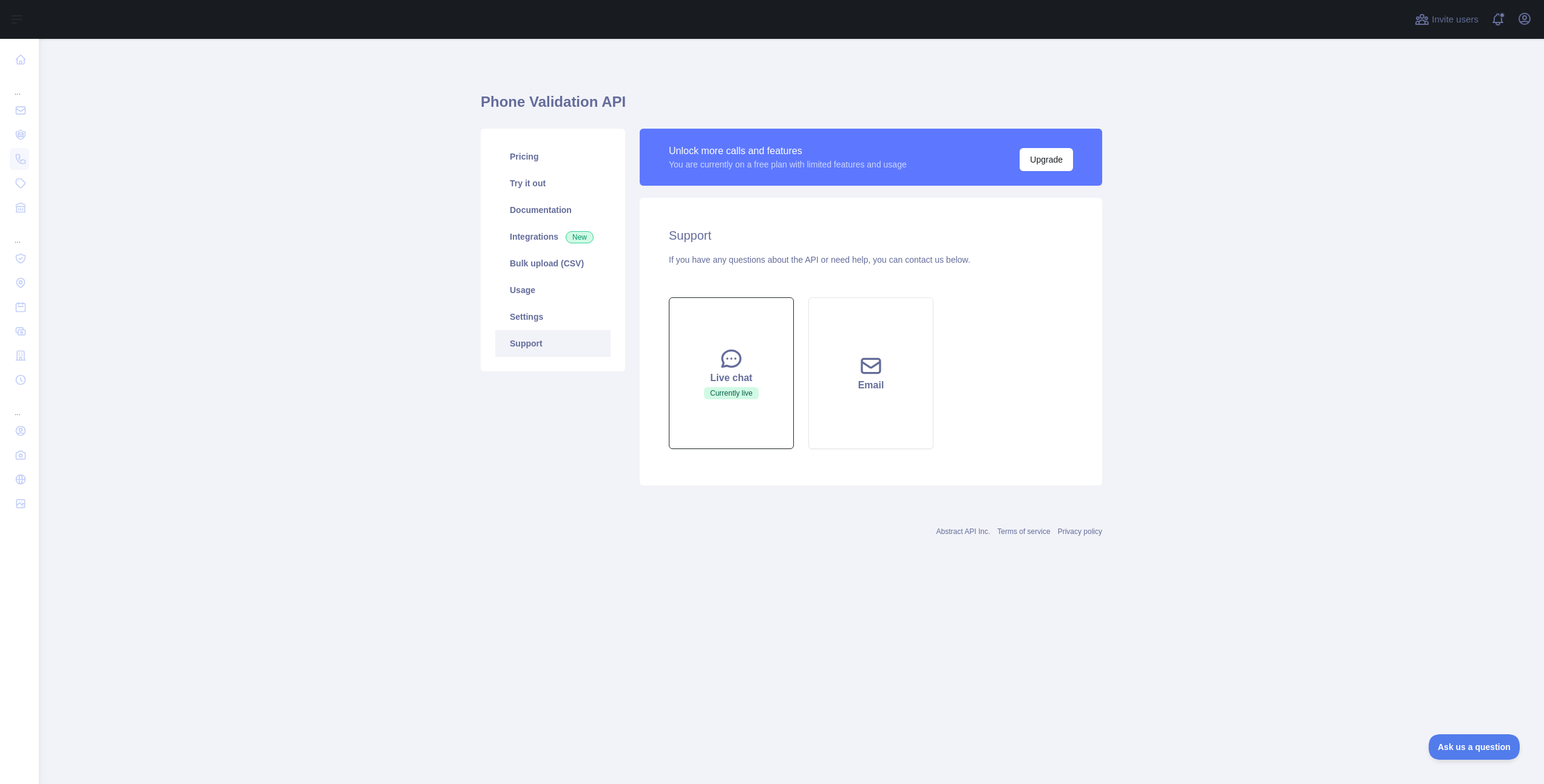
click at [730, 369] on icon at bounding box center [732, 358] width 24 height 24
